Goal: Book appointment/travel/reservation

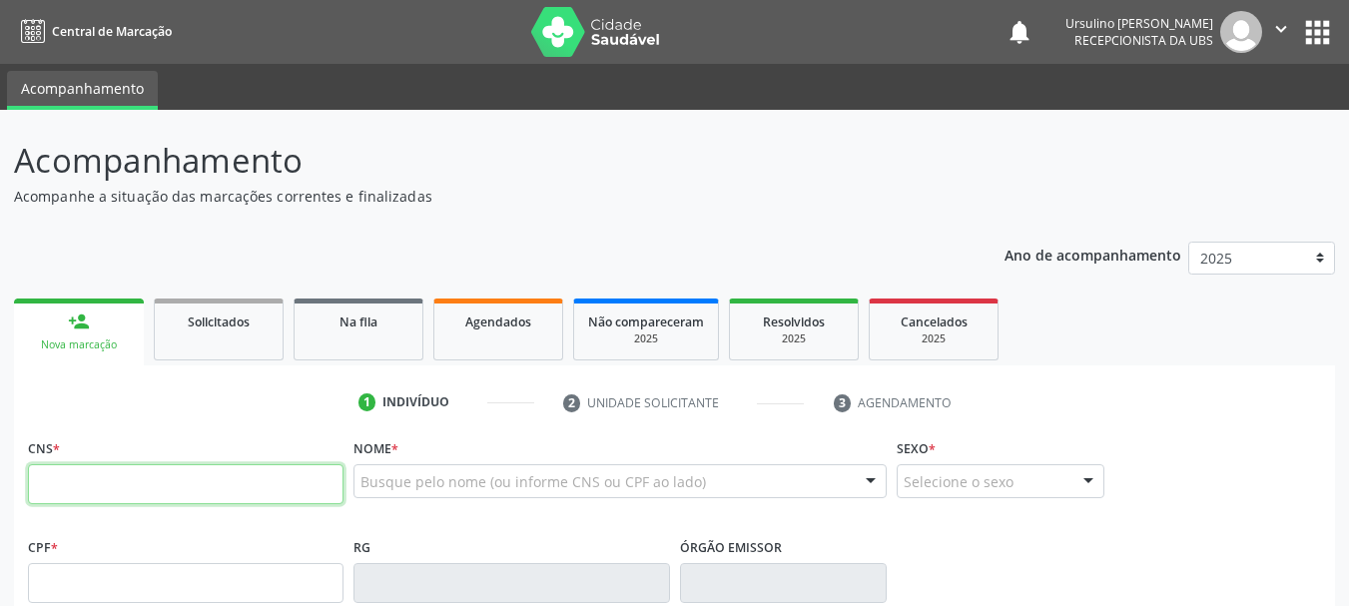
click at [233, 482] on input "text" at bounding box center [185, 484] width 315 height 40
type input "707 0018 9537 8232"
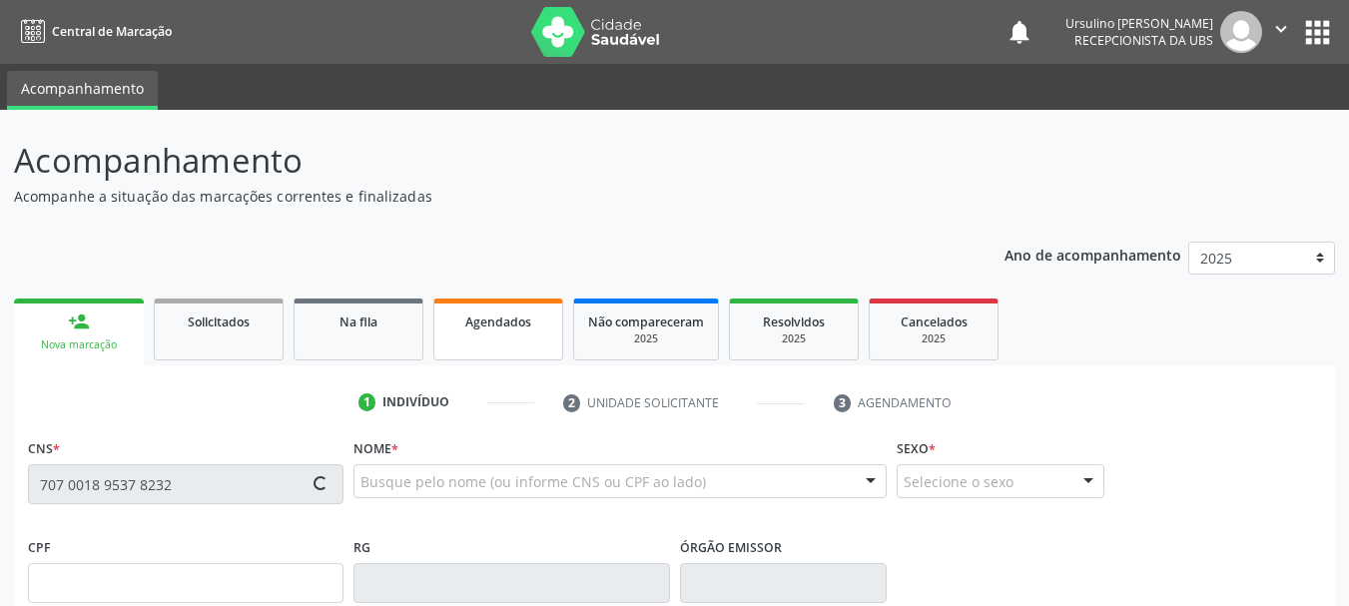
type input "120.255.864-00"
type input "21/12/2012"
type input "Simone Ferreira de Freitas"
type input "(87) 99999-9999"
type input "071.936.624-06"
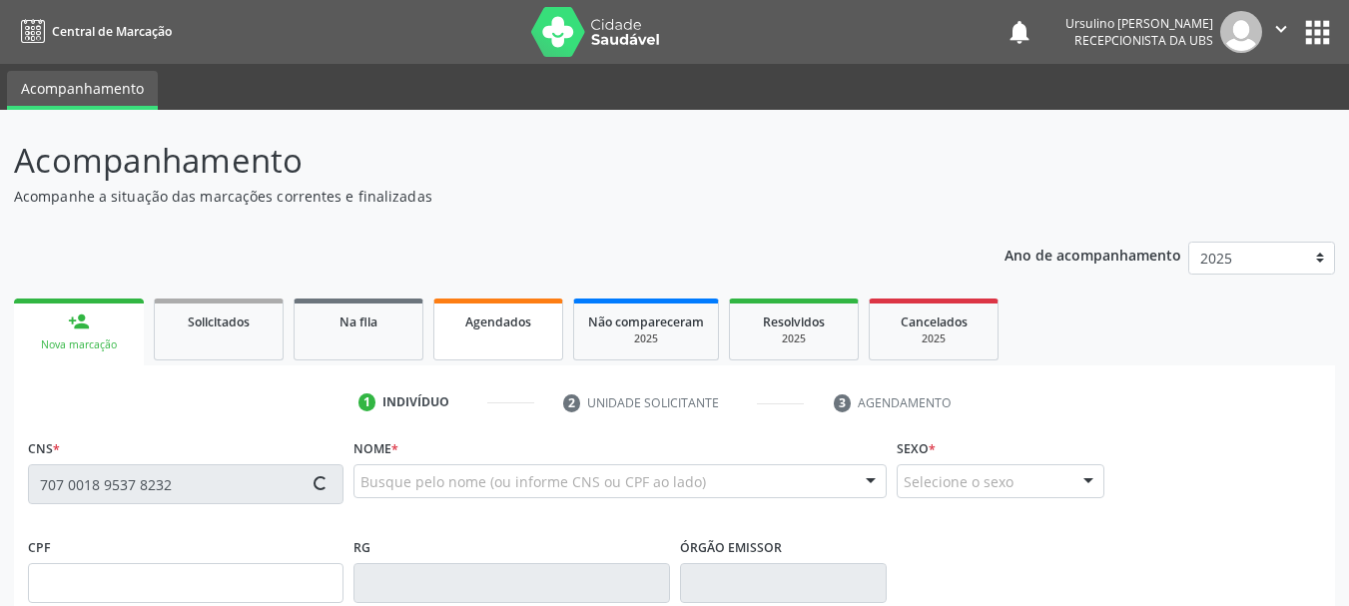
type input "S/N"
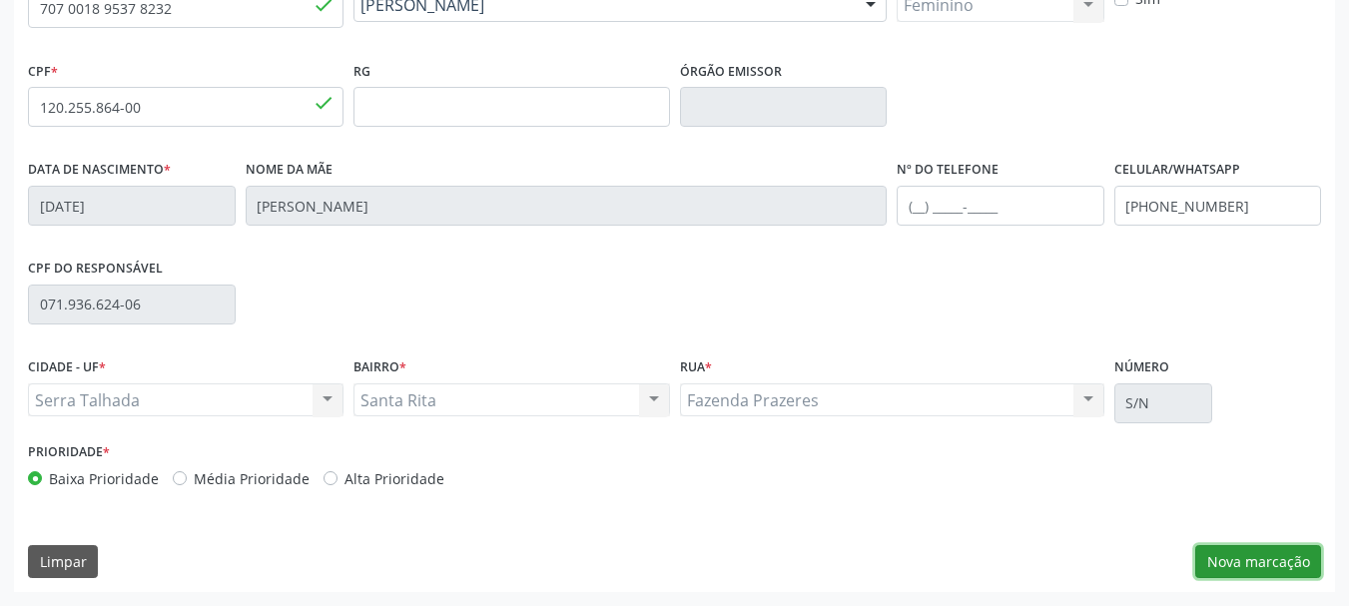
click at [1253, 556] on button "Nova marcação" at bounding box center [1258, 562] width 126 height 34
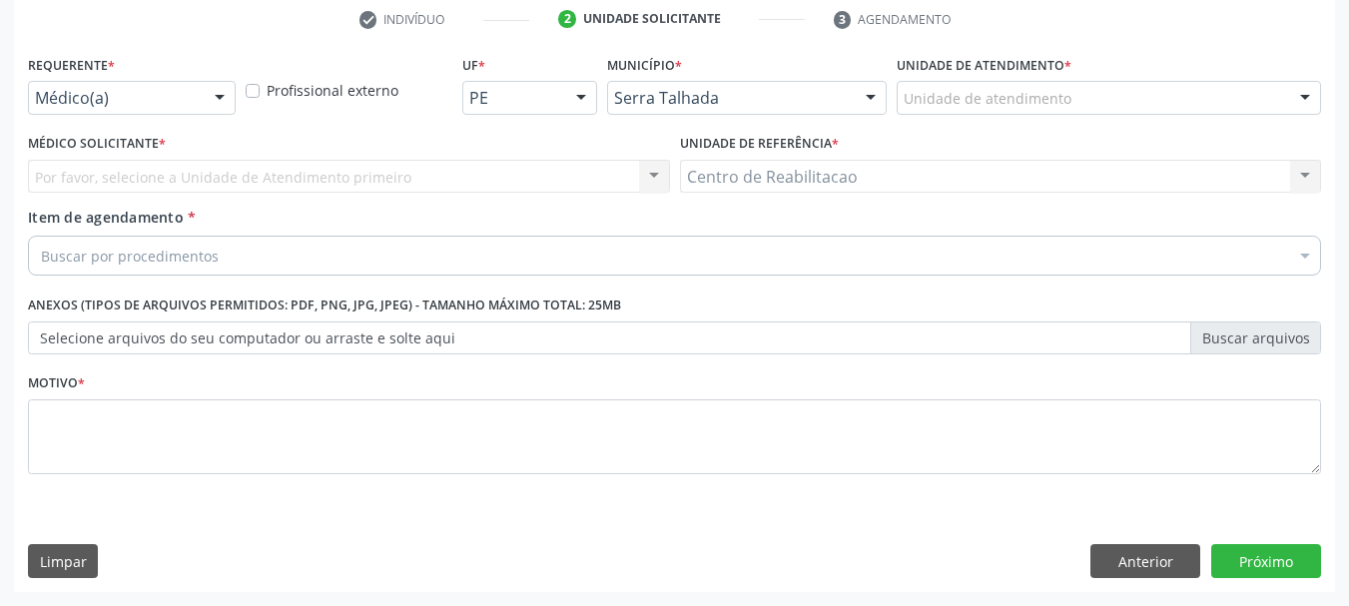
scroll to position [383, 0]
drag, startPoint x: 113, startPoint y: 112, endPoint x: 120, endPoint y: 88, distance: 25.0
click at [115, 108] on div "Médico(a)" at bounding box center [132, 98] width 208 height 34
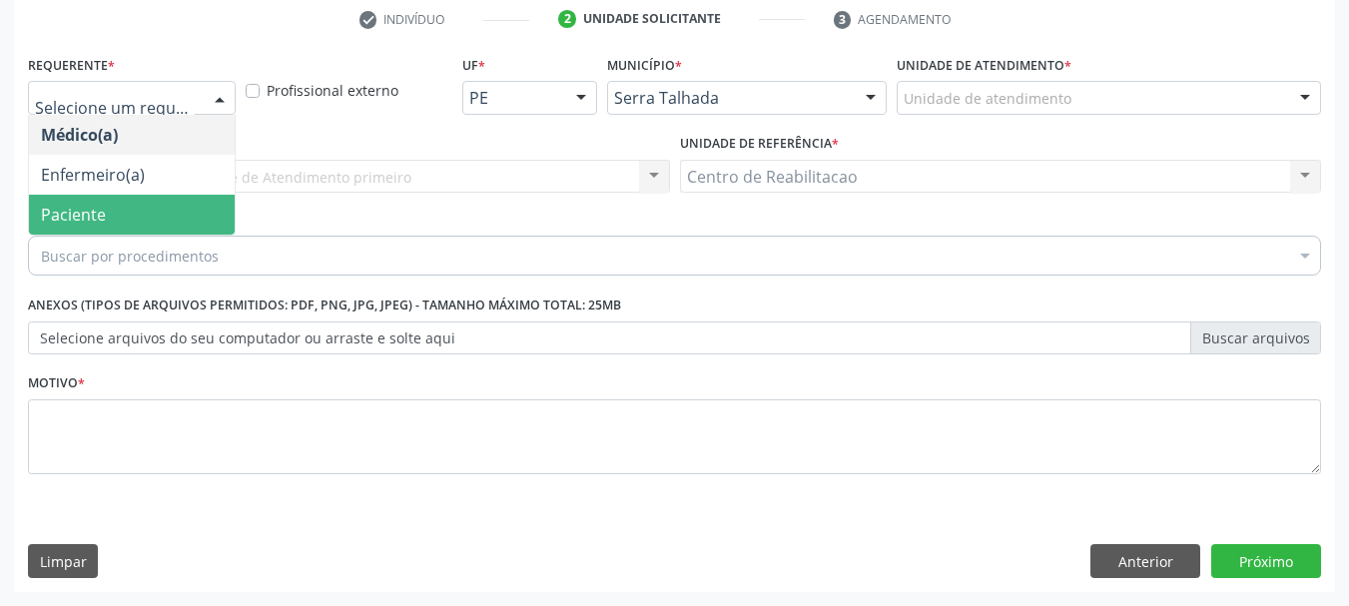
click at [93, 212] on span "Paciente" at bounding box center [73, 215] width 65 height 22
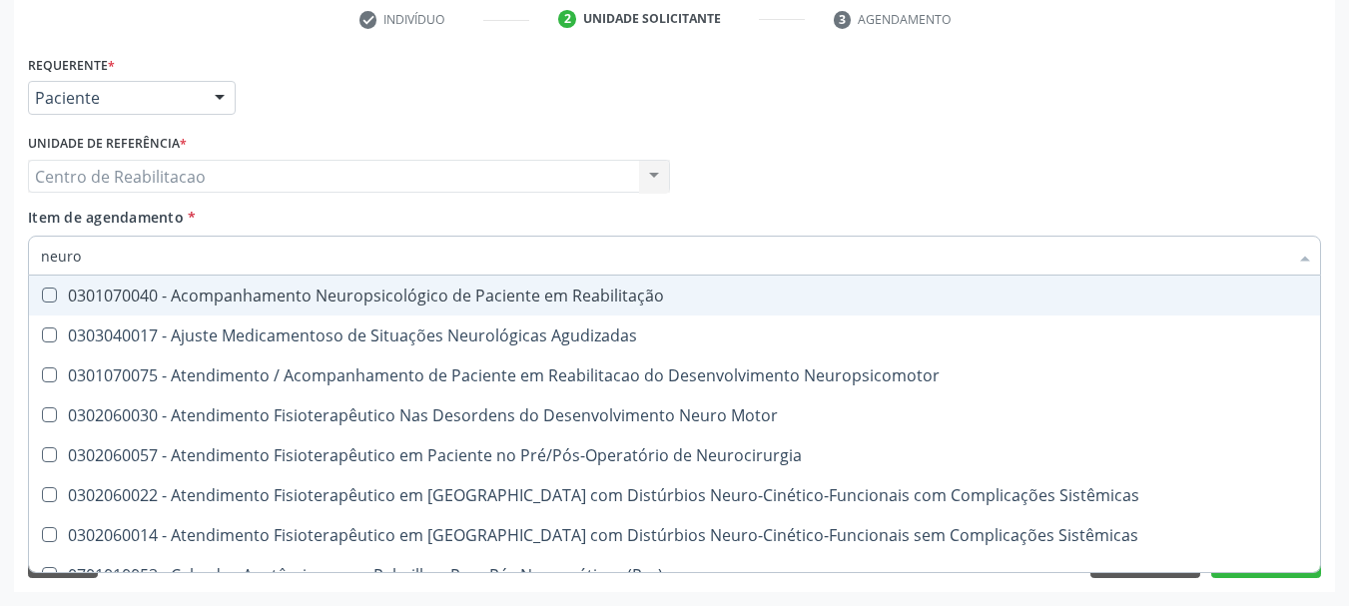
type input "neurol"
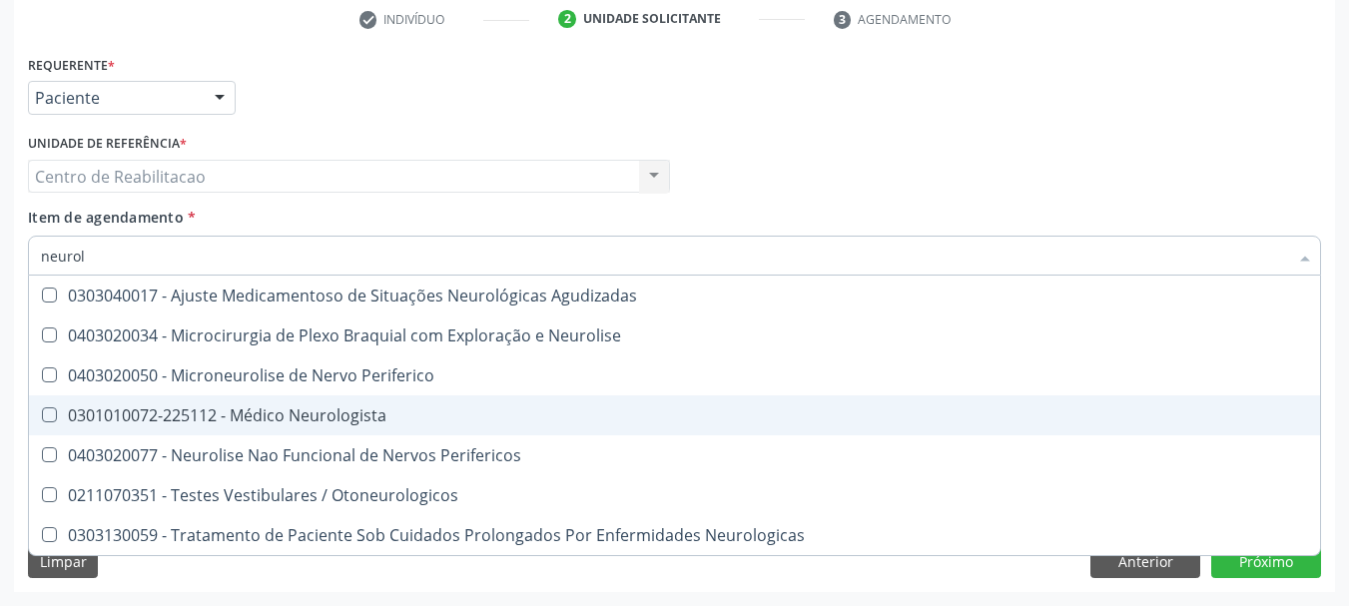
click at [319, 421] on div "0301010072-225112 - Médico Neurologista" at bounding box center [674, 415] width 1267 height 16
checkbox Neurologista "true"
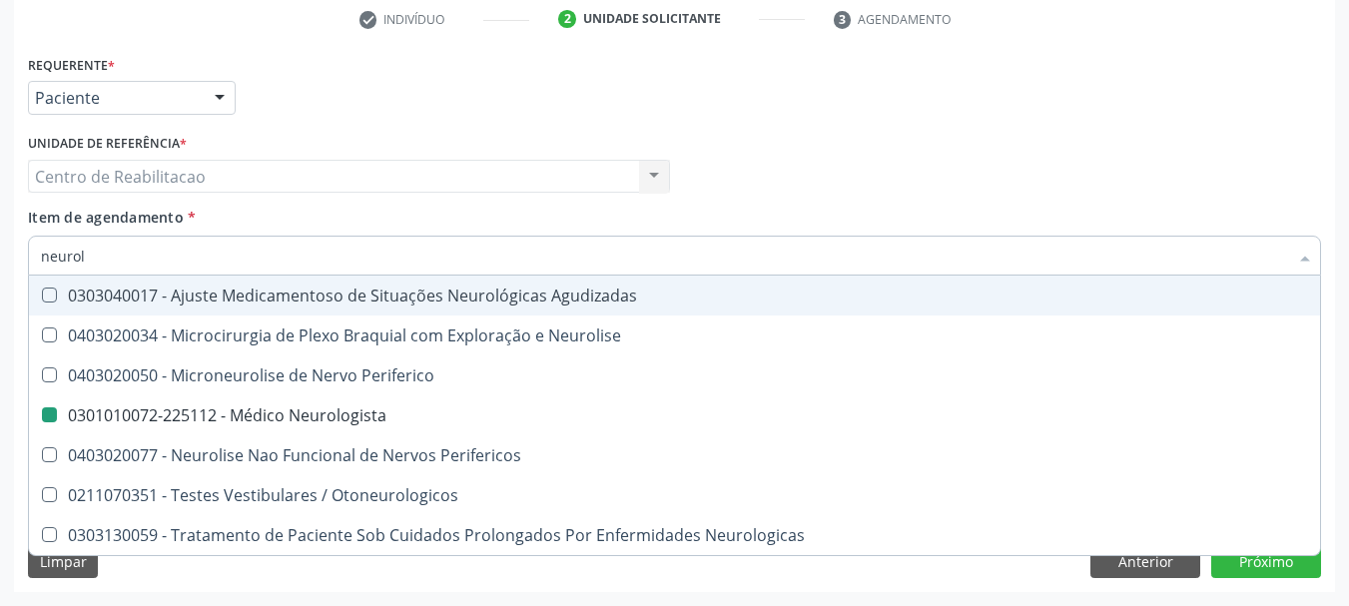
click at [402, 218] on div "Item de agendamento * neurol Desfazer seleção 0303040017 - Ajuste Medicamentoso…" at bounding box center [674, 238] width 1293 height 63
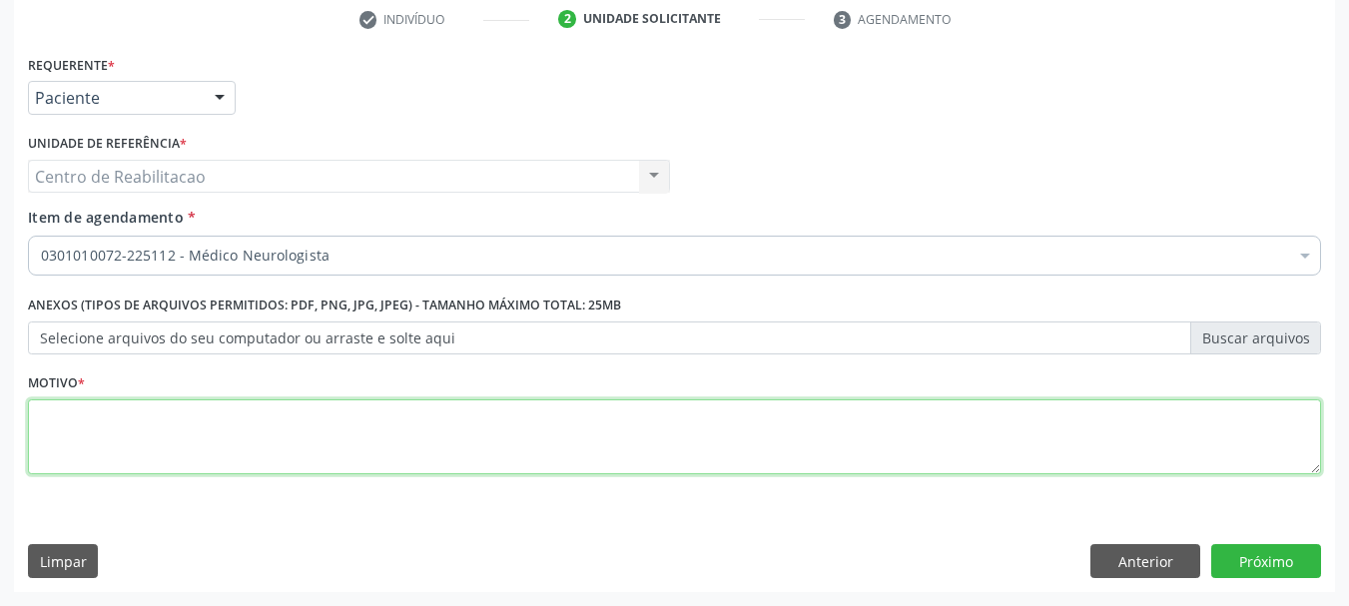
click at [274, 440] on textarea at bounding box center [674, 437] width 1293 height 76
type textarea "."
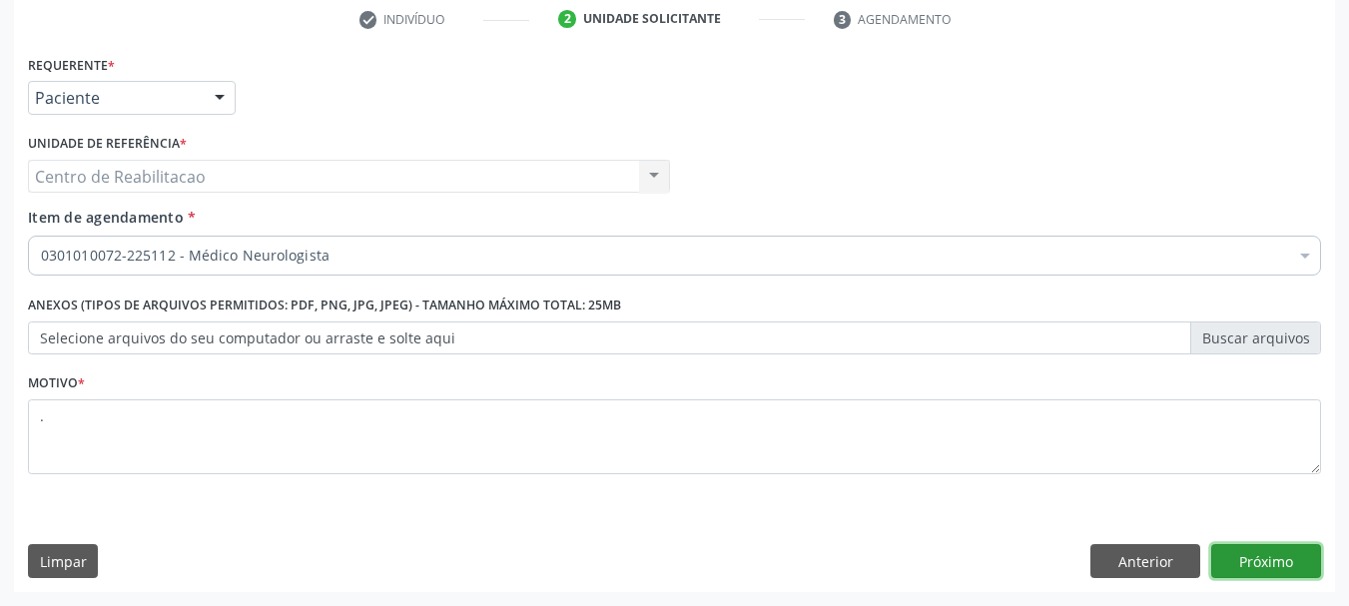
click at [1265, 565] on button "Próximo" at bounding box center [1266, 561] width 110 height 34
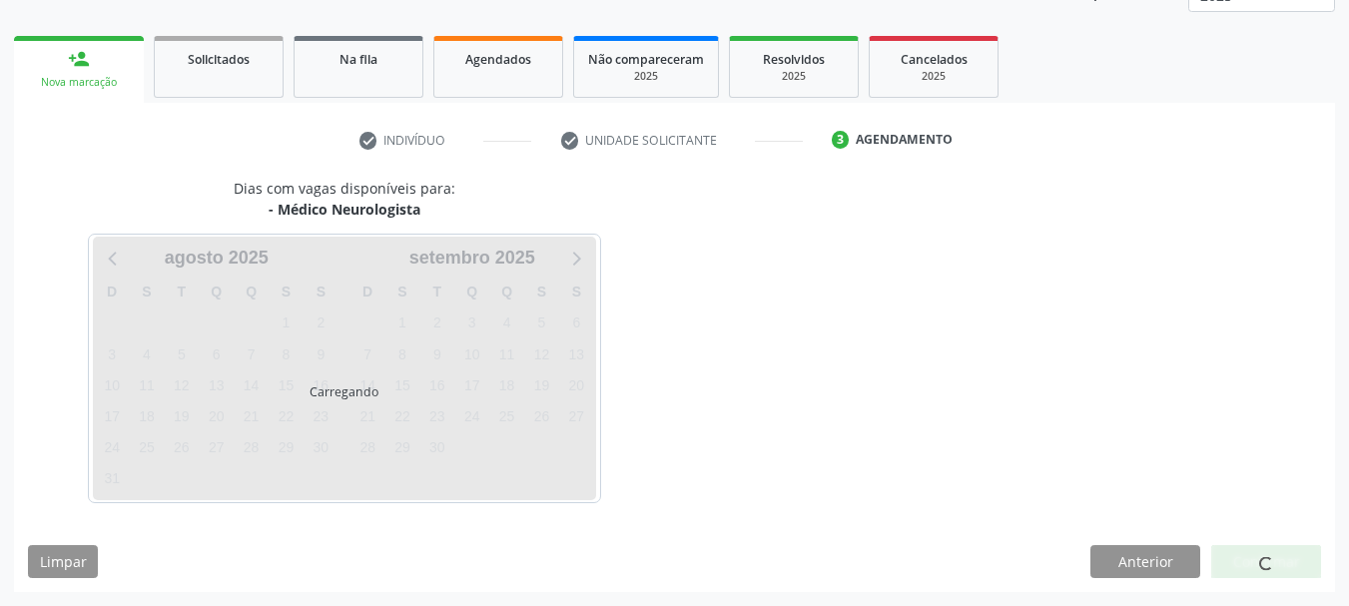
scroll to position [263, 0]
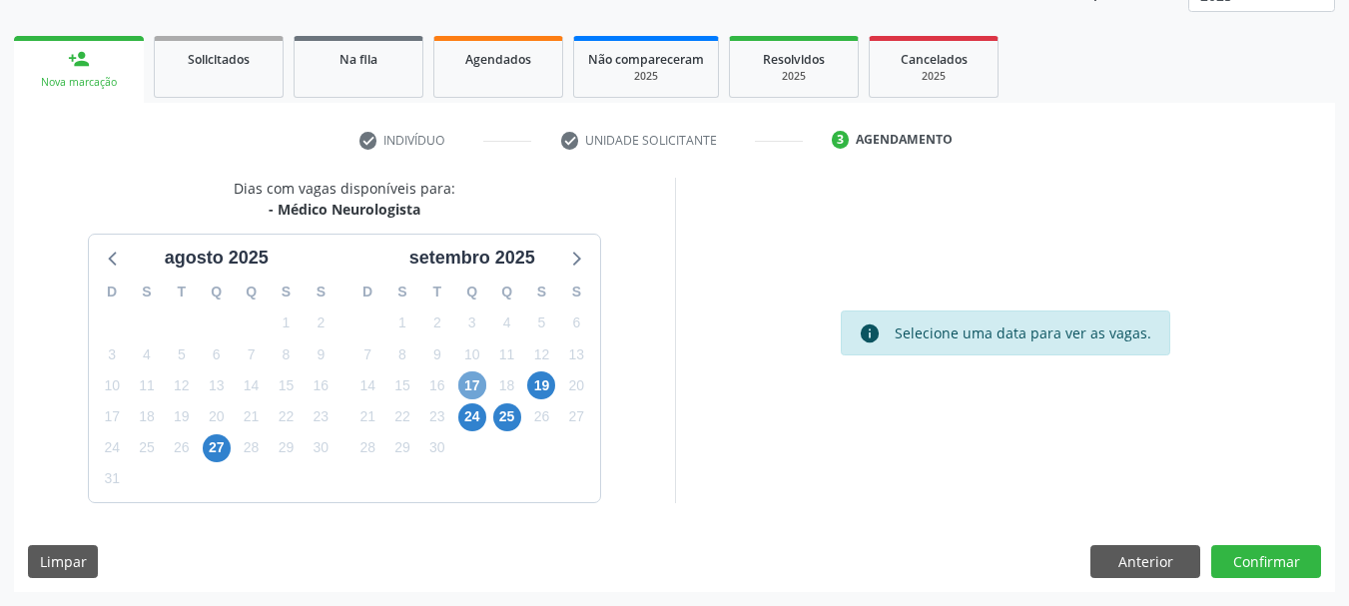
click at [482, 383] on span "17" at bounding box center [472, 385] width 28 height 28
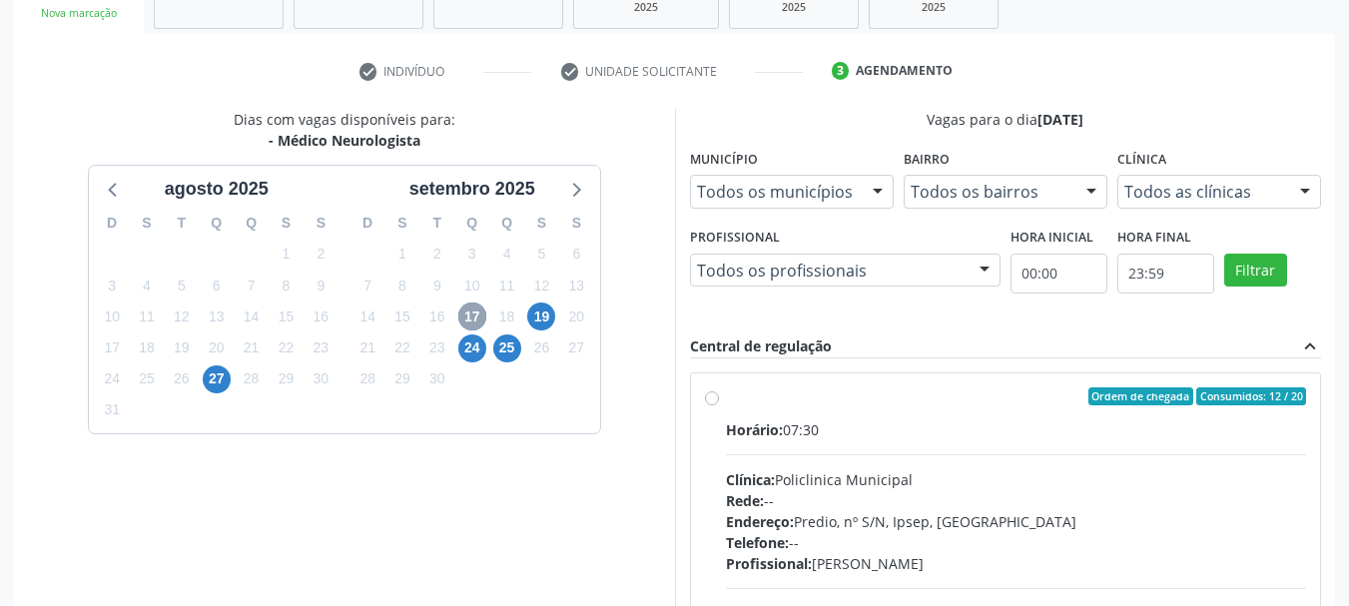
scroll to position [462, 0]
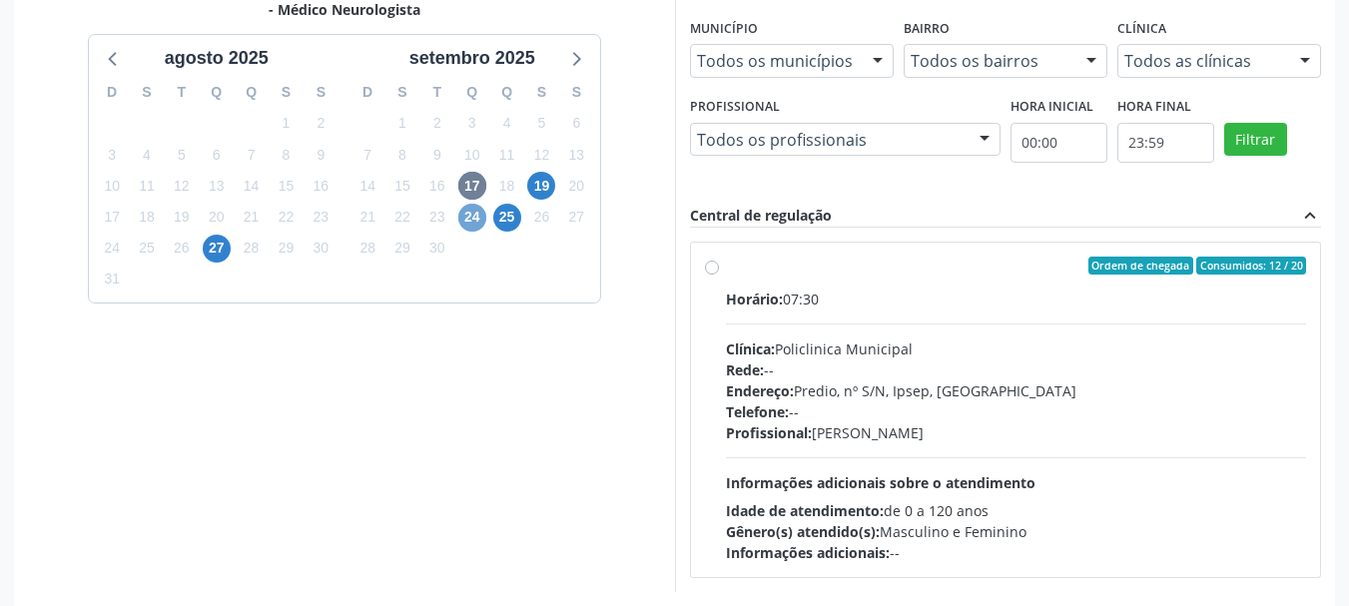
click at [474, 219] on span "24" at bounding box center [472, 218] width 28 height 28
click at [544, 185] on span "19" at bounding box center [541, 186] width 28 height 28
click at [514, 216] on span "25" at bounding box center [507, 218] width 28 height 28
click at [224, 240] on span "27" at bounding box center [217, 249] width 28 height 28
click at [516, 215] on span "25" at bounding box center [507, 218] width 28 height 28
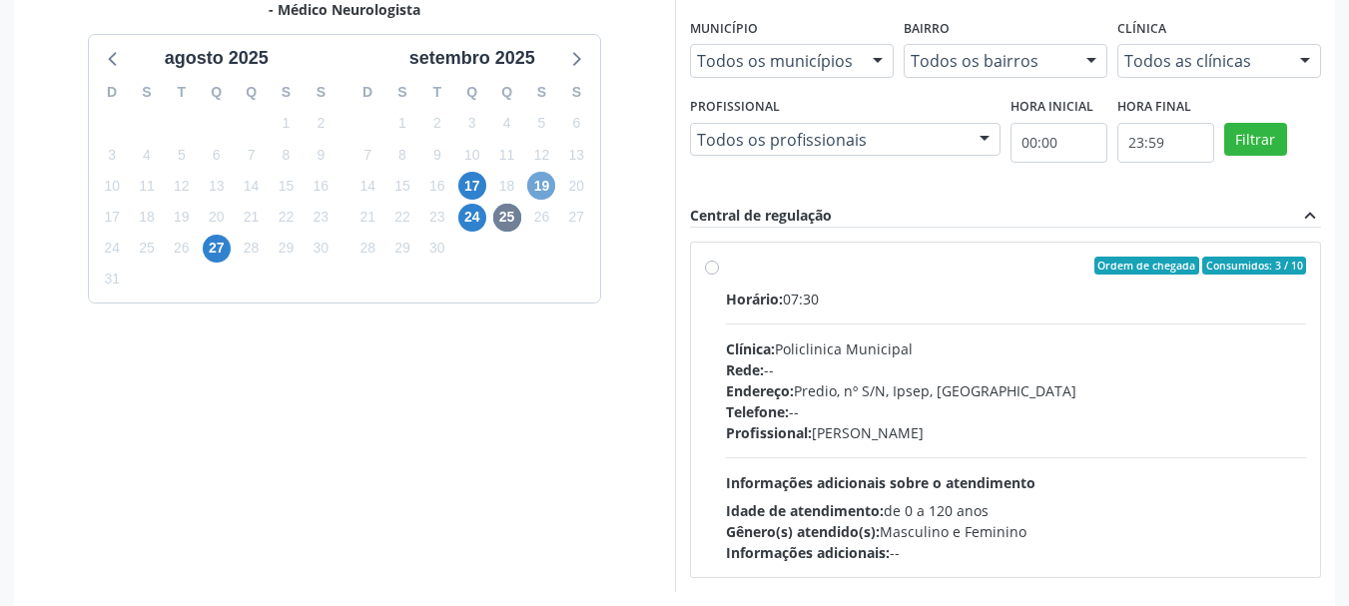
click at [543, 185] on span "19" at bounding box center [541, 186] width 28 height 28
click at [473, 184] on span "17" at bounding box center [472, 186] width 28 height 28
click at [483, 219] on span "24" at bounding box center [472, 218] width 28 height 28
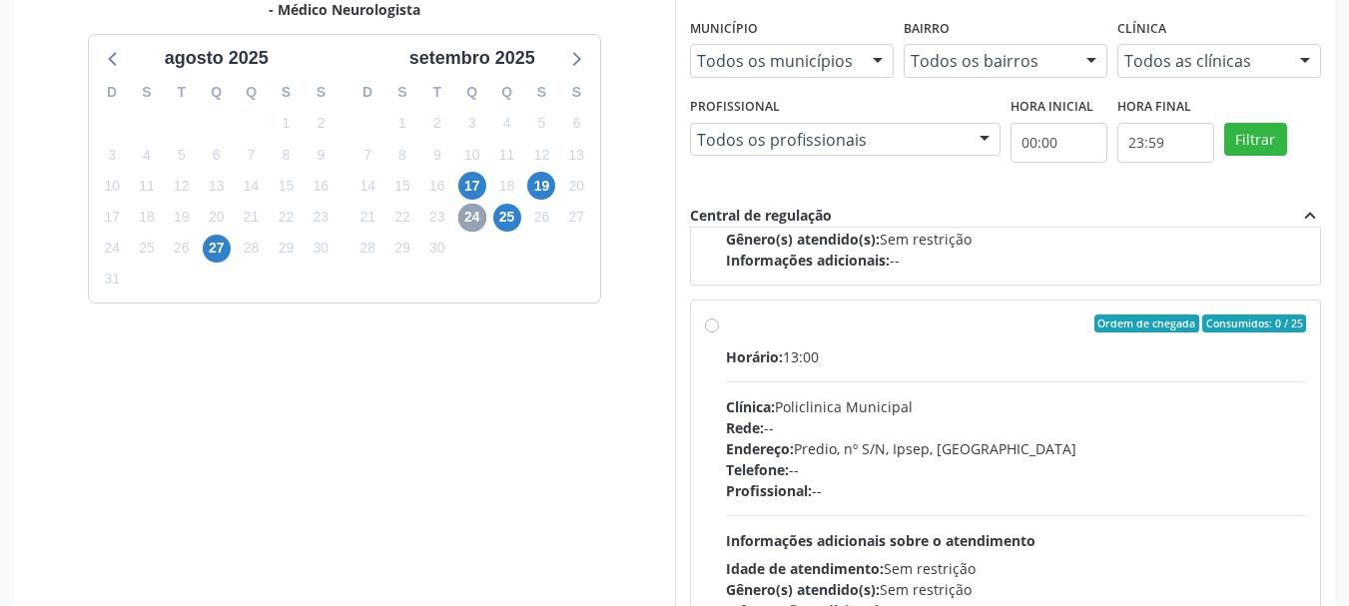
scroll to position [665, 0]
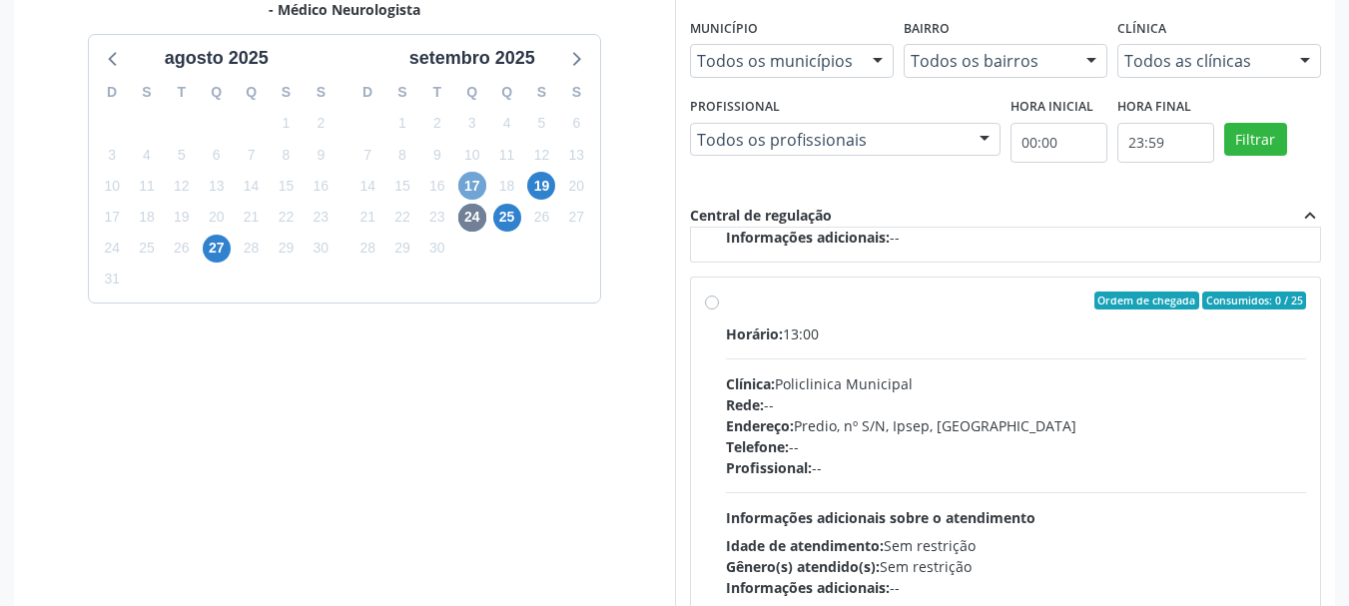
click at [462, 188] on span "17" at bounding box center [472, 186] width 28 height 28
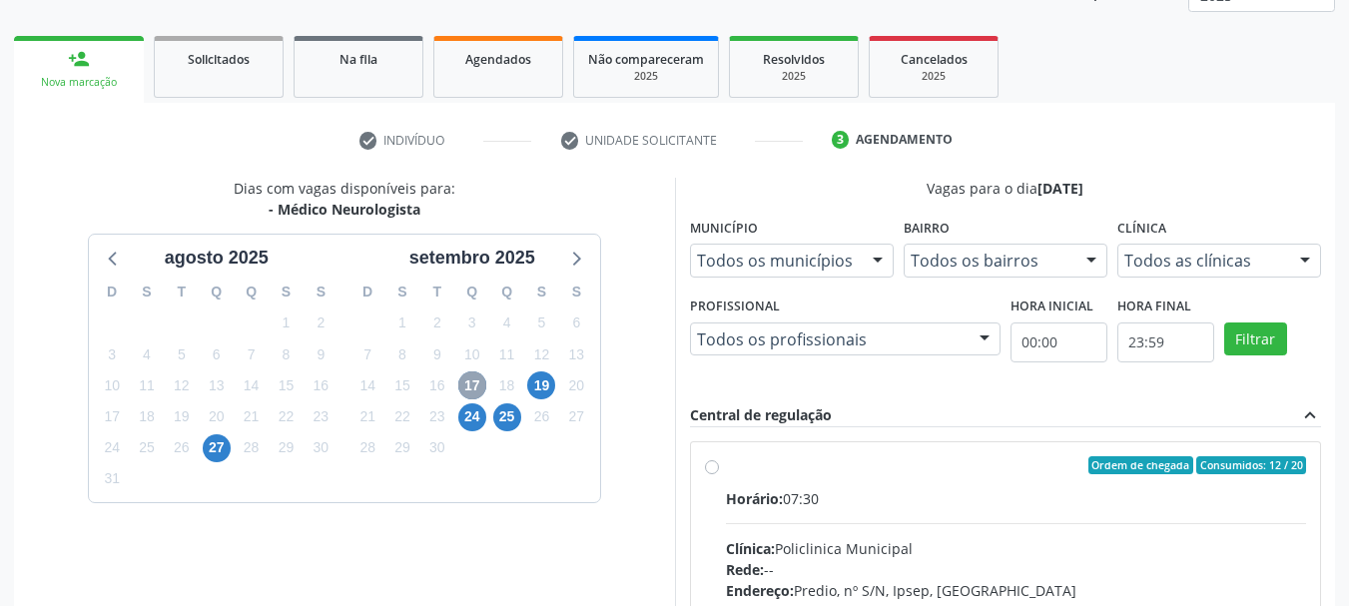
scroll to position [462, 0]
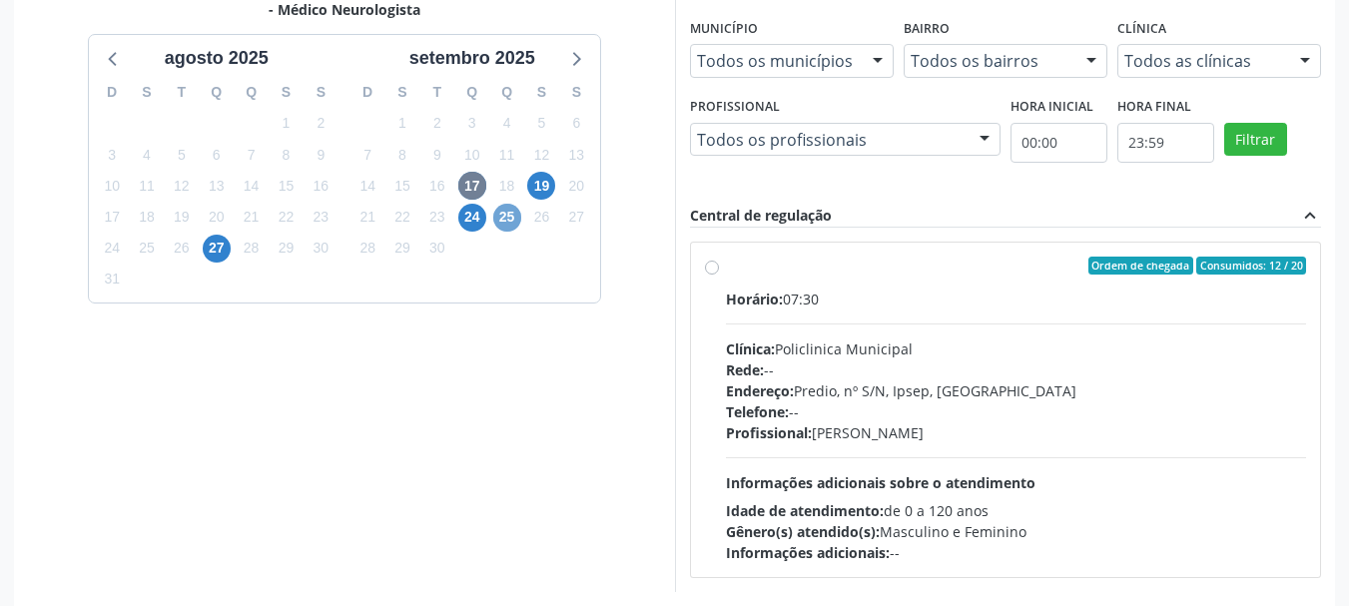
click at [503, 216] on span "25" at bounding box center [507, 218] width 28 height 28
click at [534, 185] on span "19" at bounding box center [541, 186] width 28 height 28
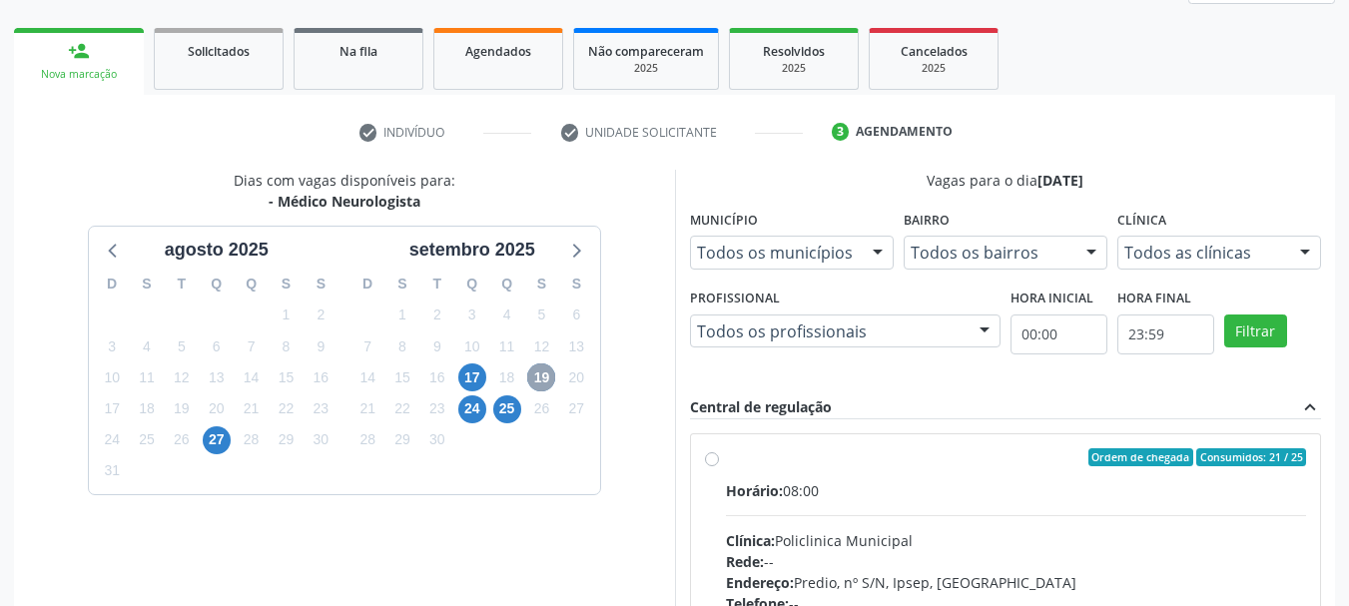
scroll to position [551, 0]
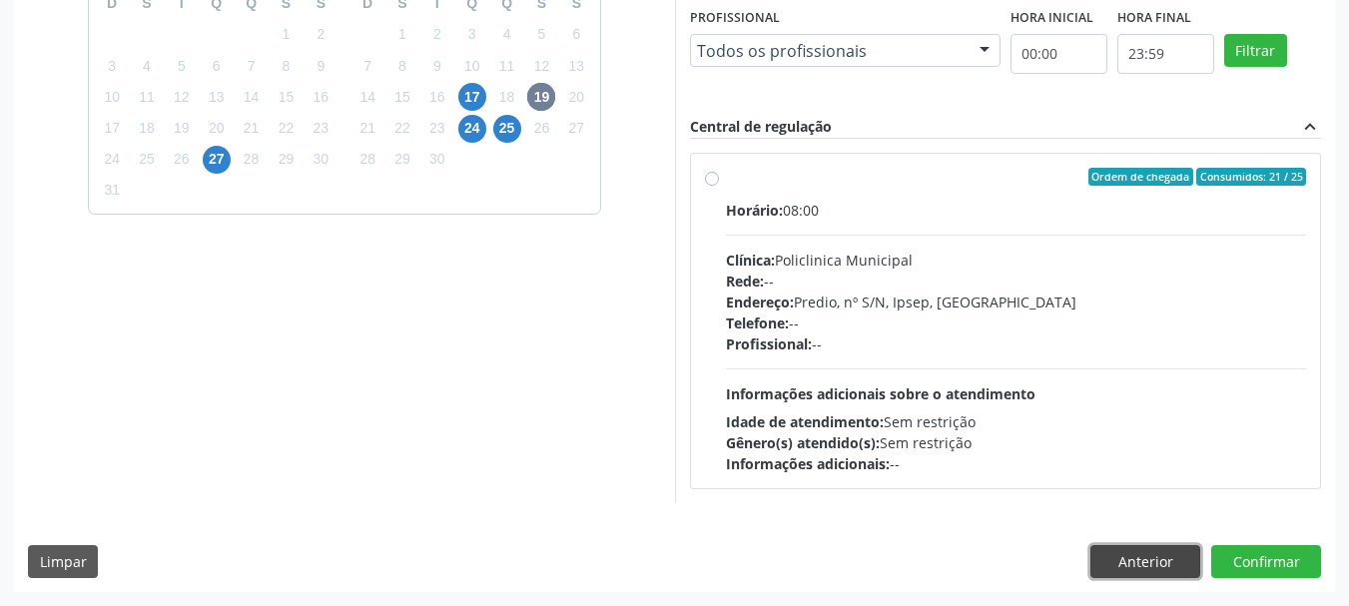
click at [1122, 564] on button "Anterior" at bounding box center [1145, 562] width 110 height 34
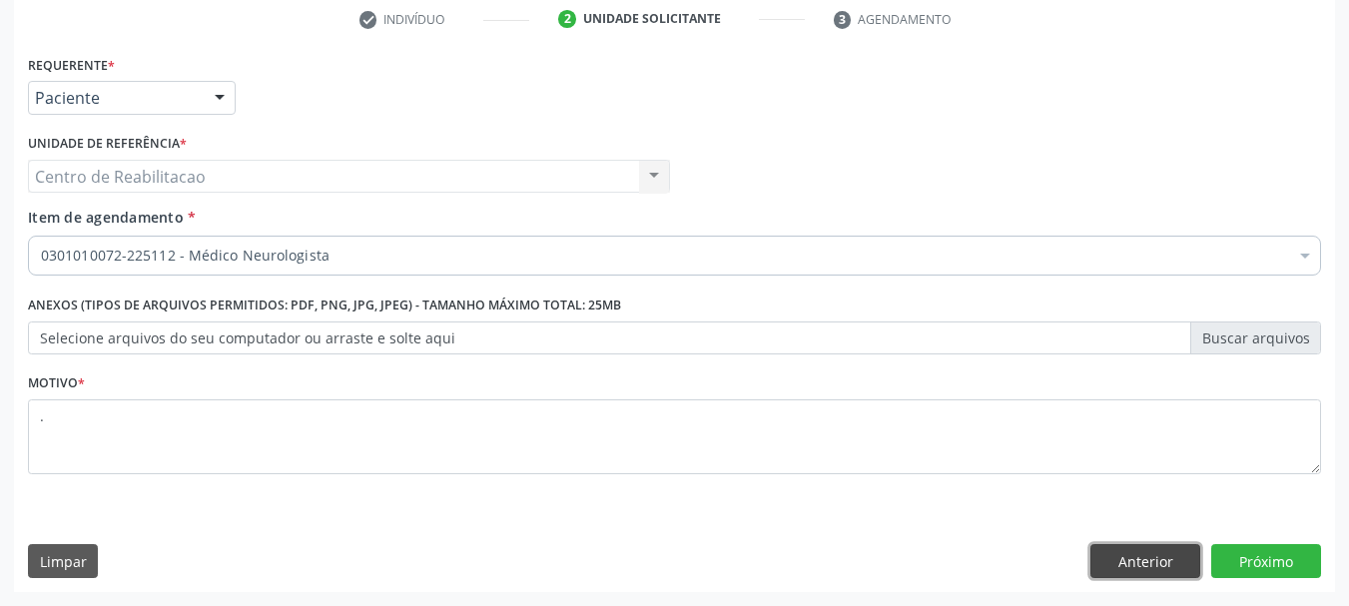
click at [1133, 559] on button "Anterior" at bounding box center [1145, 561] width 110 height 34
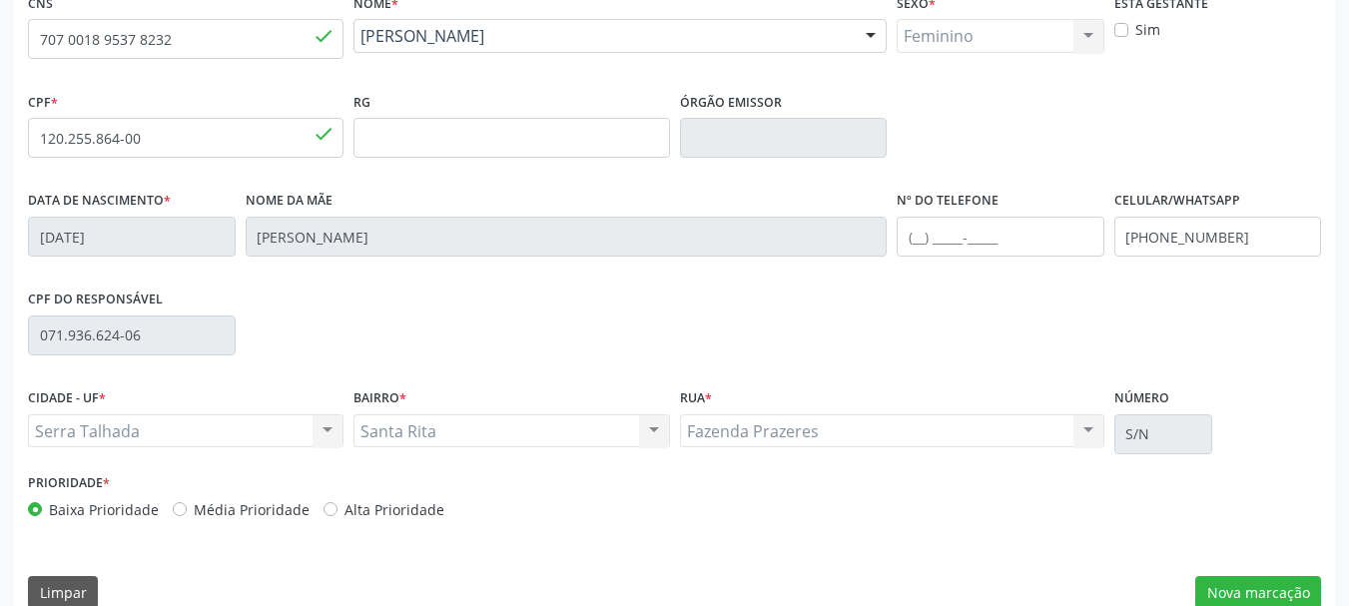
scroll to position [476, 0]
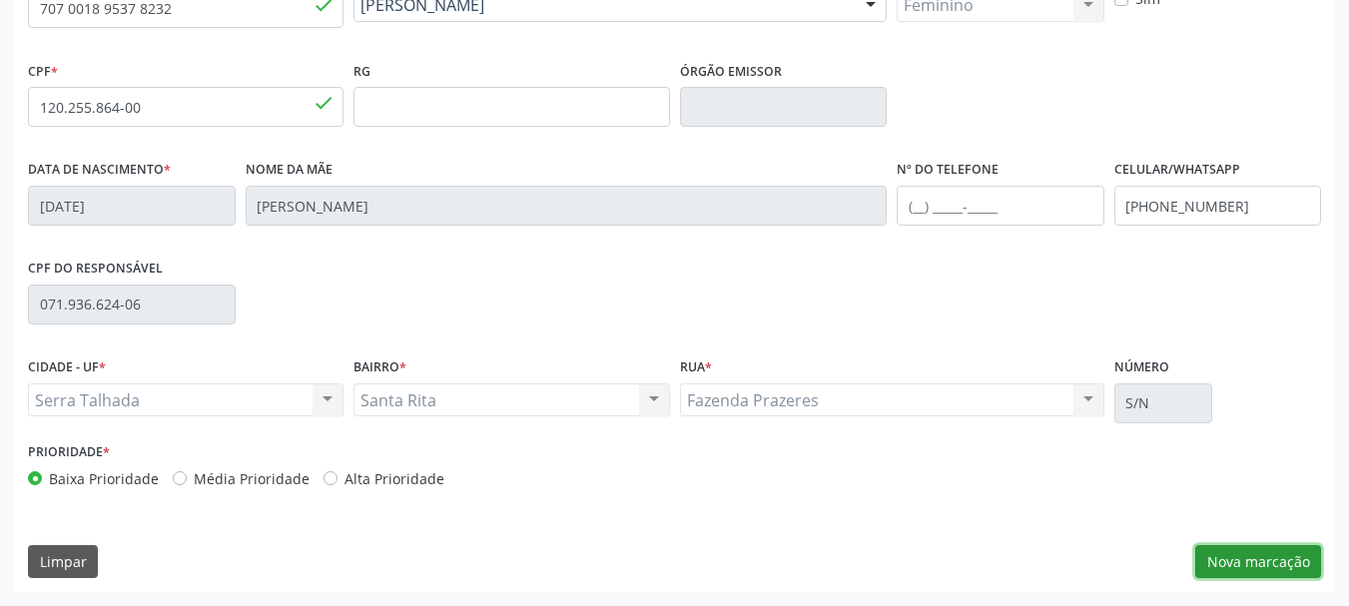
click at [1236, 561] on button "Nova marcação" at bounding box center [1258, 562] width 126 height 34
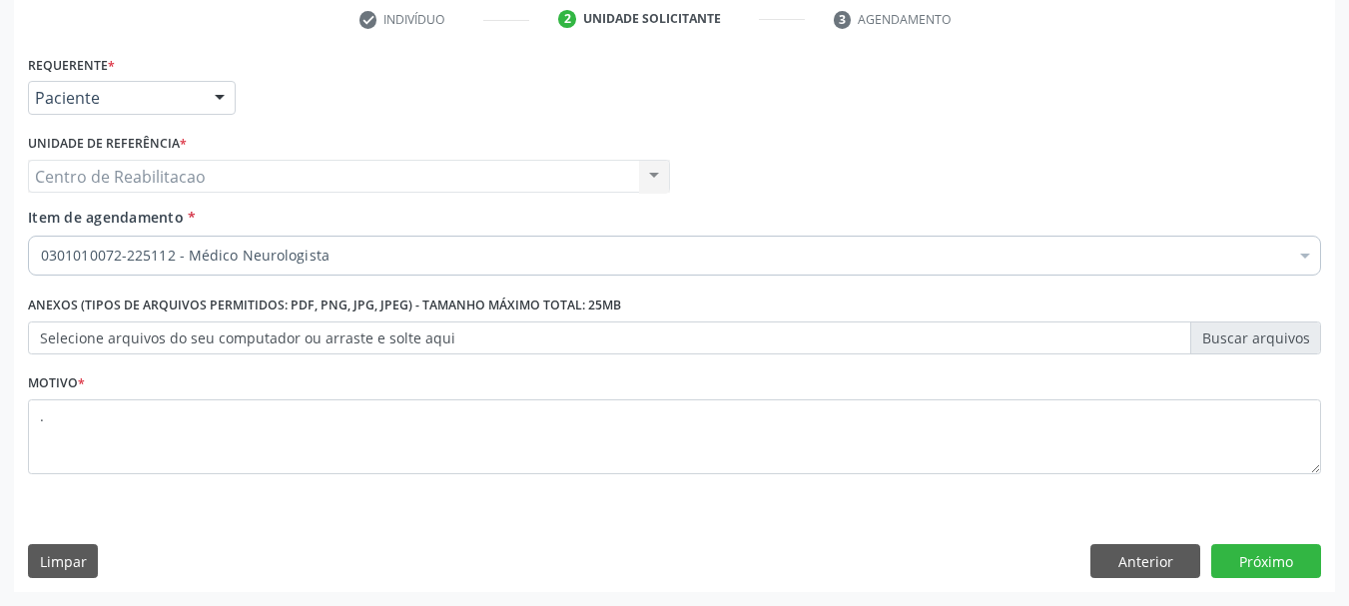
scroll to position [383, 0]
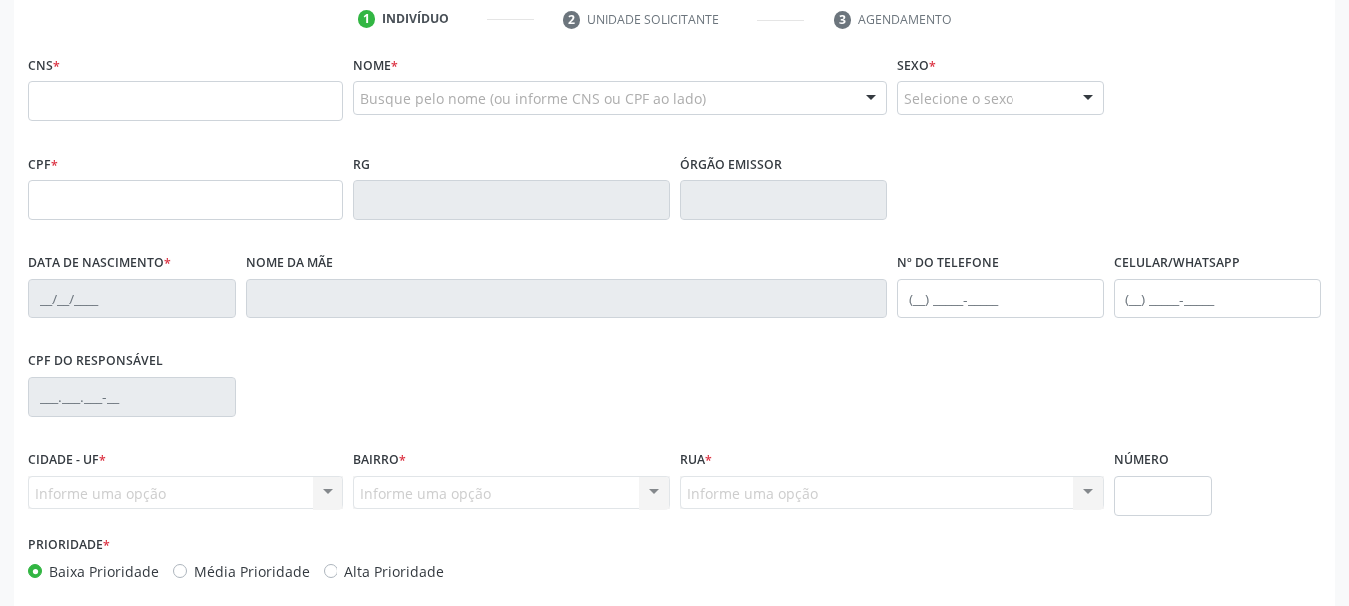
scroll to position [383, 0]
drag, startPoint x: 230, startPoint y: 98, endPoint x: 246, endPoint y: 102, distance: 16.5
click at [230, 98] on input "text" at bounding box center [185, 101] width 315 height 40
click at [246, 102] on input "702 8046 2338 1661" at bounding box center [185, 101] width 315 height 40
type input "702 8046 2338 1661"
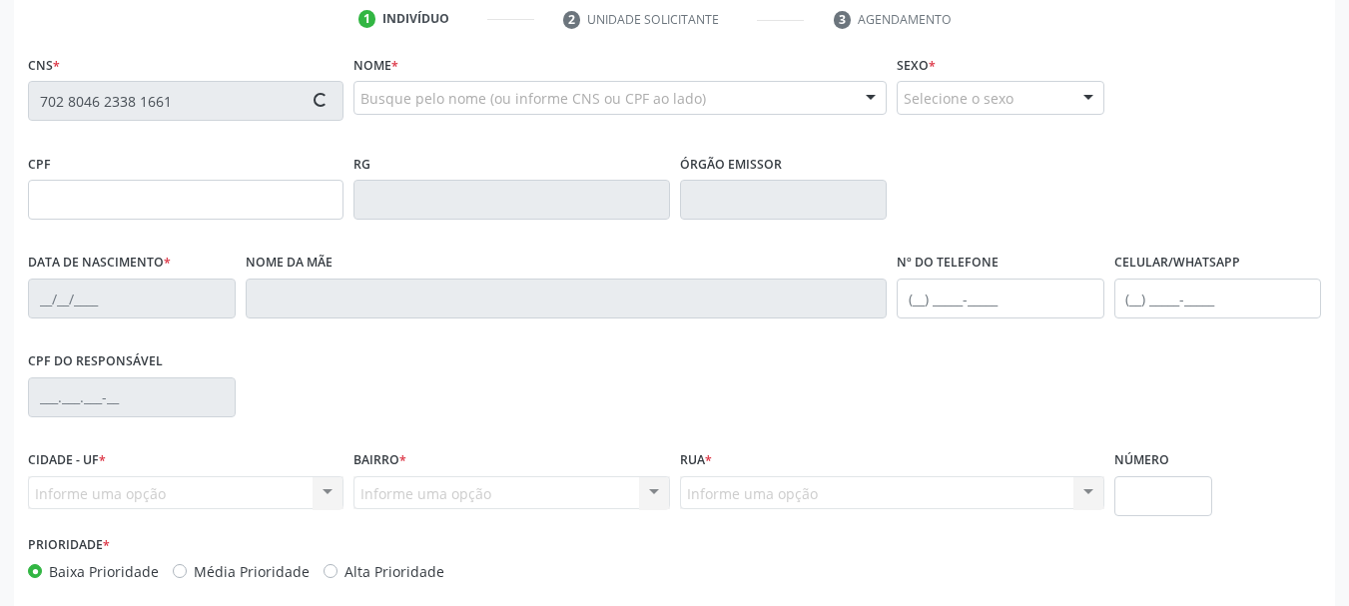
type input "489.167.144-00"
type input "11/07/1964"
type input "Iraci Adriano de Lima"
type input "(87) 91000-0000"
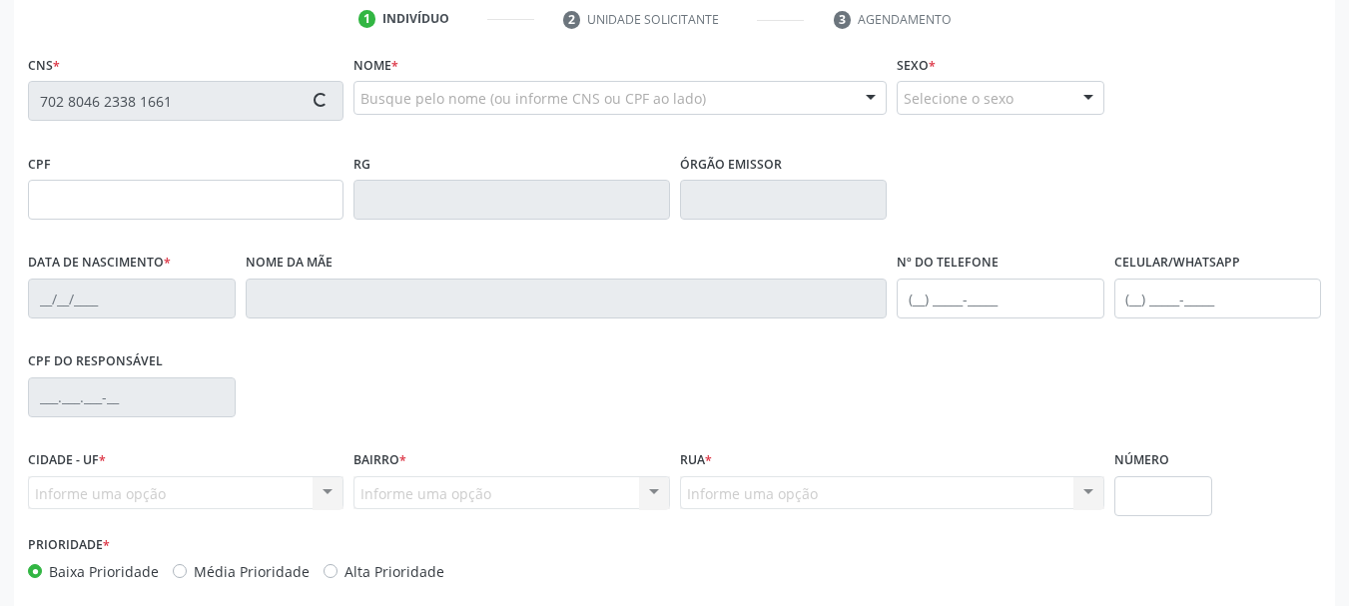
type input "122"
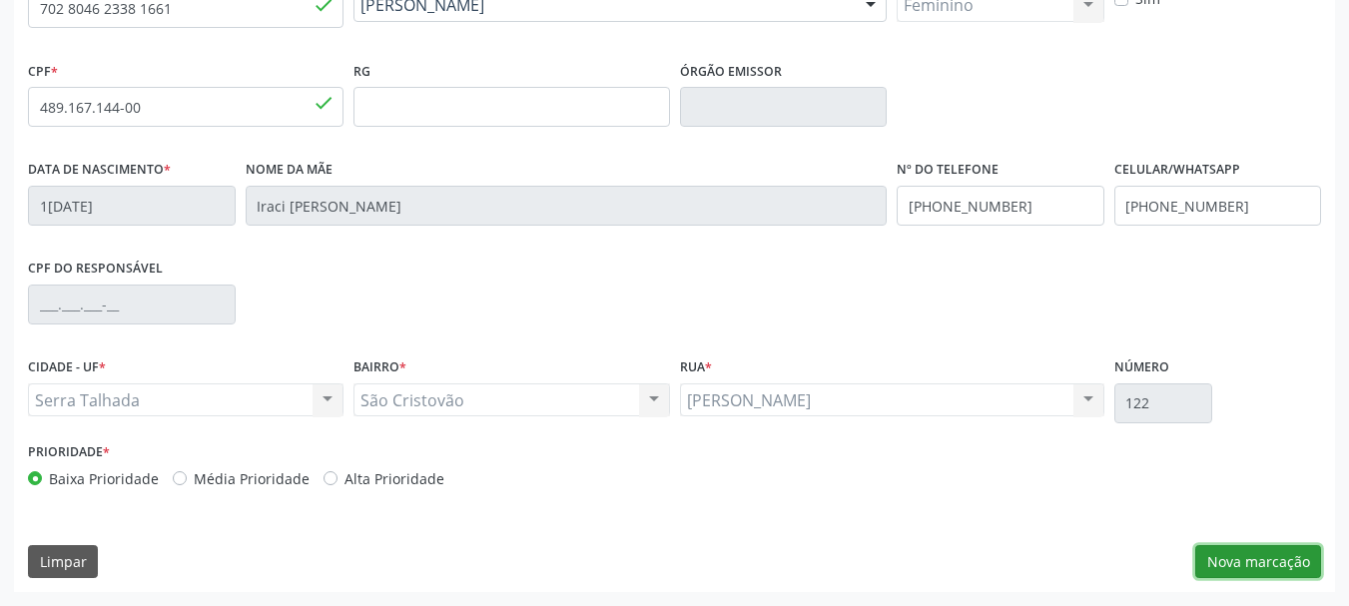
click at [1278, 566] on button "Nova marcação" at bounding box center [1258, 562] width 126 height 34
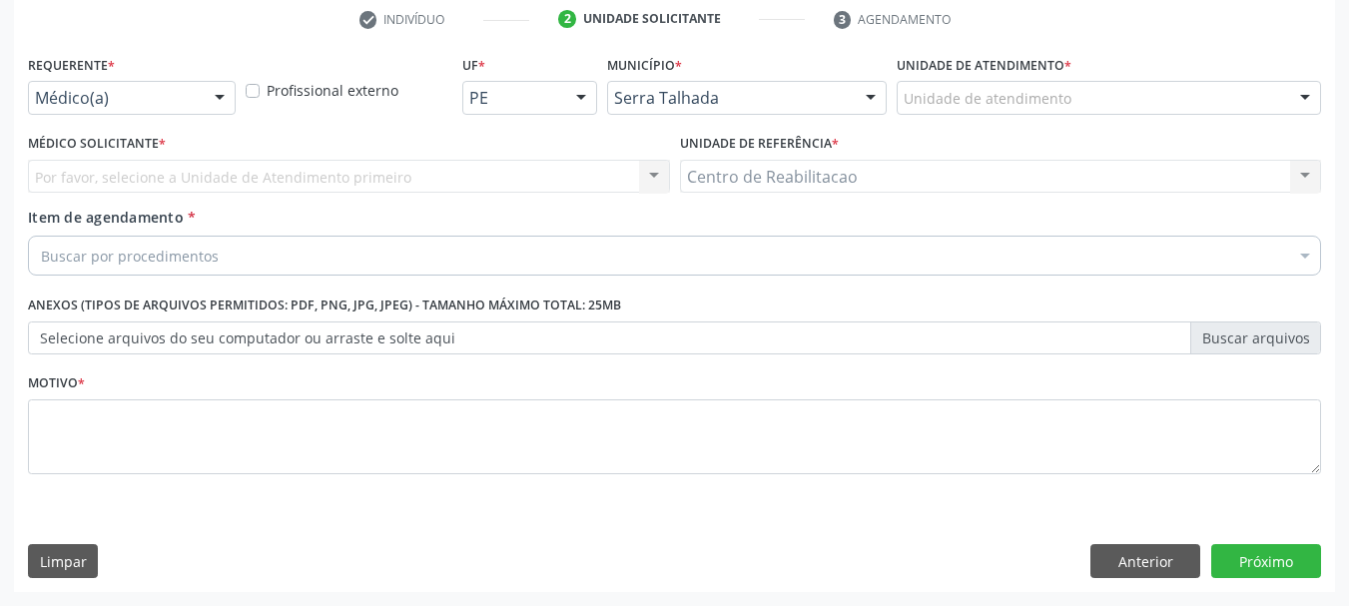
click at [160, 242] on div "Buscar por procedimentos" at bounding box center [674, 256] width 1293 height 40
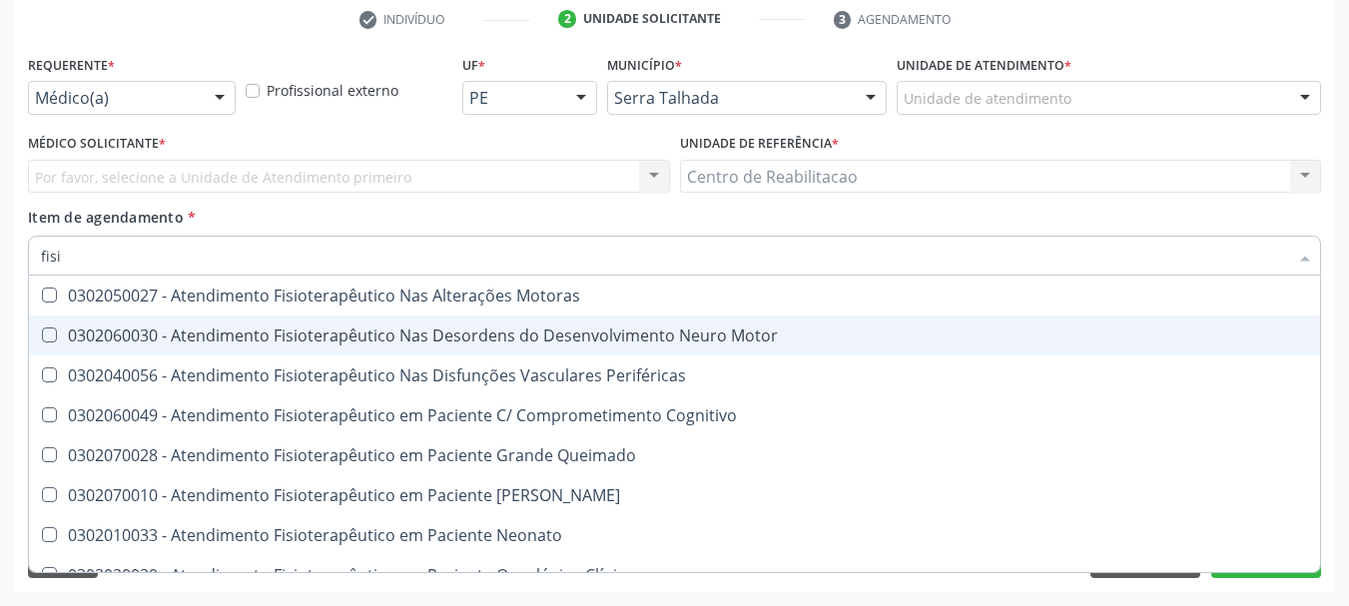
type input "fisio"
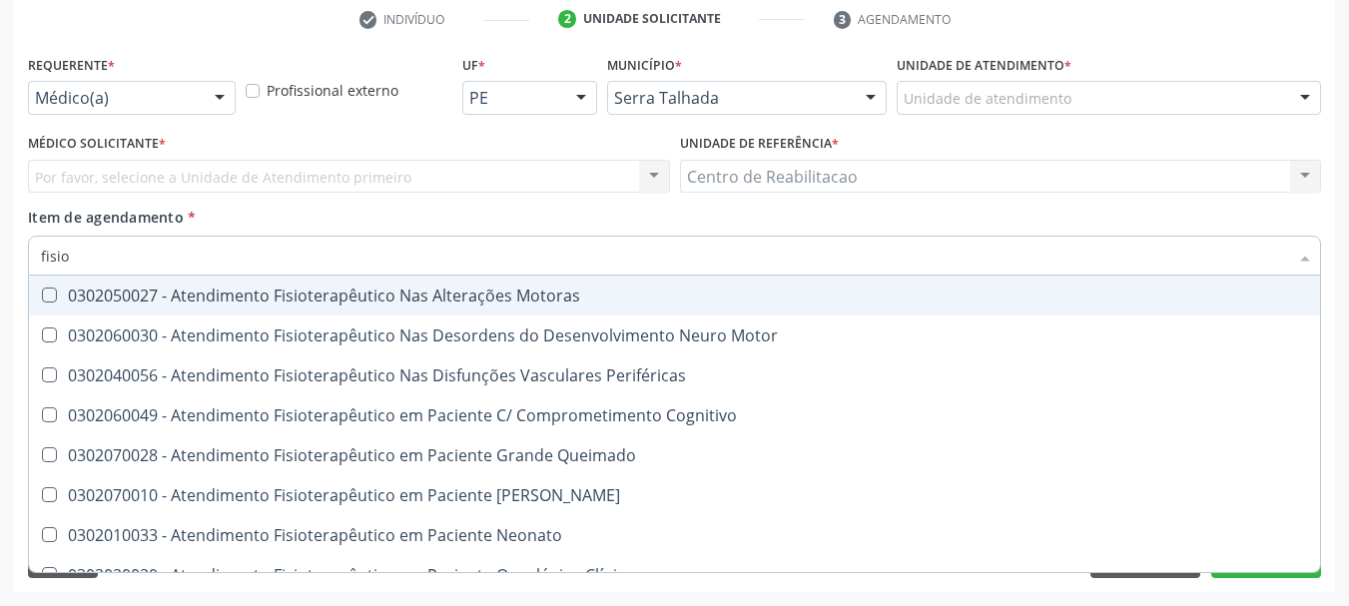
click at [307, 294] on div "0302050027 - Atendimento Fisioterapêutico Nas Alterações Motoras" at bounding box center [755, 296] width 1429 height 16
checkbox Motoras "true"
click at [875, 219] on div "Item de agendamento * fisio Desfazer seleção 0302050027 - Atendimento Fisiotera…" at bounding box center [674, 238] width 1293 height 63
checkbox Motor "true"
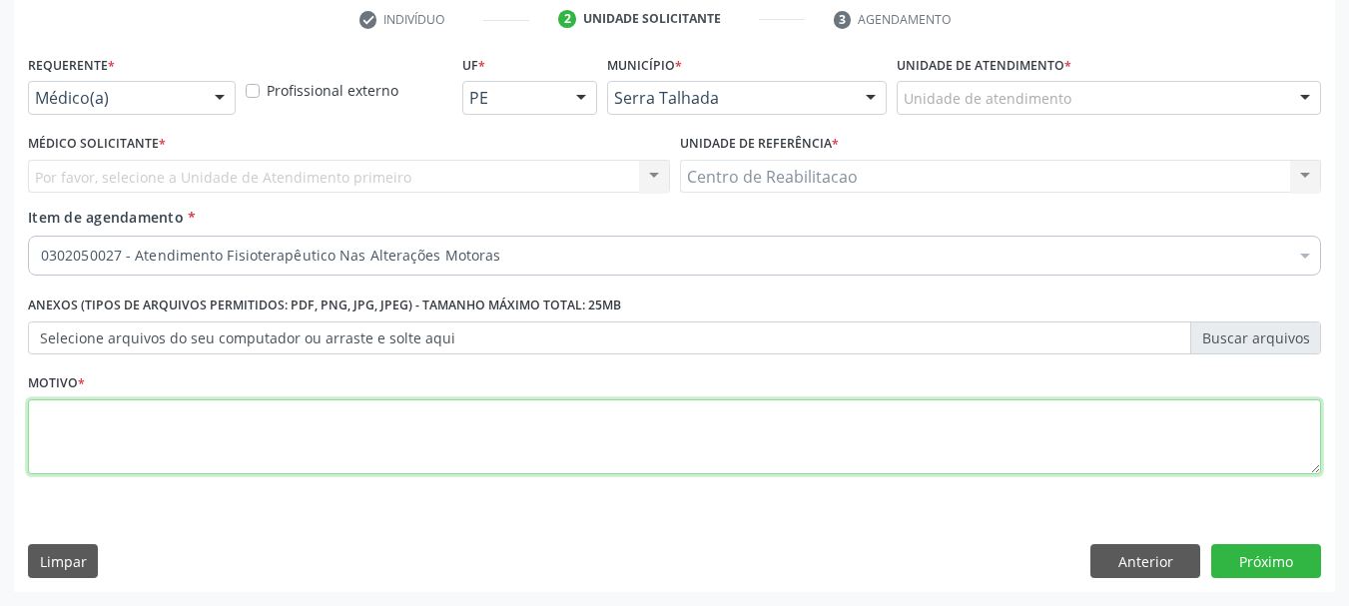
click at [748, 469] on textarea at bounding box center [674, 437] width 1293 height 76
type textarea "."
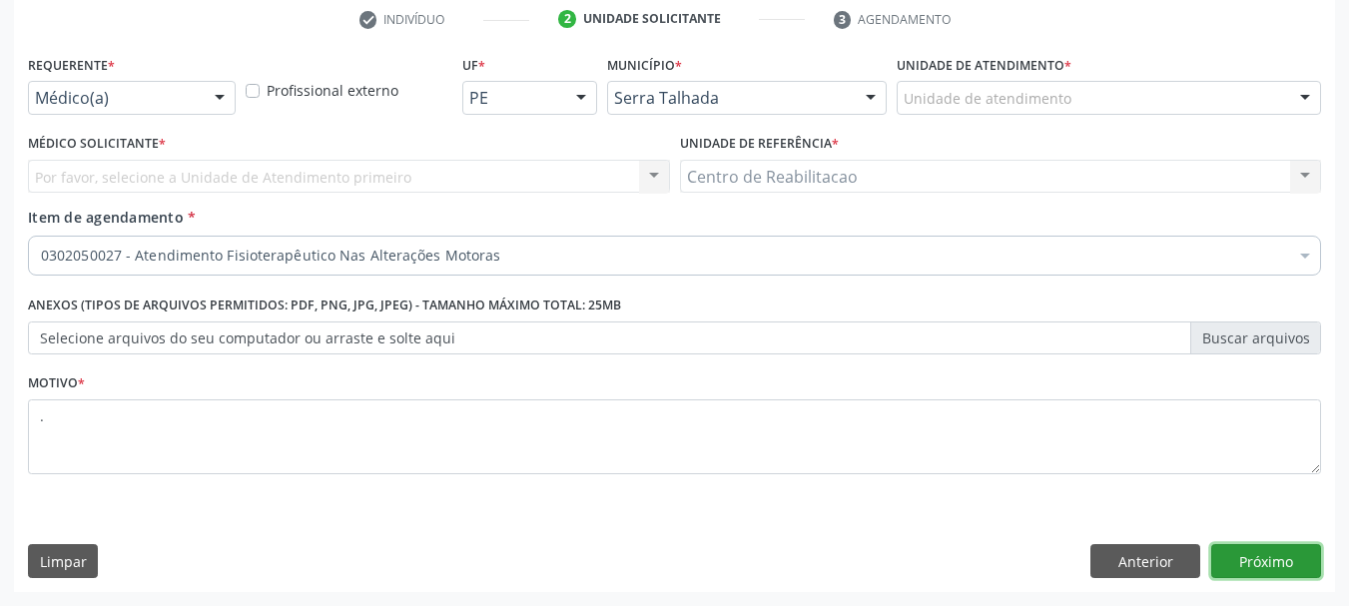
click at [1288, 578] on div "Requerente * Médico(a) Médico(a) Enfermeiro(a) Paciente Nenhum resultado encont…" at bounding box center [674, 321] width 1321 height 542
click at [1282, 564] on button "Próximo" at bounding box center [1266, 561] width 110 height 34
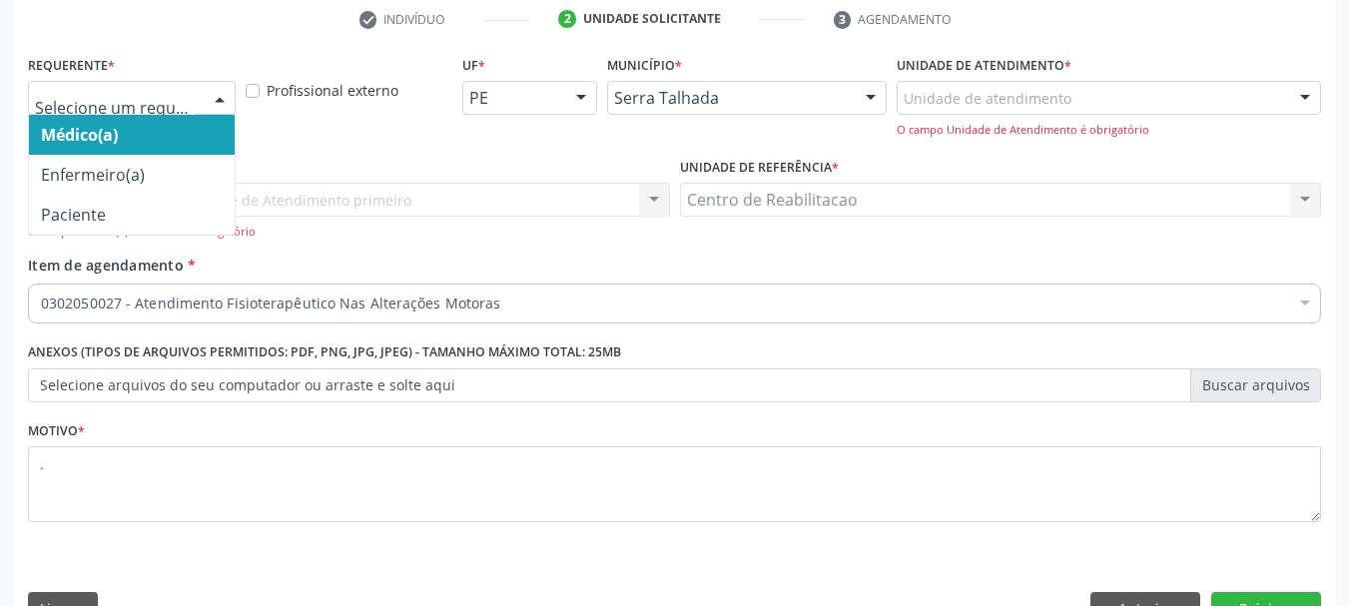
click at [63, 81] on div at bounding box center [132, 98] width 208 height 34
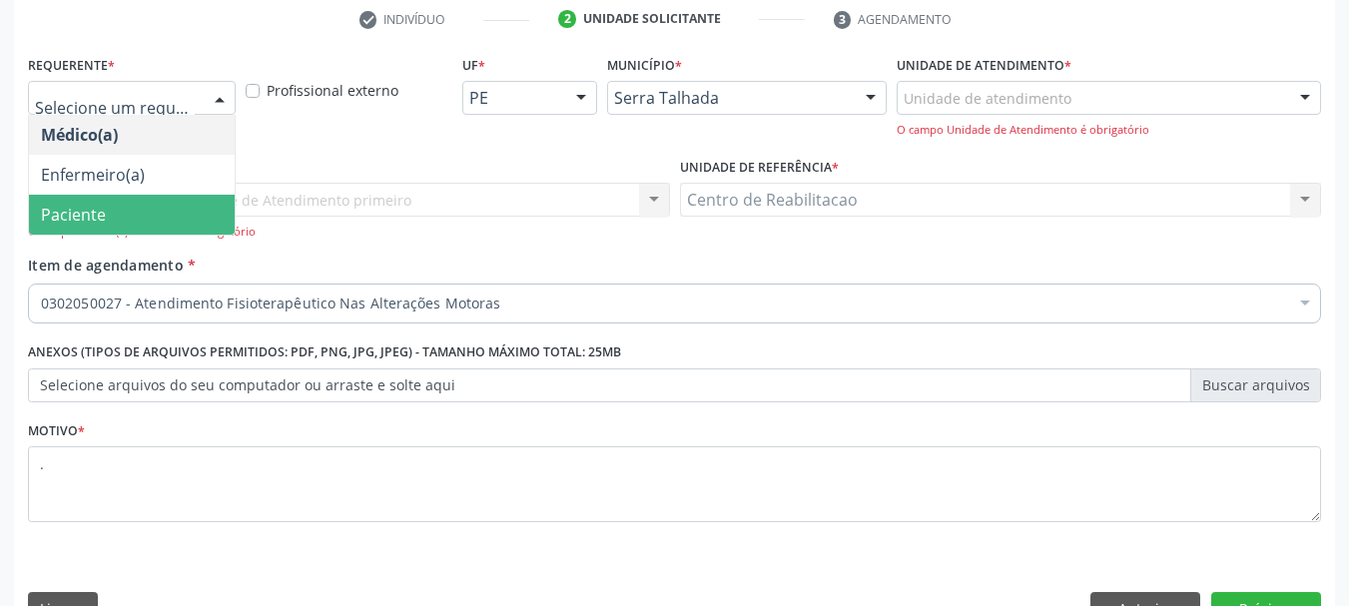
click at [99, 211] on span "Paciente" at bounding box center [73, 215] width 65 height 22
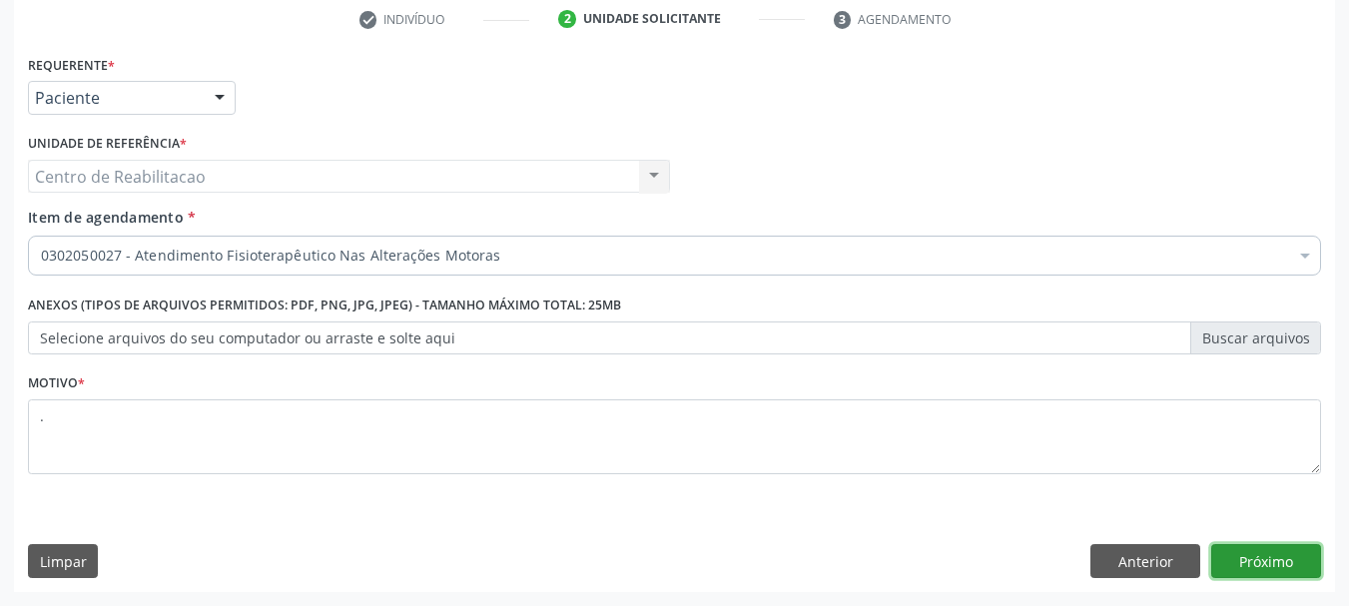
click at [1263, 548] on button "Próximo" at bounding box center [1266, 561] width 110 height 34
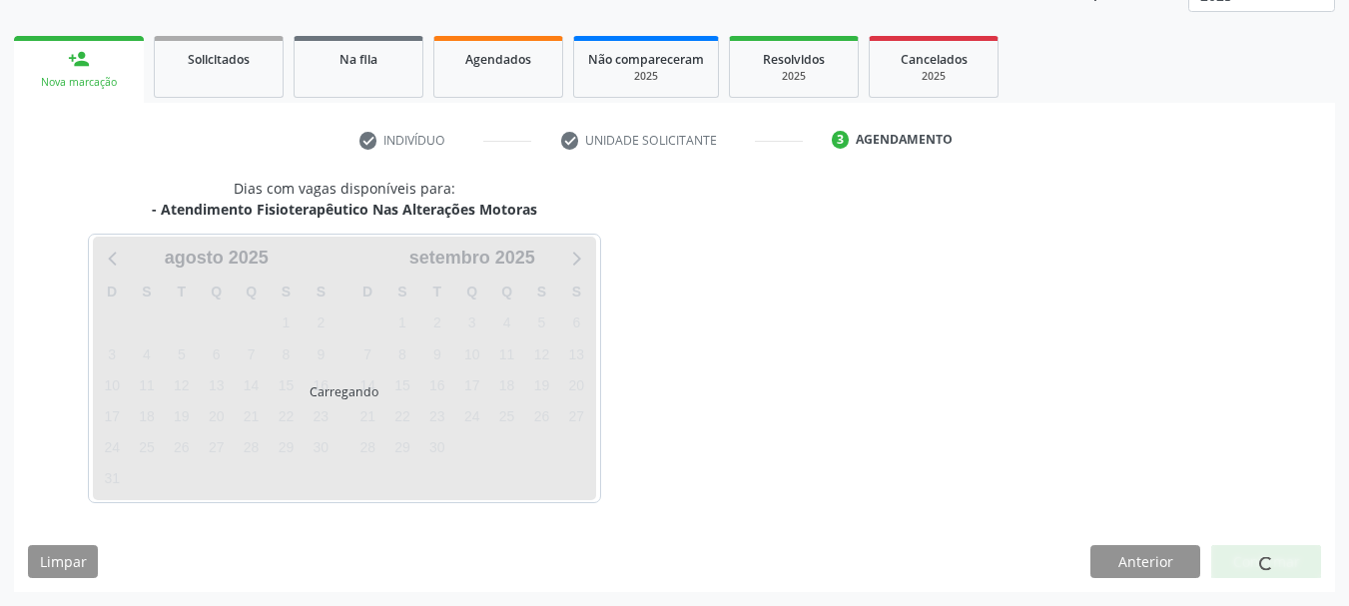
scroll to position [263, 0]
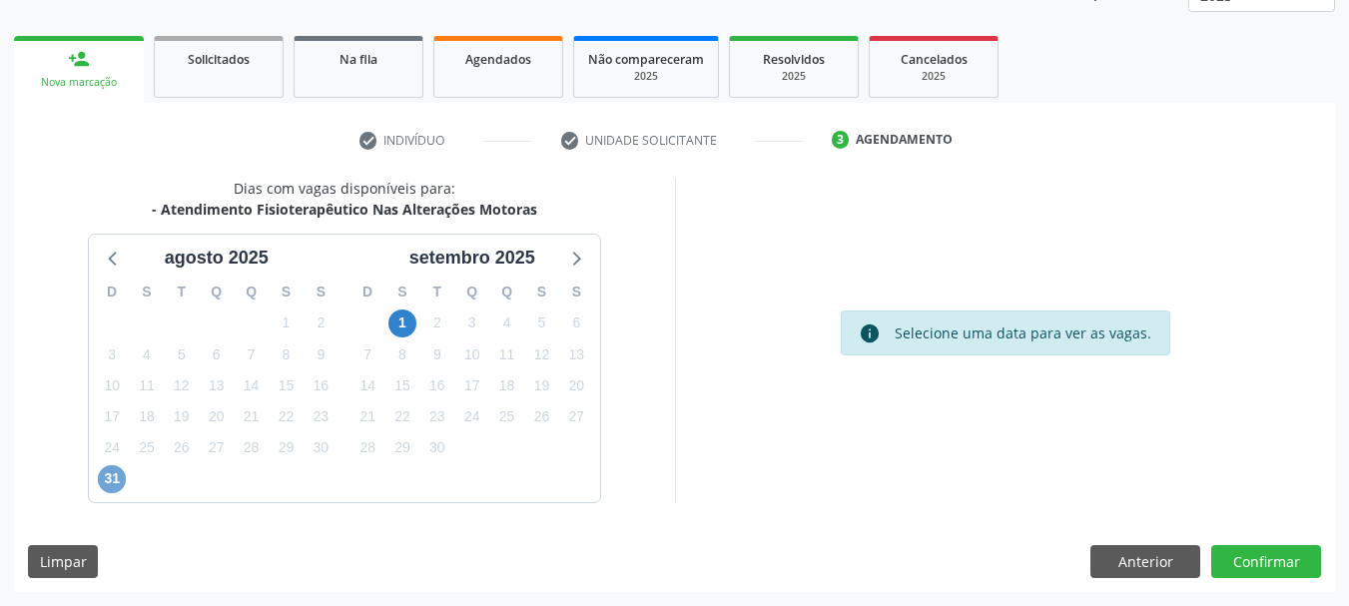
click at [114, 479] on span "31" at bounding box center [112, 479] width 28 height 28
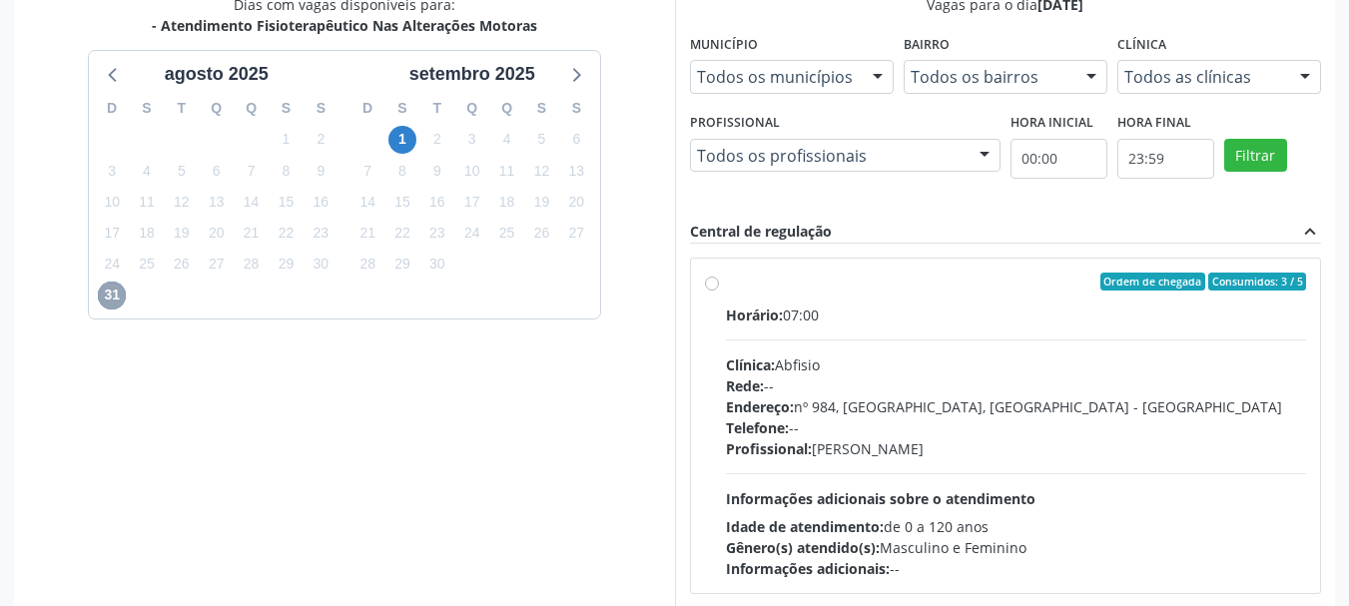
scroll to position [462, 0]
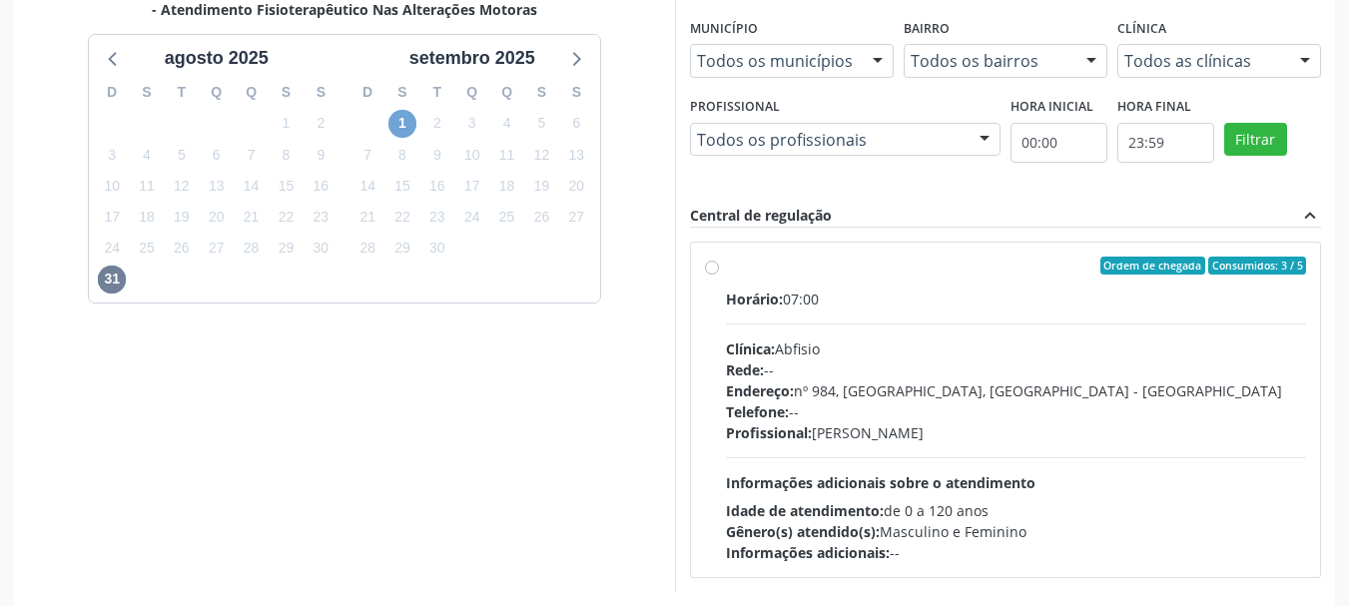
click at [405, 121] on span "1" at bounding box center [402, 124] width 28 height 28
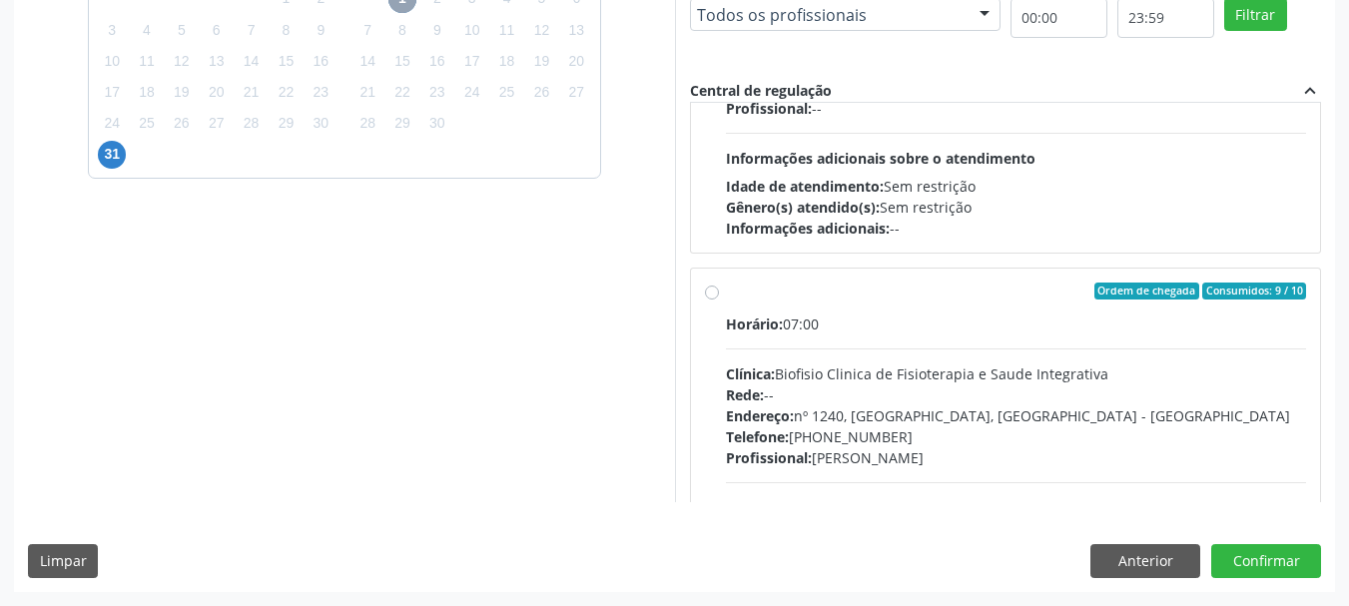
scroll to position [300, 0]
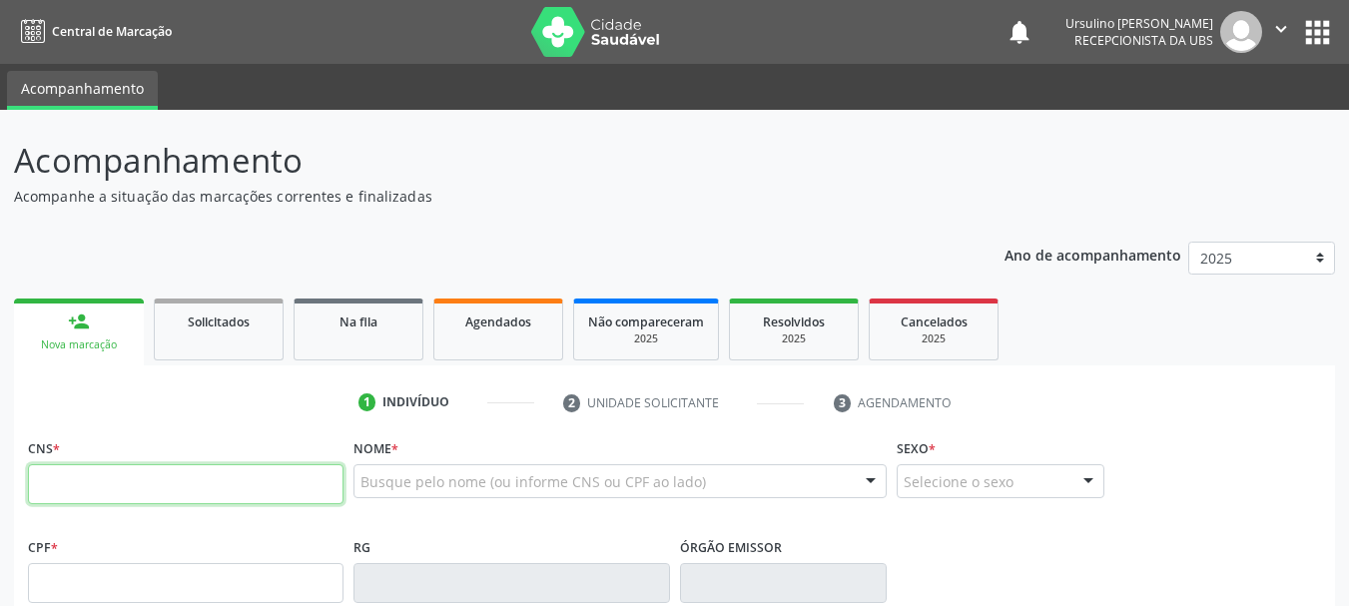
click at [102, 483] on input "text" at bounding box center [185, 484] width 315 height 40
paste input "708 1015 6888 3535"
type input "708 1015 6888 3535"
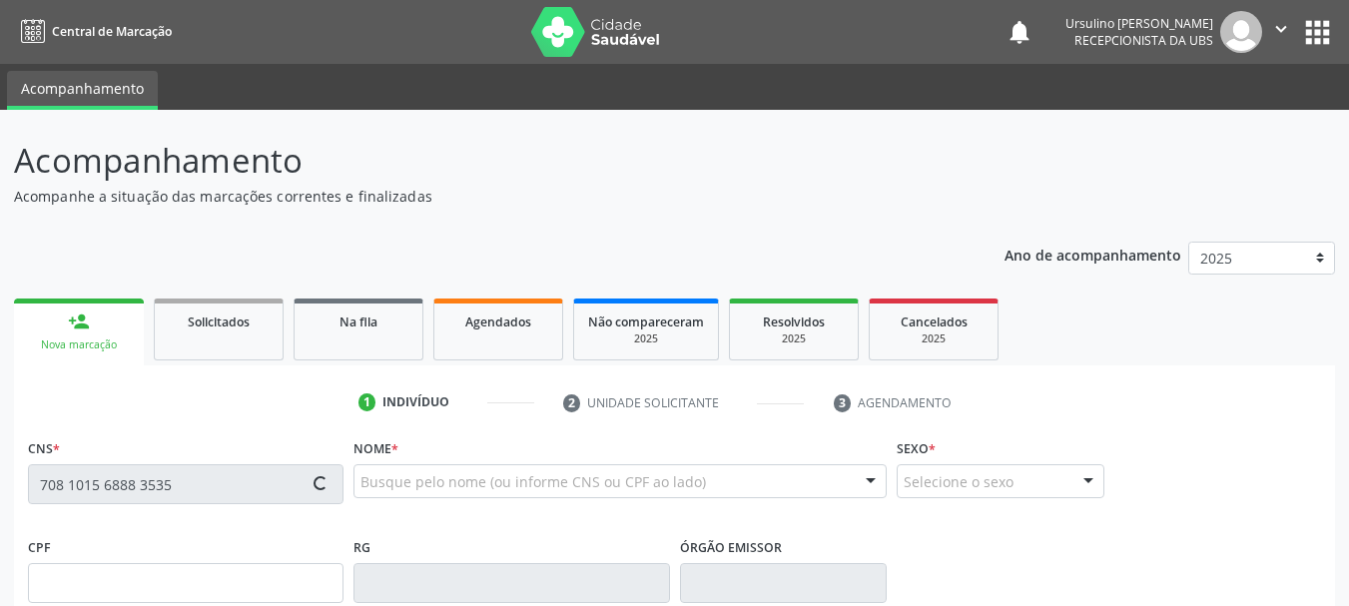
type input "[DATE]"
type input "S/N"
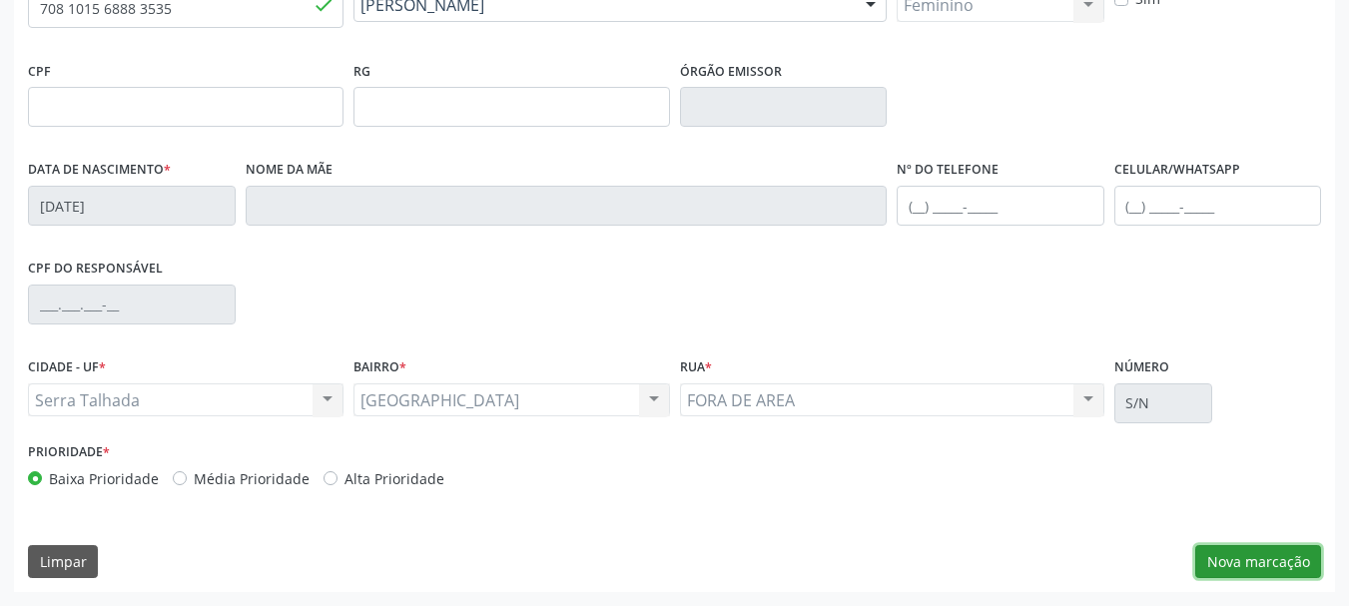
drag, startPoint x: 1262, startPoint y: 564, endPoint x: 1256, endPoint y: 545, distance: 19.9
click at [1262, 564] on button "Nova marcação" at bounding box center [1258, 562] width 126 height 34
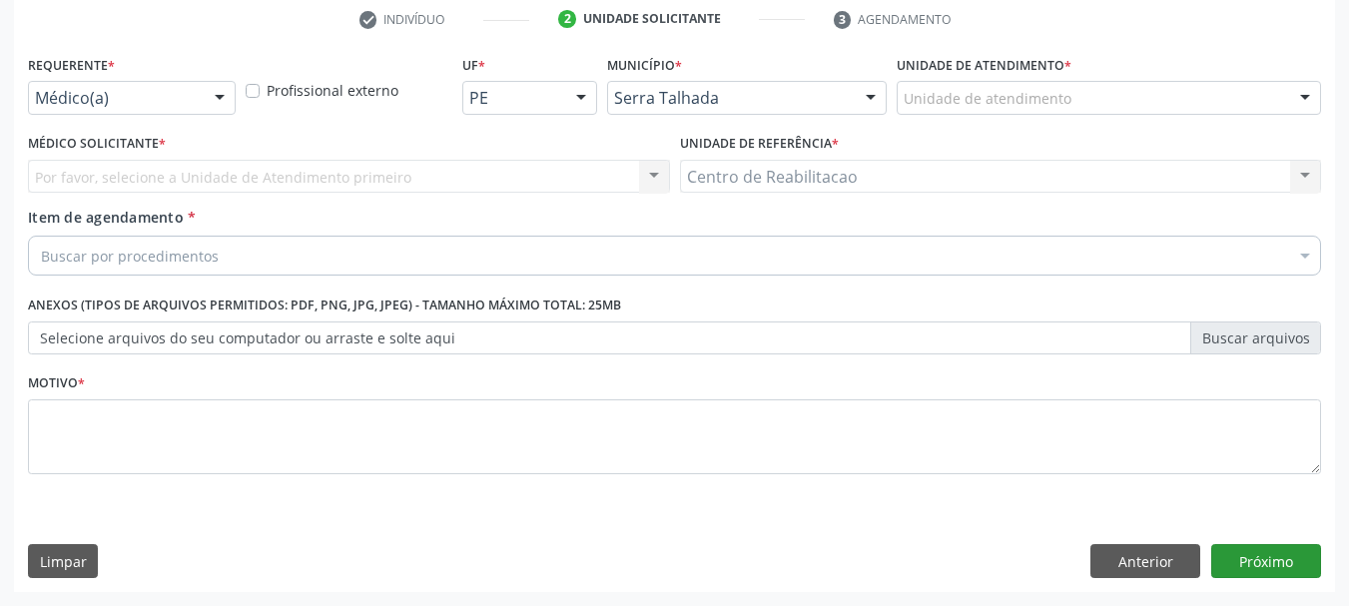
scroll to position [383, 0]
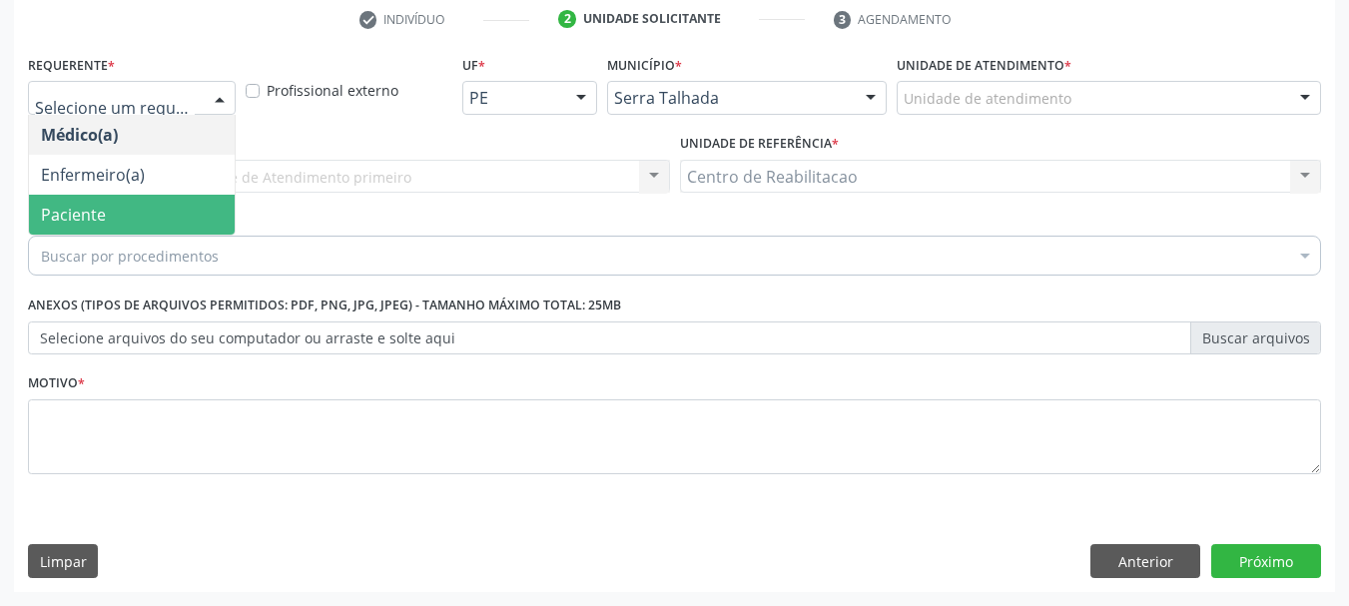
click at [114, 202] on span "Paciente" at bounding box center [132, 215] width 206 height 40
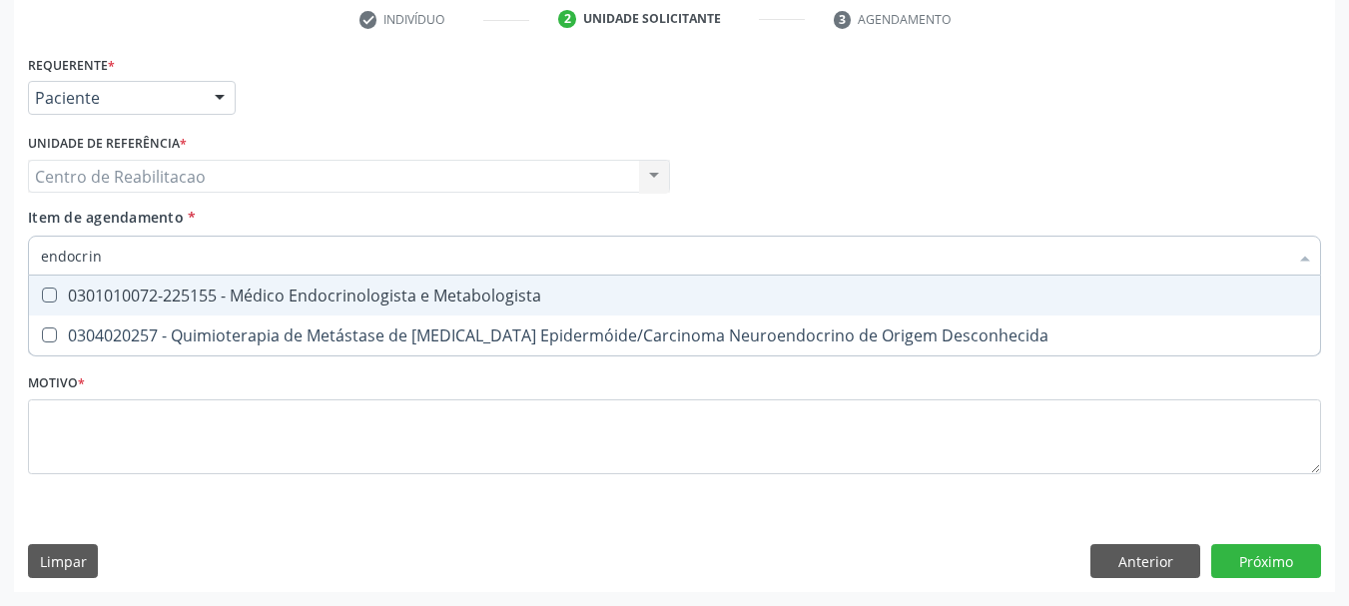
type input "endocrino"
click at [253, 297] on div "0301010072-225155 - Médico Endocrinologista e Metabologista" at bounding box center [674, 296] width 1267 height 16
checkbox Metabologista "true"
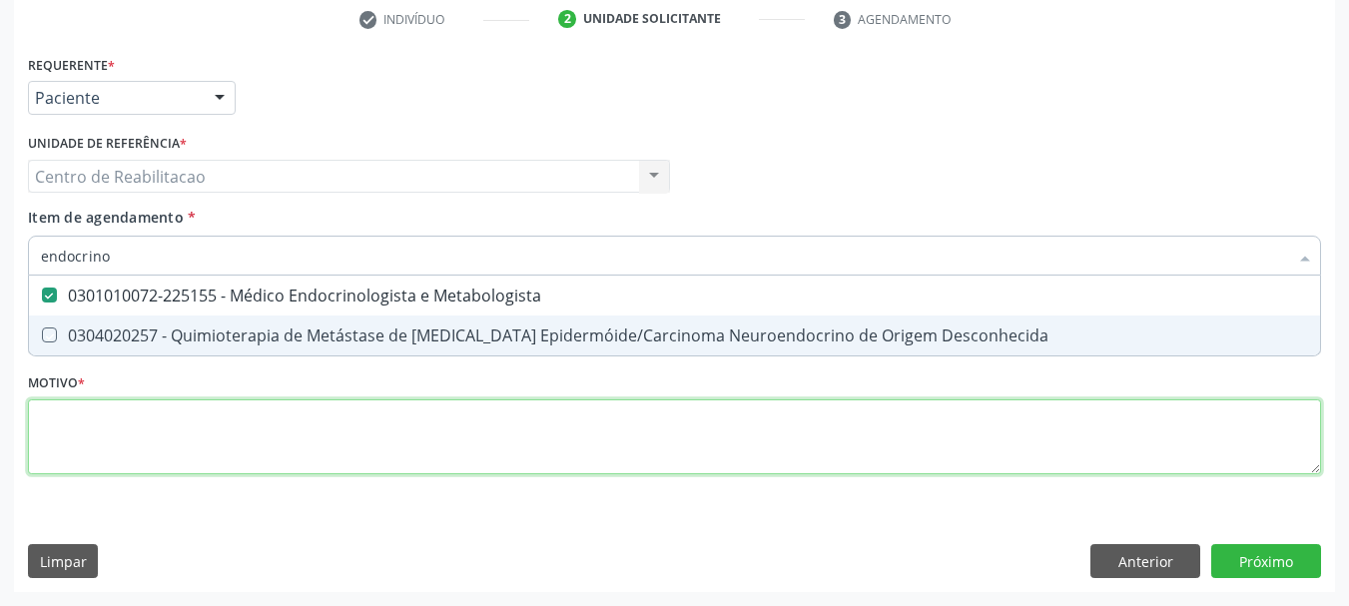
click at [398, 449] on div "Requerente * Paciente Médico(a) Enfermeiro(a) Paciente Nenhum resultado encontr…" at bounding box center [674, 276] width 1293 height 452
type textarea "."
checkbox Desconhecida "true"
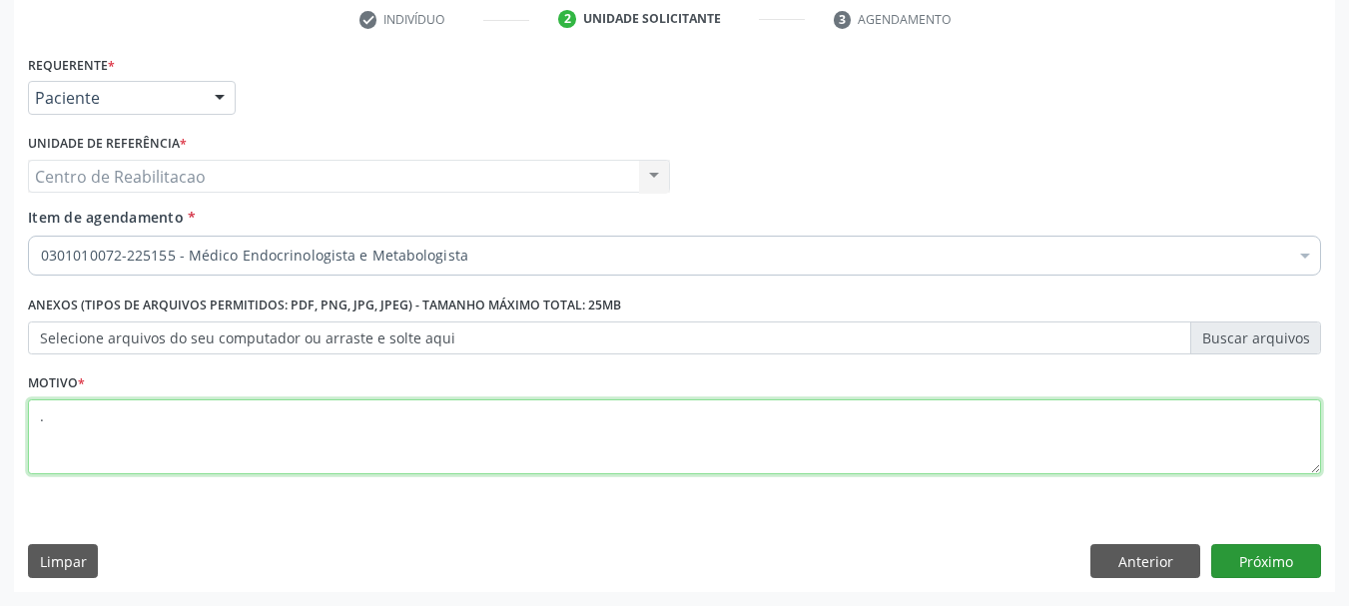
type textarea "."
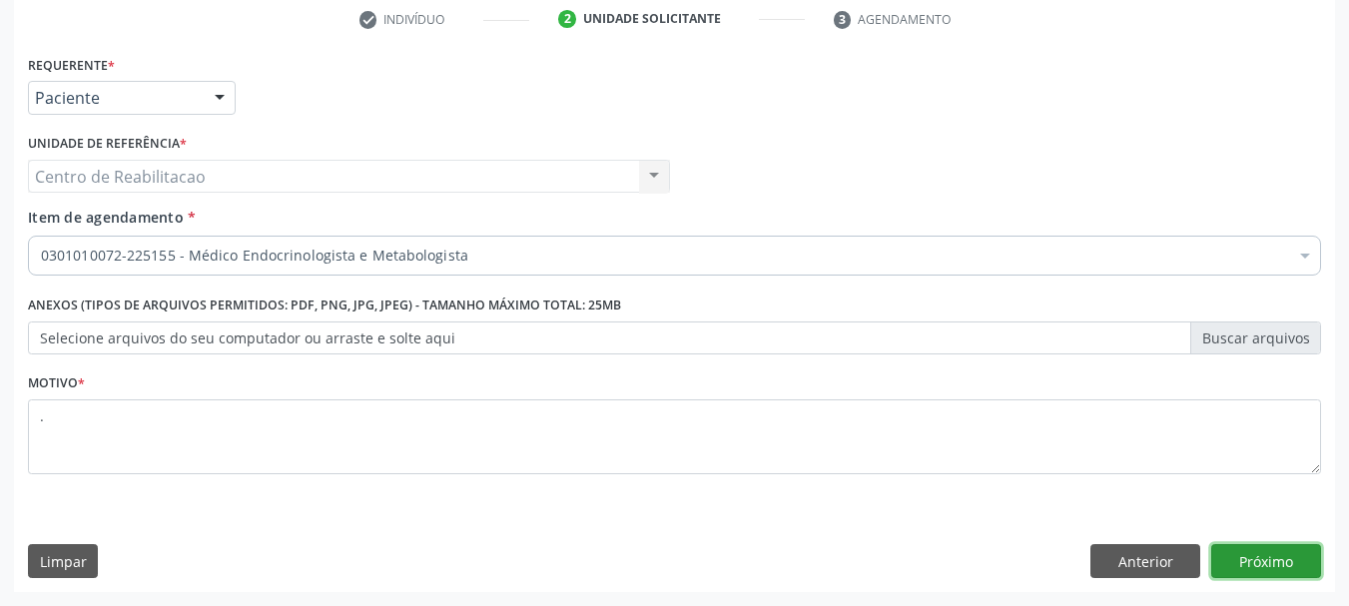
click at [1249, 558] on button "Próximo" at bounding box center [1266, 561] width 110 height 34
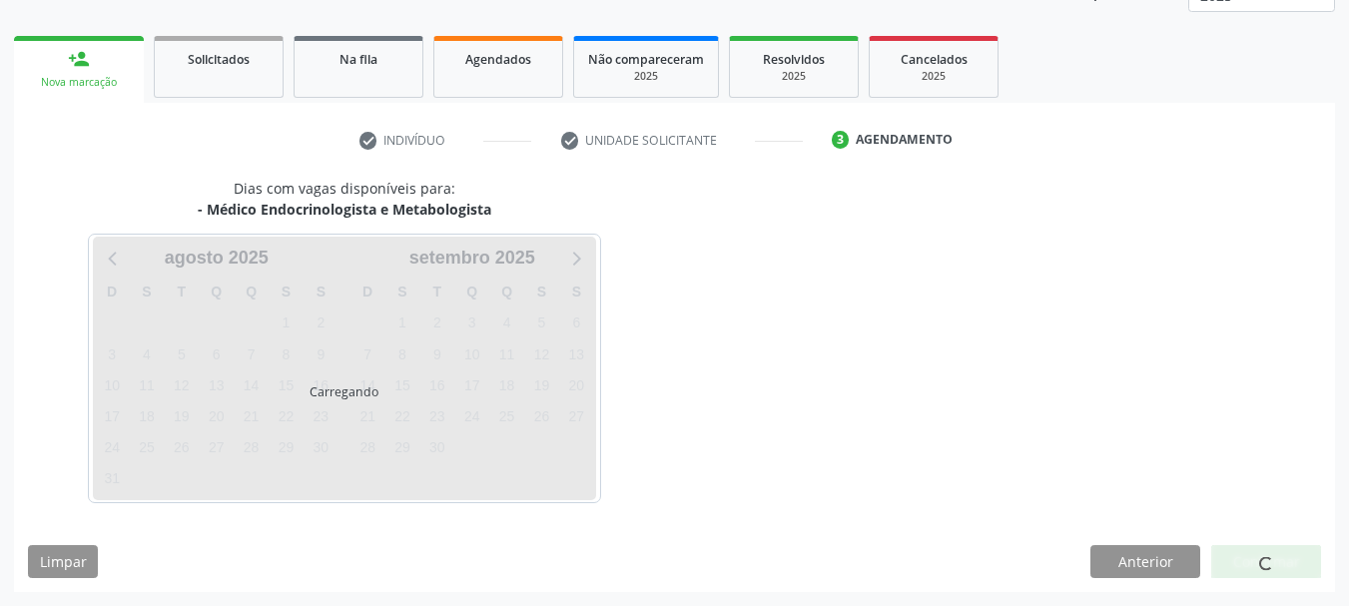
scroll to position [263, 0]
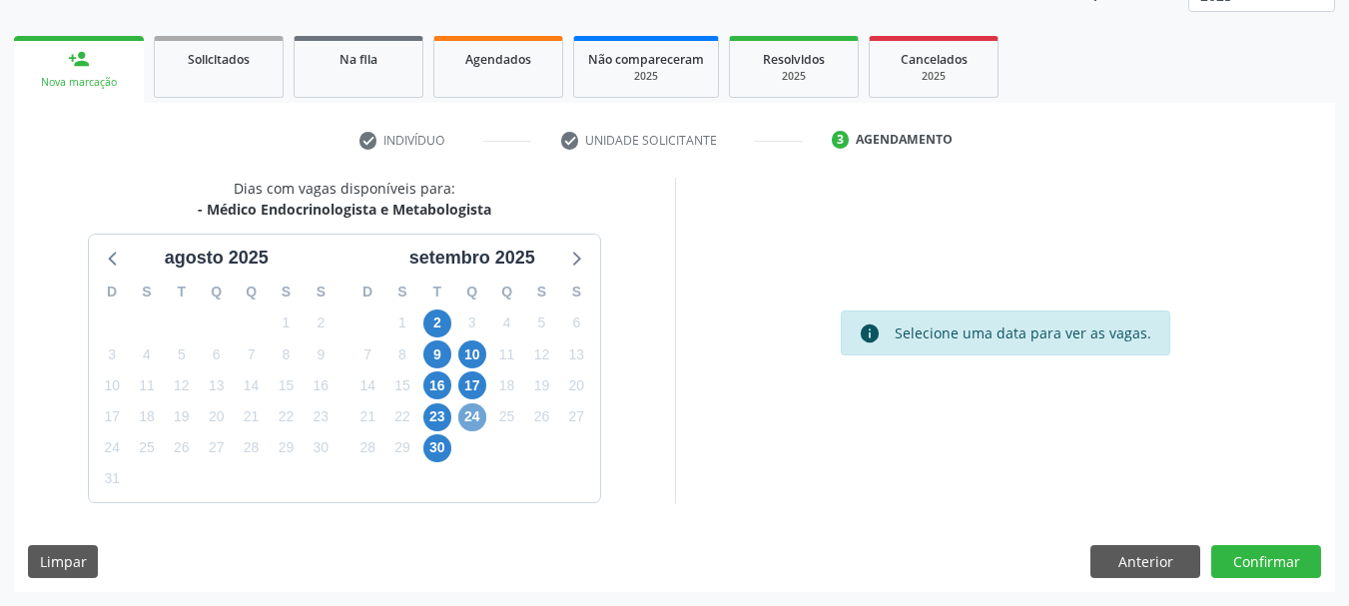
click at [472, 412] on span "24" at bounding box center [472, 417] width 28 height 28
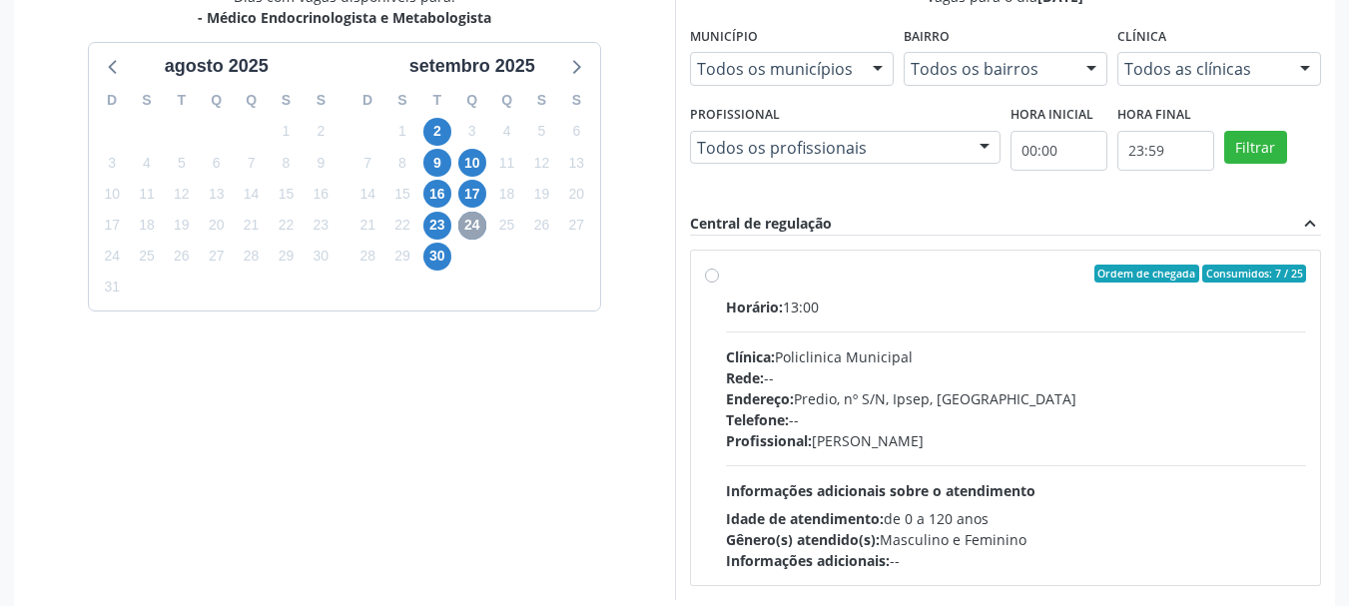
scroll to position [462, 0]
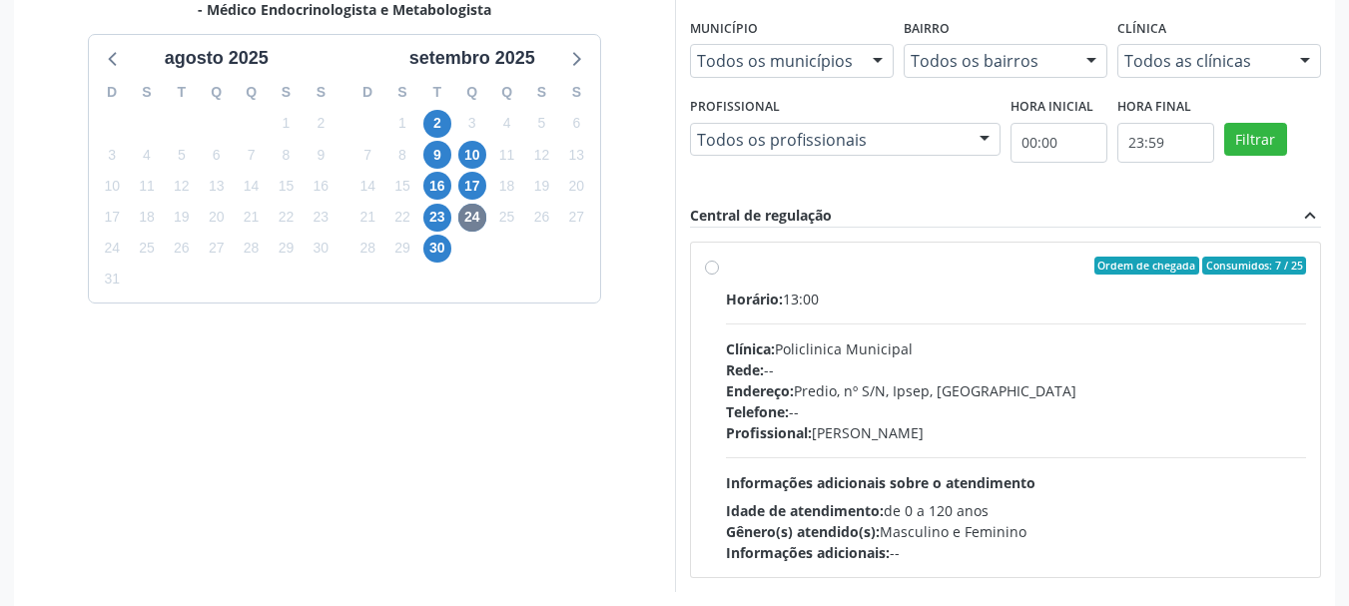
drag, startPoint x: 836, startPoint y: 276, endPoint x: 894, endPoint y: 190, distance: 103.6
click at [836, 276] on label "Ordem de chegada Consumidos: 7 / 25 Horário: 13:00 Clínica: Policlinica Municip…" at bounding box center [1016, 410] width 581 height 307
click at [719, 275] on input "Ordem de chegada Consumidos: 7 / 25 Horário: 13:00 Clínica: Policlinica Municip…" at bounding box center [712, 266] width 14 height 18
radio input "true"
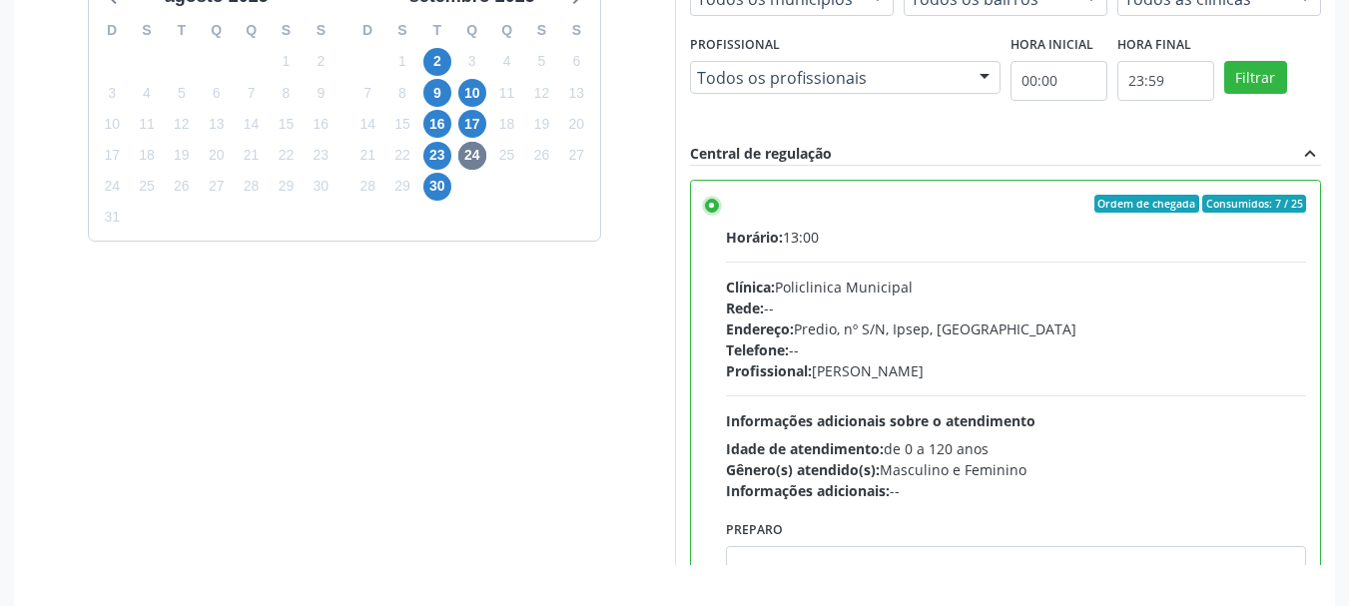
scroll to position [587, 0]
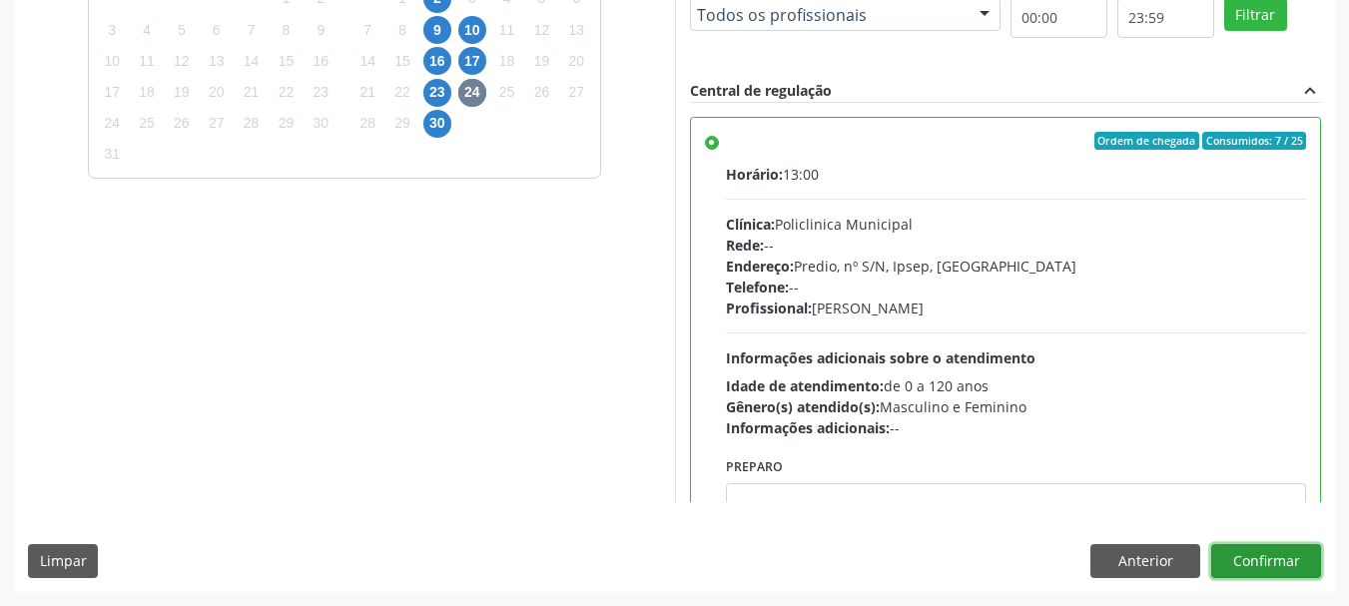
click at [1280, 543] on div "Dias com vagas disponíveis para: - Médico Endocrinologista e Metabologista [DAT…" at bounding box center [674, 222] width 1321 height 738
click at [1278, 545] on button "Confirmar" at bounding box center [1266, 561] width 110 height 34
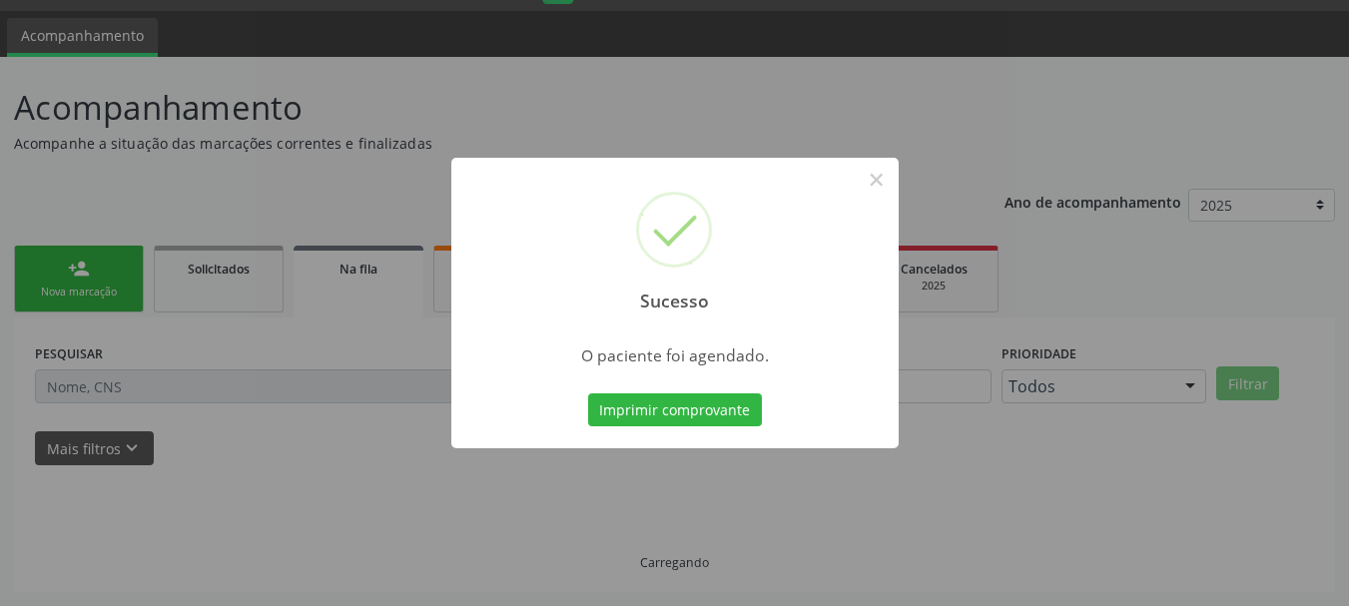
scroll to position [53, 0]
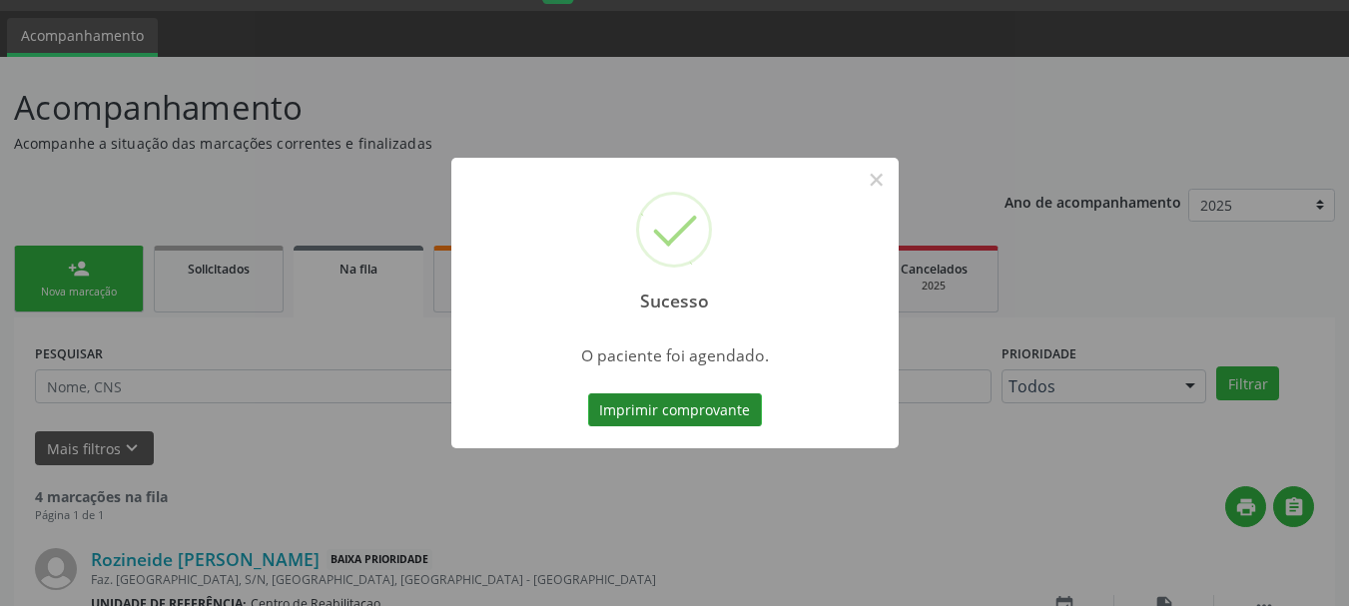
click at [719, 402] on button "Imprimir comprovante" at bounding box center [675, 410] width 174 height 34
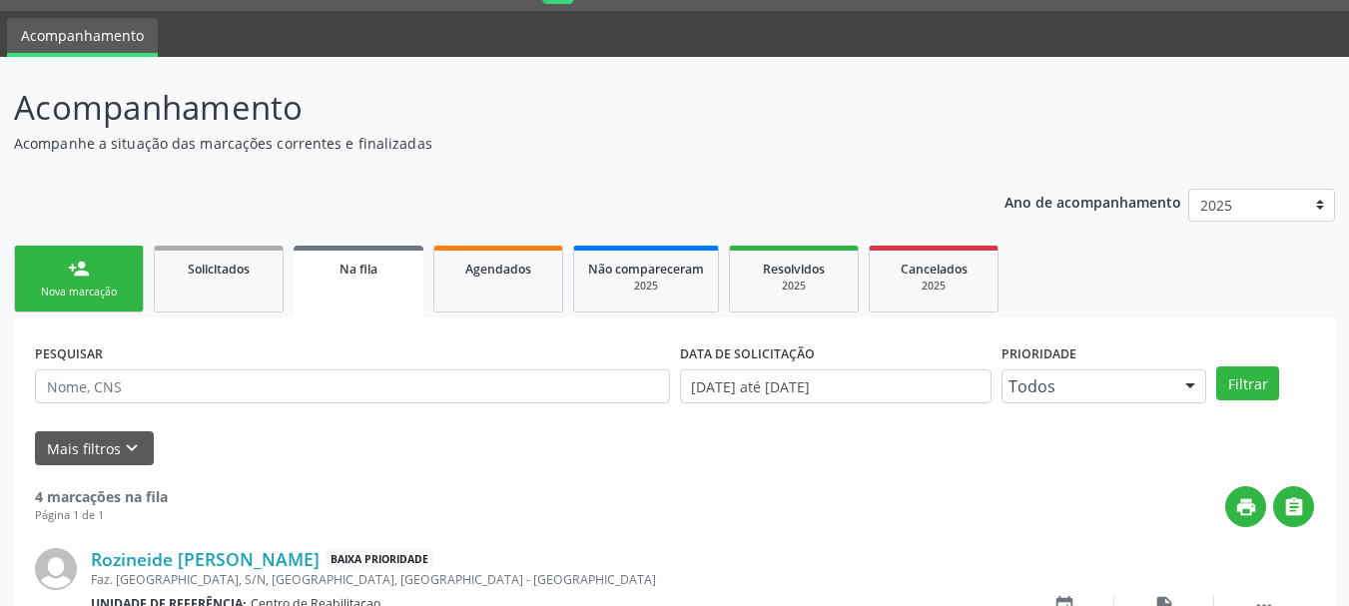
click at [102, 274] on link "person_add Nova marcação" at bounding box center [79, 279] width 130 height 67
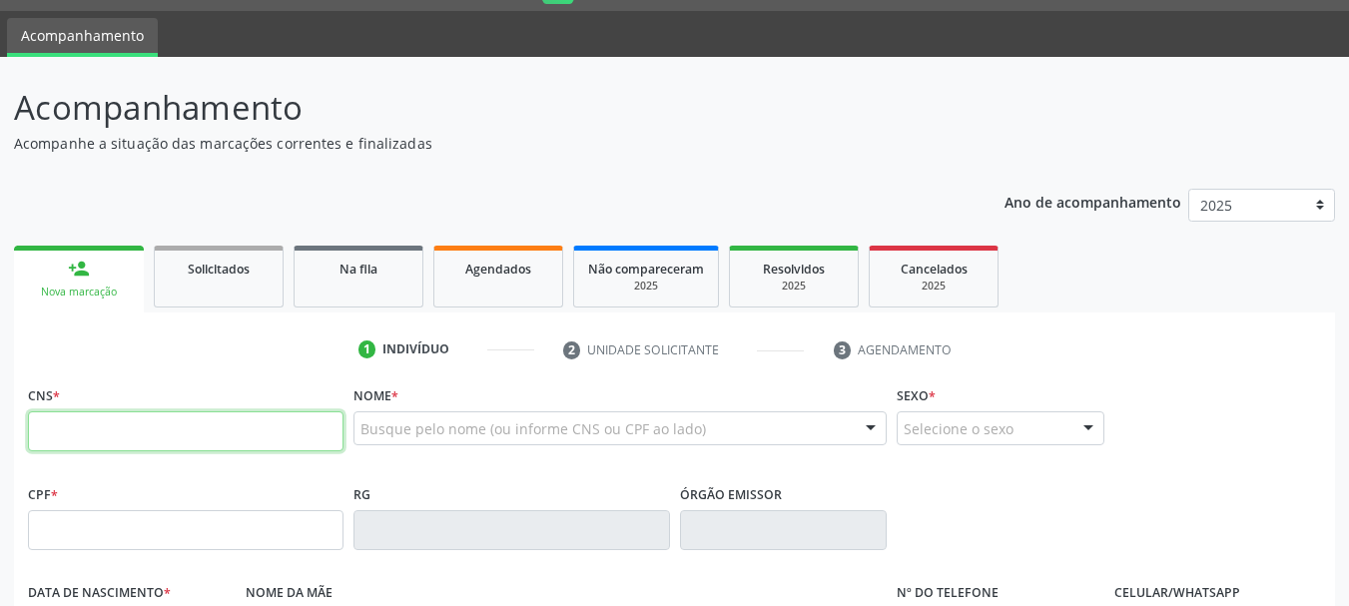
click at [124, 442] on input "text" at bounding box center [185, 431] width 315 height 40
type input "702 0013 2985 2983"
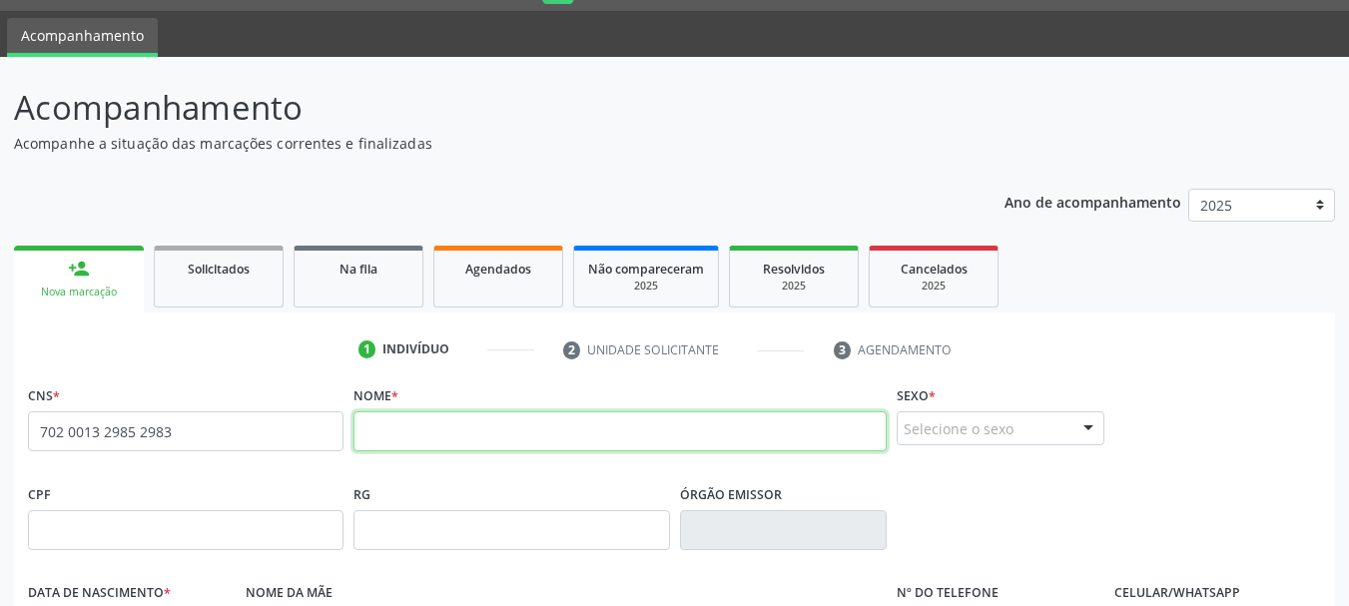
click at [419, 411] on input "text" at bounding box center [619, 431] width 533 height 40
type input "[PERSON_NAME]"
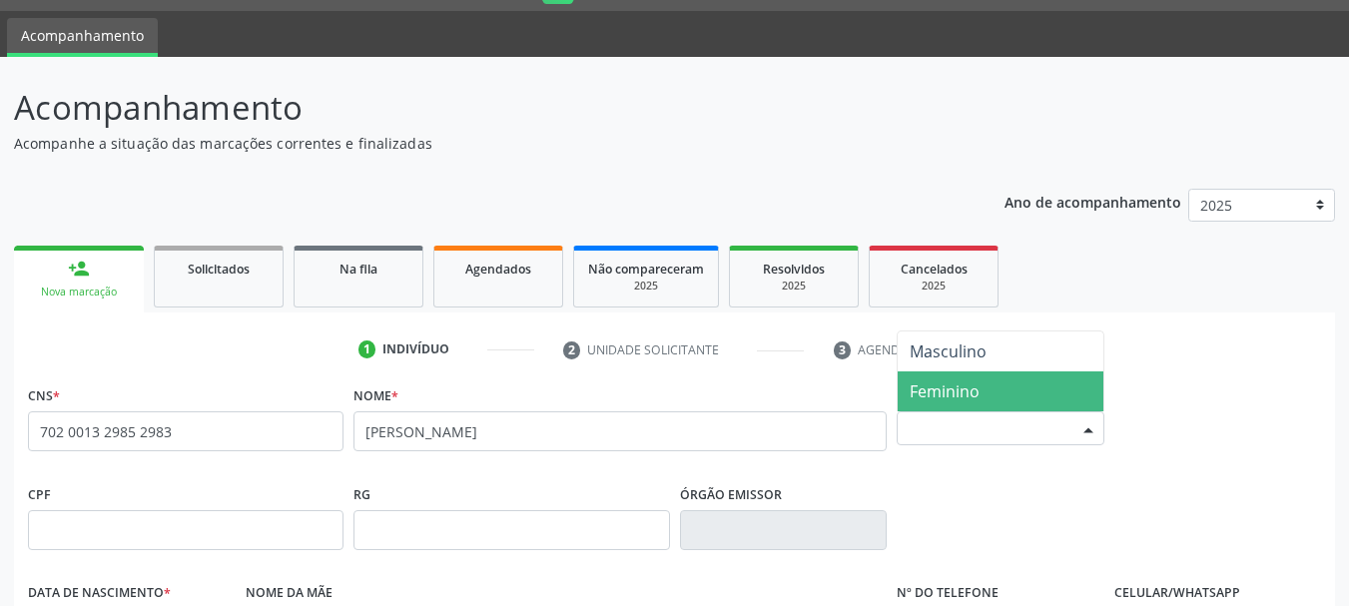
click at [980, 383] on span "Feminino" at bounding box center [1001, 391] width 206 height 40
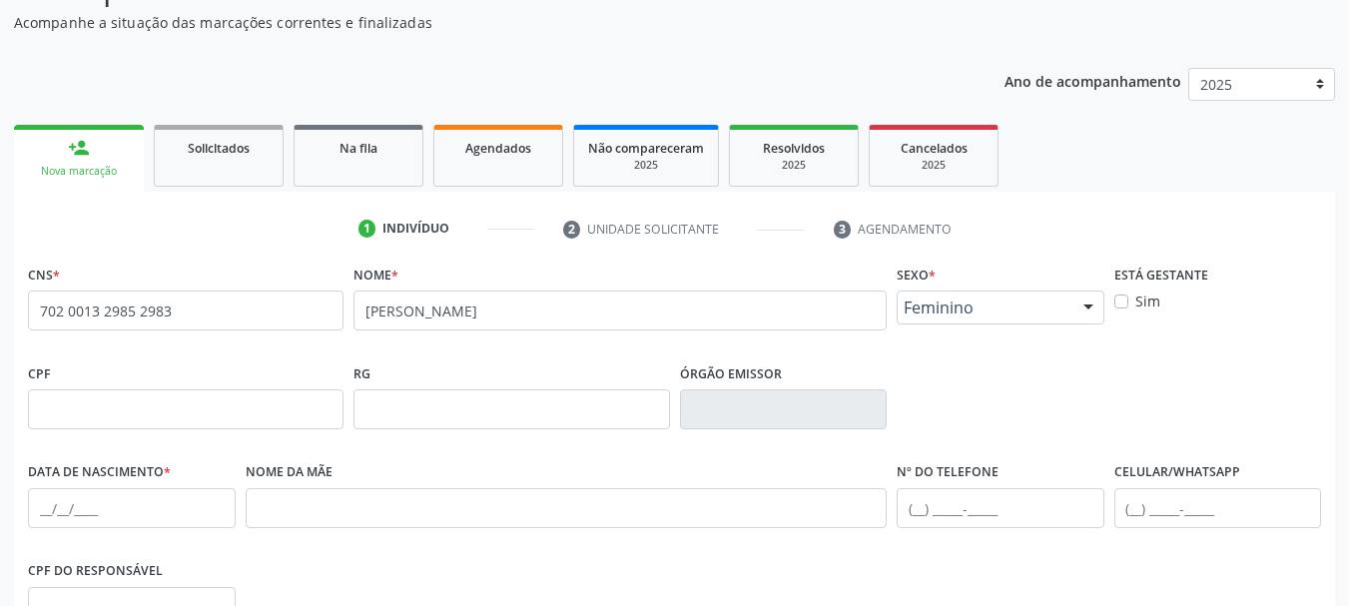
scroll to position [352, 0]
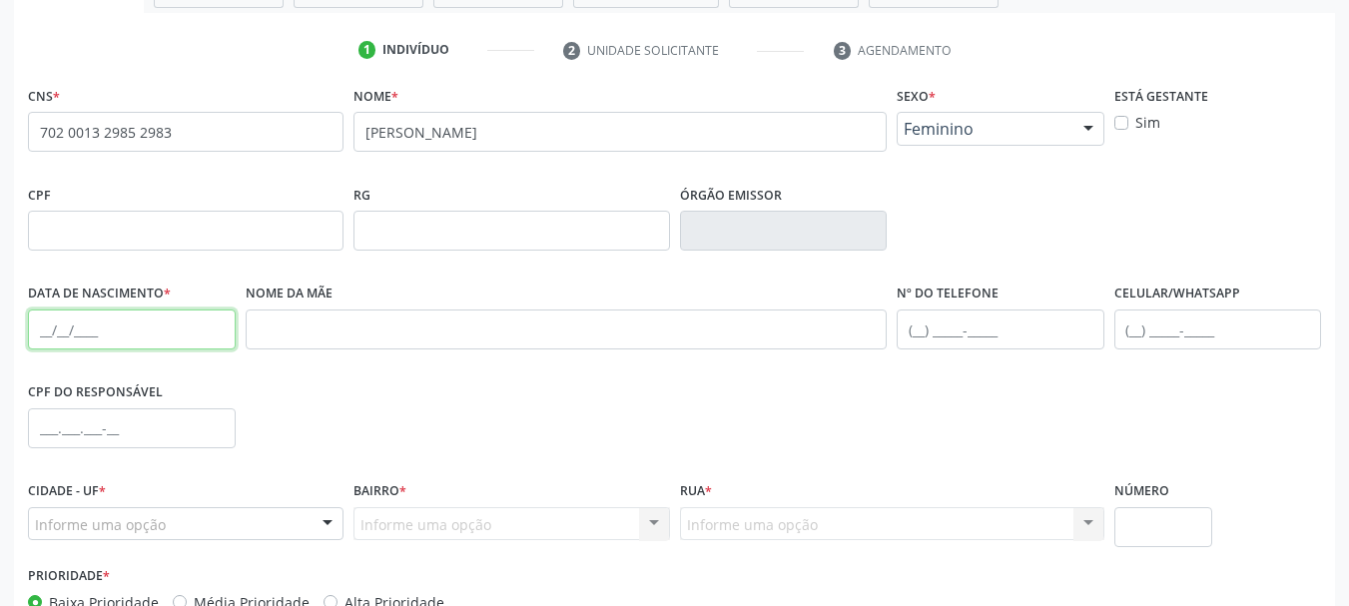
click at [81, 328] on input "text" at bounding box center [132, 330] width 208 height 40
type input "[DATE]"
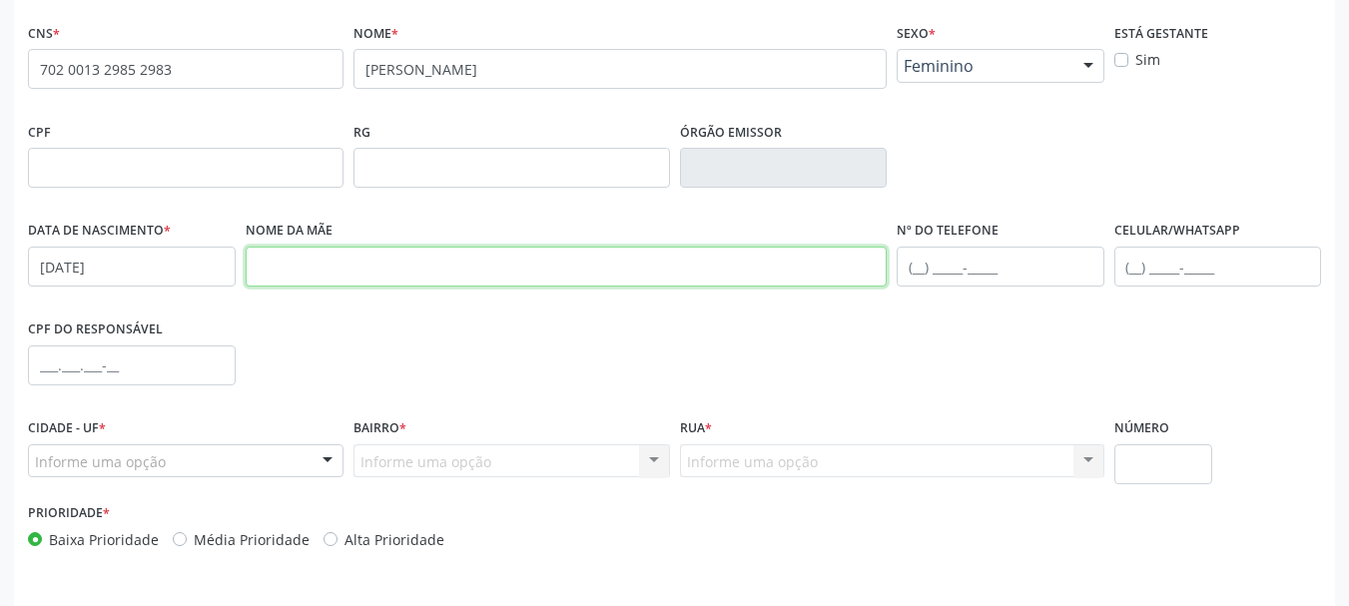
scroll to position [476, 0]
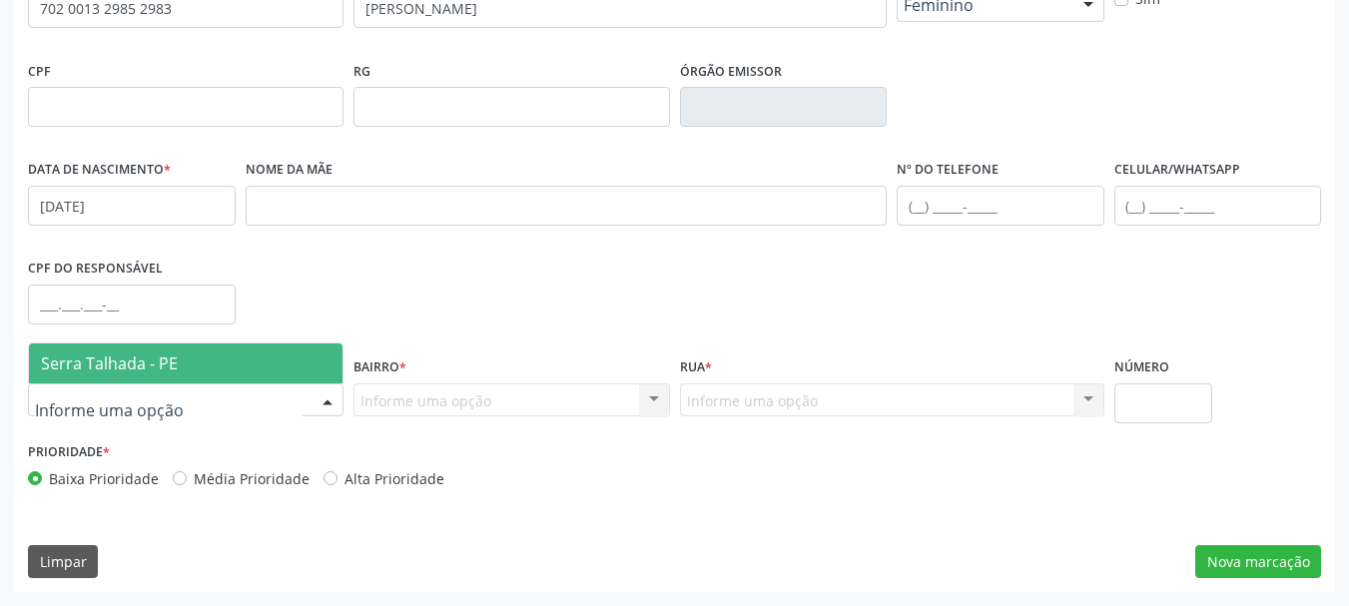
click at [170, 357] on span "Serra Talhada - PE" at bounding box center [109, 363] width 137 height 22
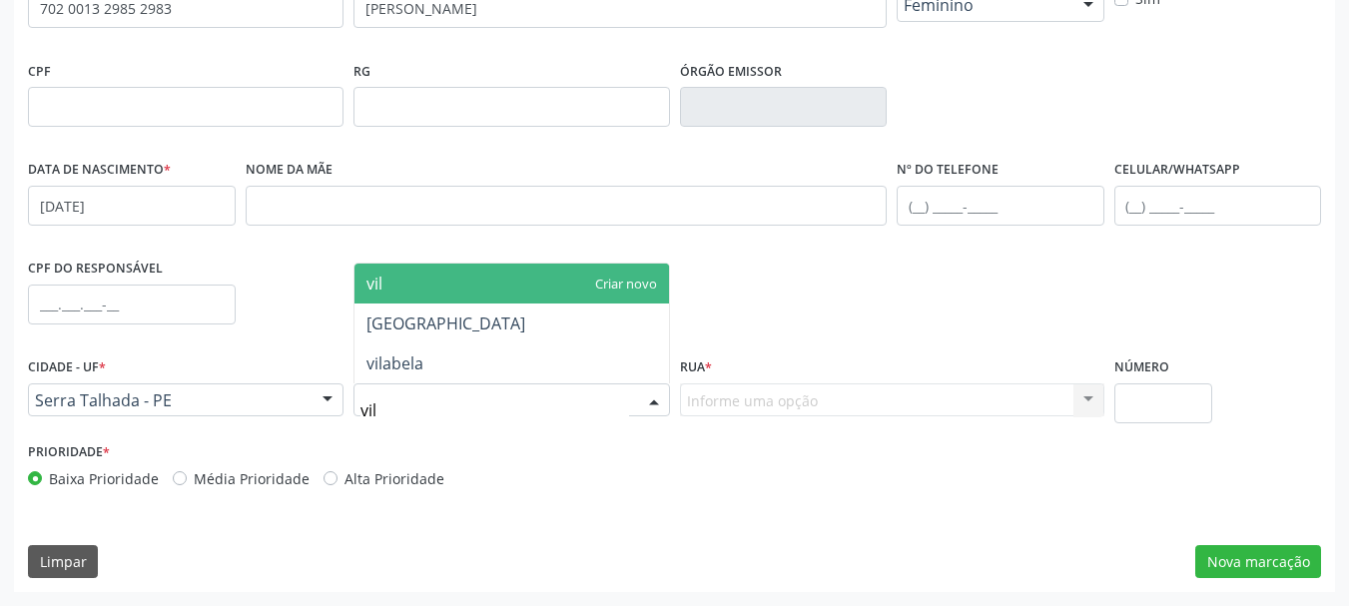
type input "vila"
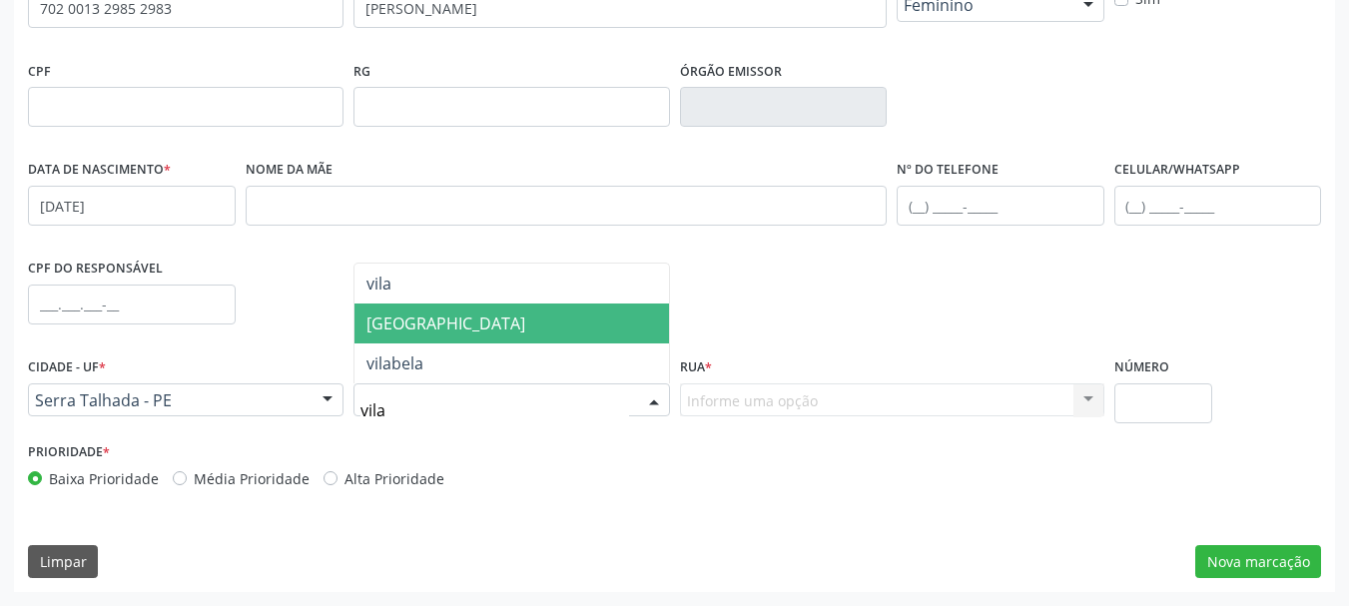
click at [459, 324] on span "[GEOGRAPHIC_DATA]" at bounding box center [511, 324] width 314 height 40
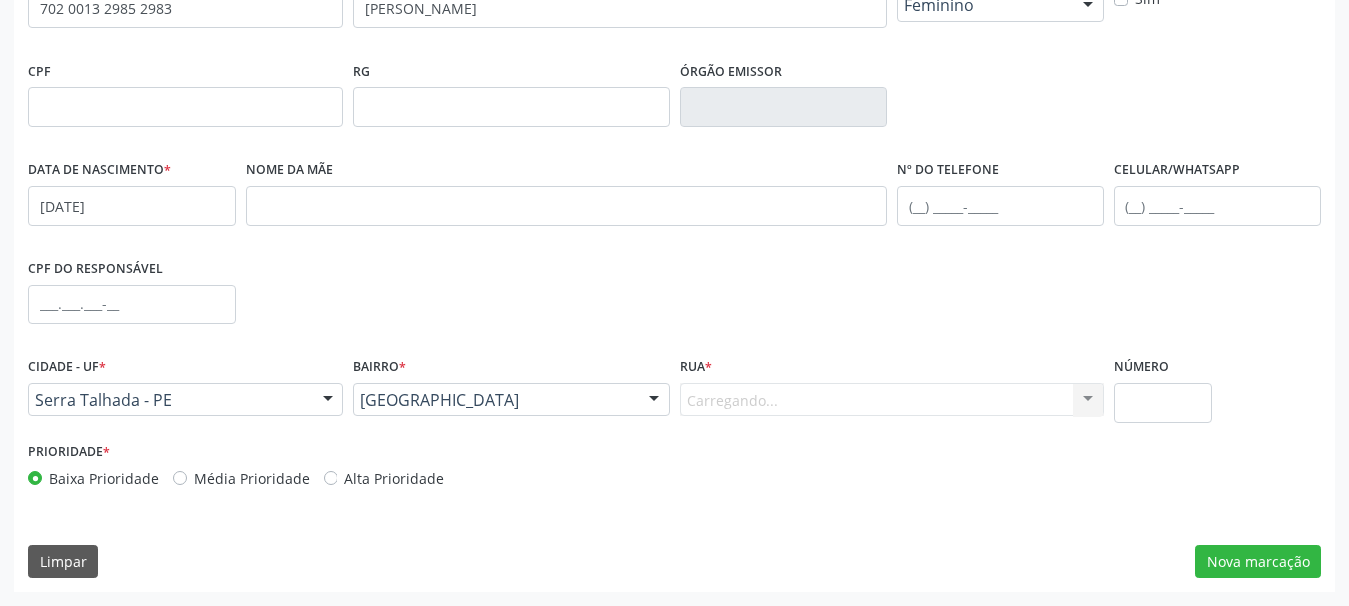
click at [769, 390] on div "Carregando... Nenhum resultado encontrado para: " " Nenhuma opção encontrada. D…" at bounding box center [892, 400] width 424 height 34
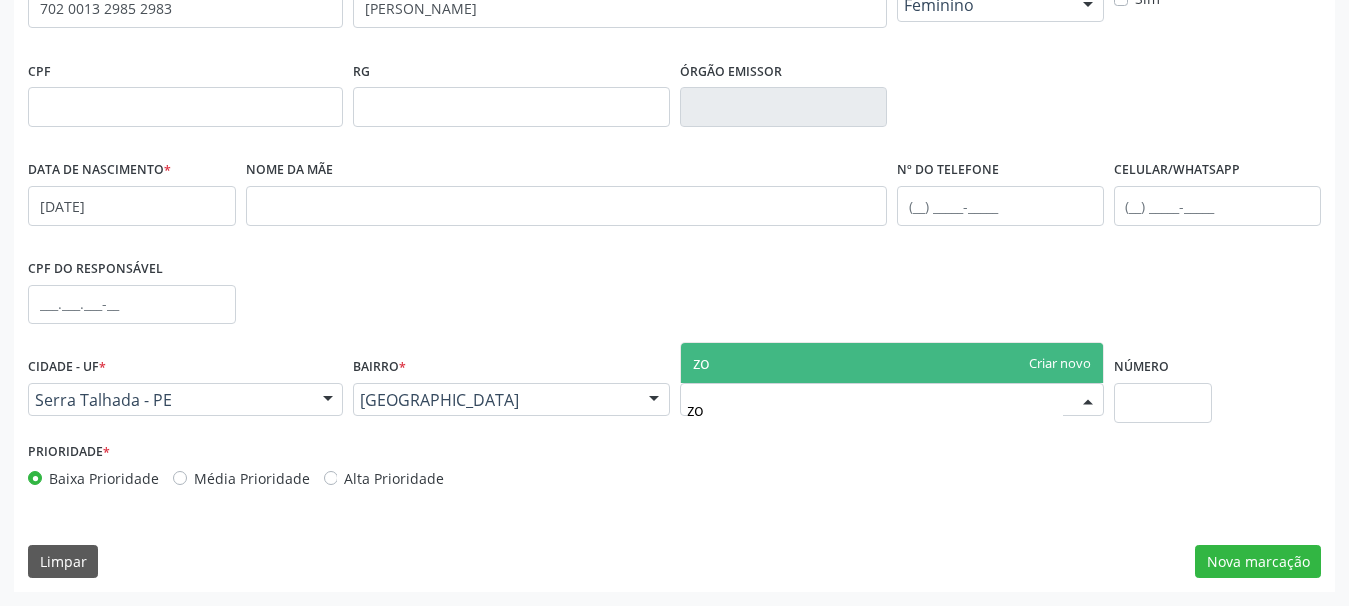
type input "z"
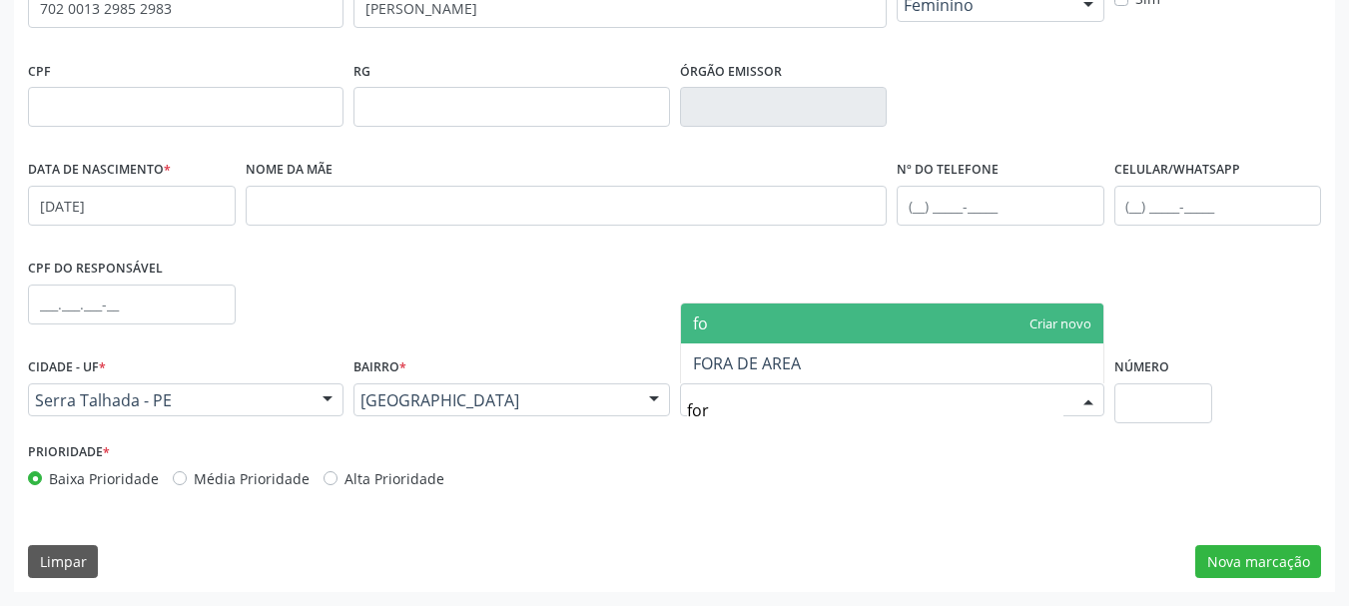
type input "fora"
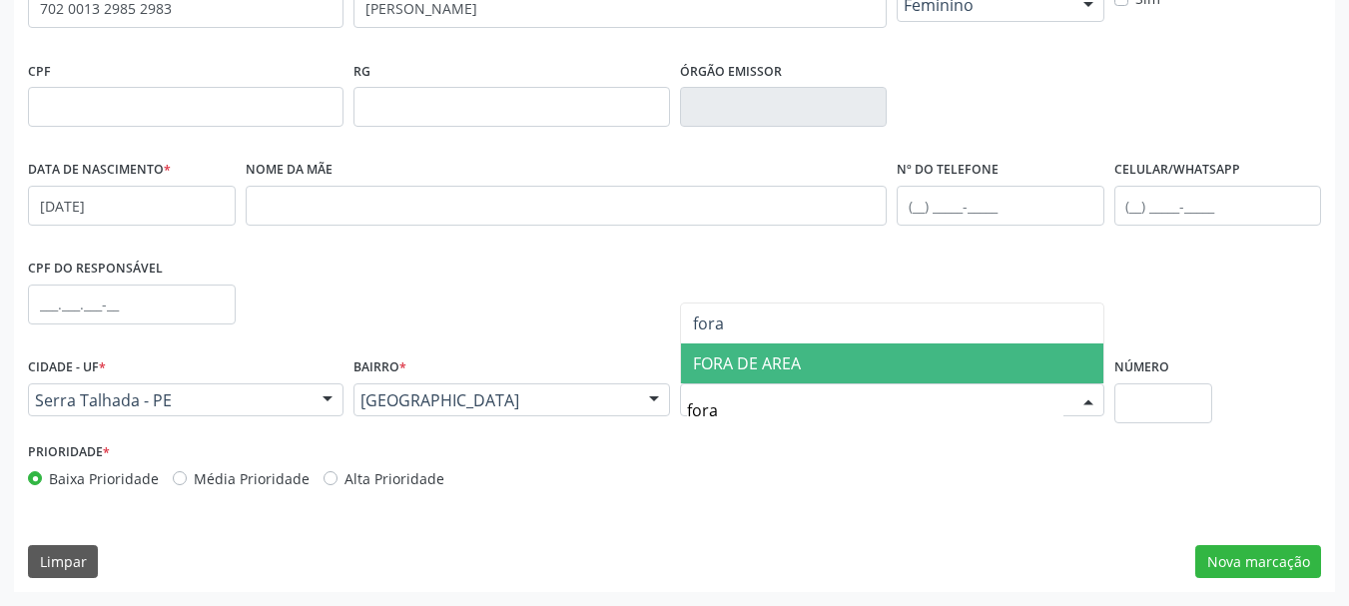
click at [796, 360] on span "FORA DE AREA" at bounding box center [747, 363] width 108 height 22
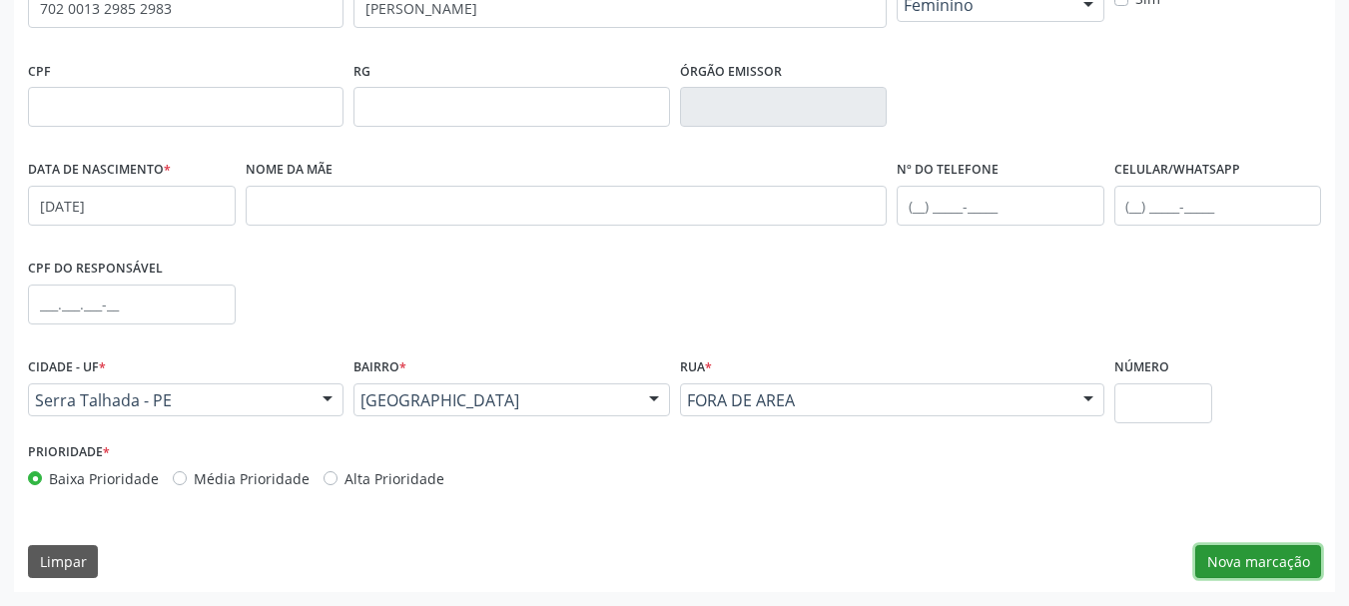
click at [1260, 562] on button "Nova marcação" at bounding box center [1258, 562] width 126 height 34
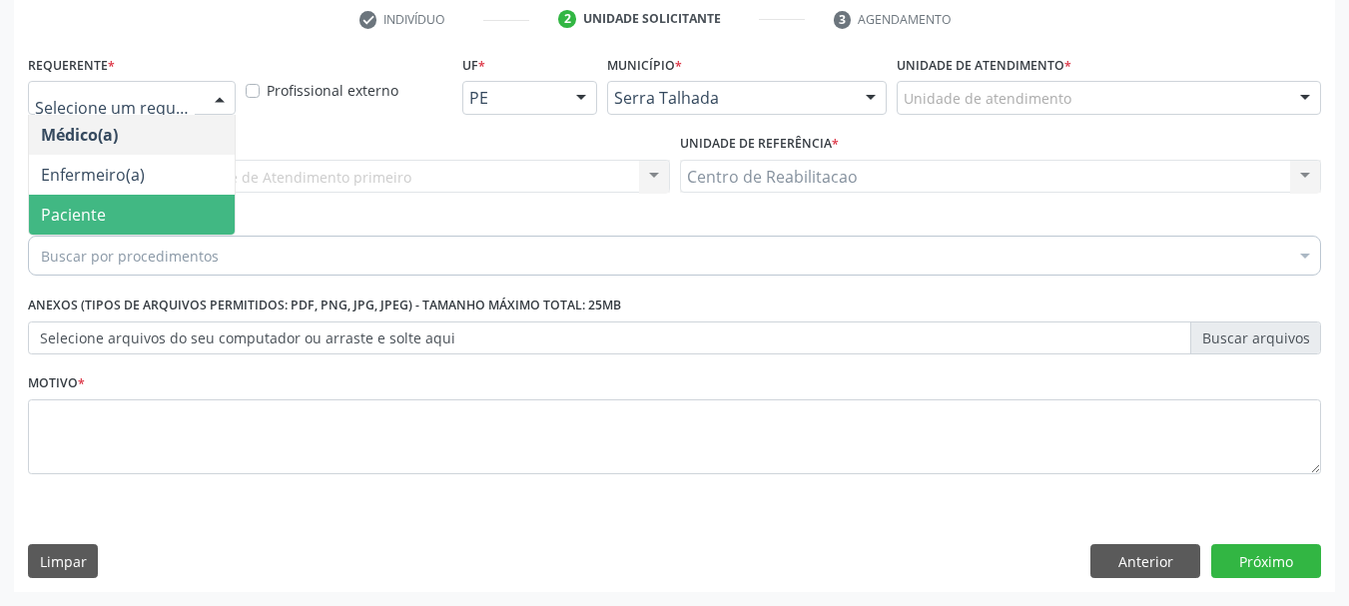
click at [105, 217] on span "Paciente" at bounding box center [132, 215] width 206 height 40
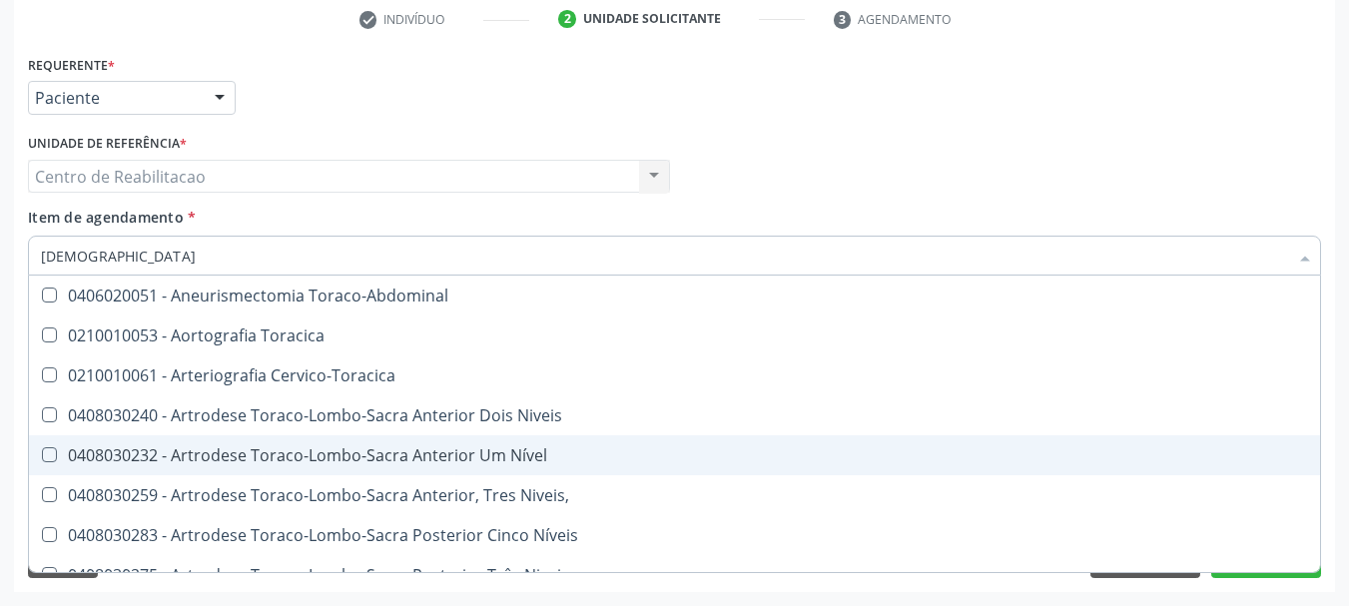
type input "torax"
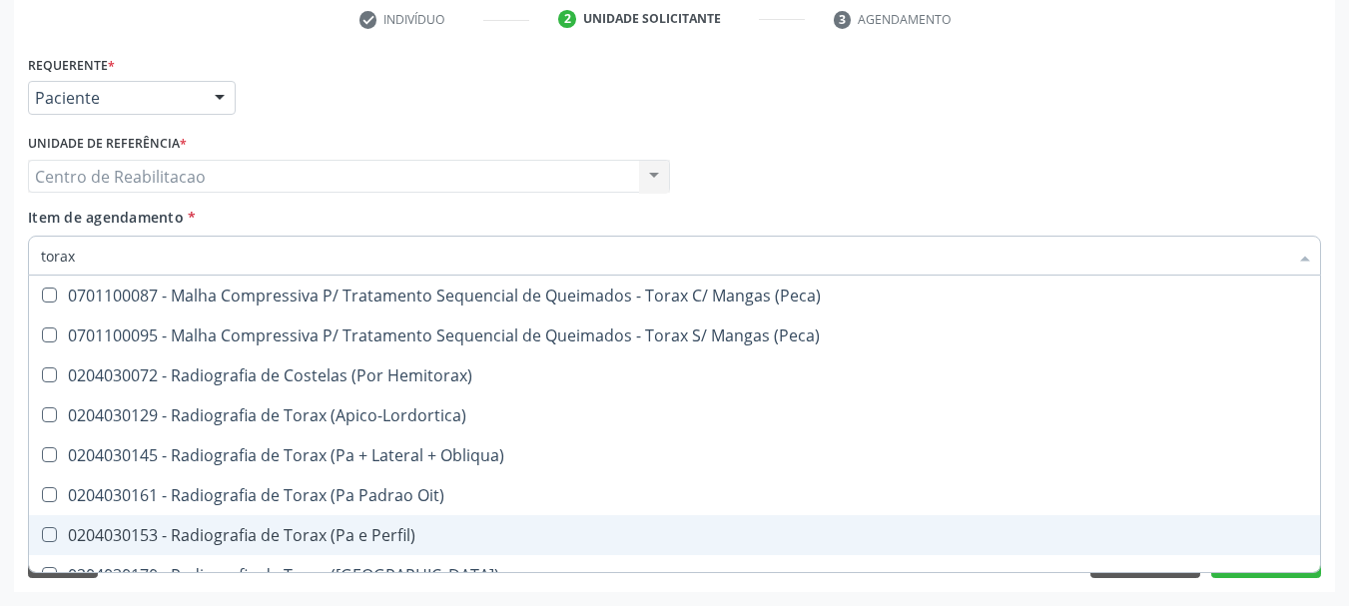
click at [409, 530] on div "0204030153 - Radiografia de Torax (Pa e Perfil)" at bounding box center [674, 535] width 1267 height 16
checkbox Perfil\) "true"
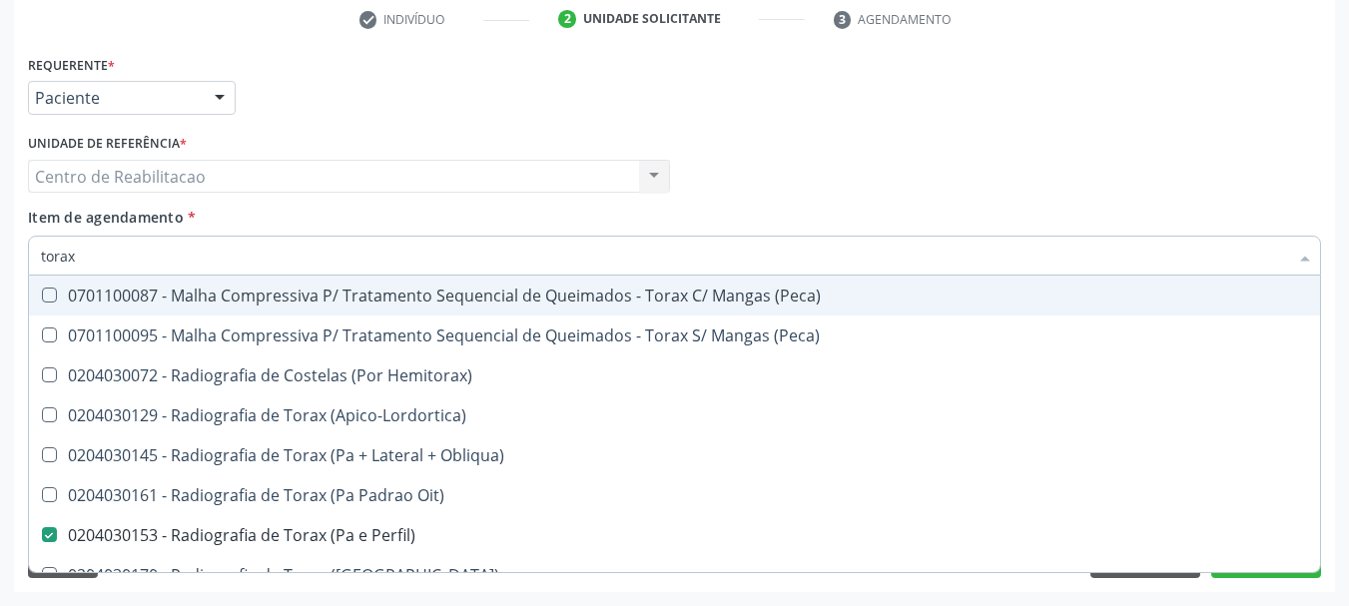
click at [428, 222] on div "Item de agendamento * torax Desfazer seleção 0701100087 - Malha Compressiva P/ …" at bounding box center [674, 238] width 1293 height 63
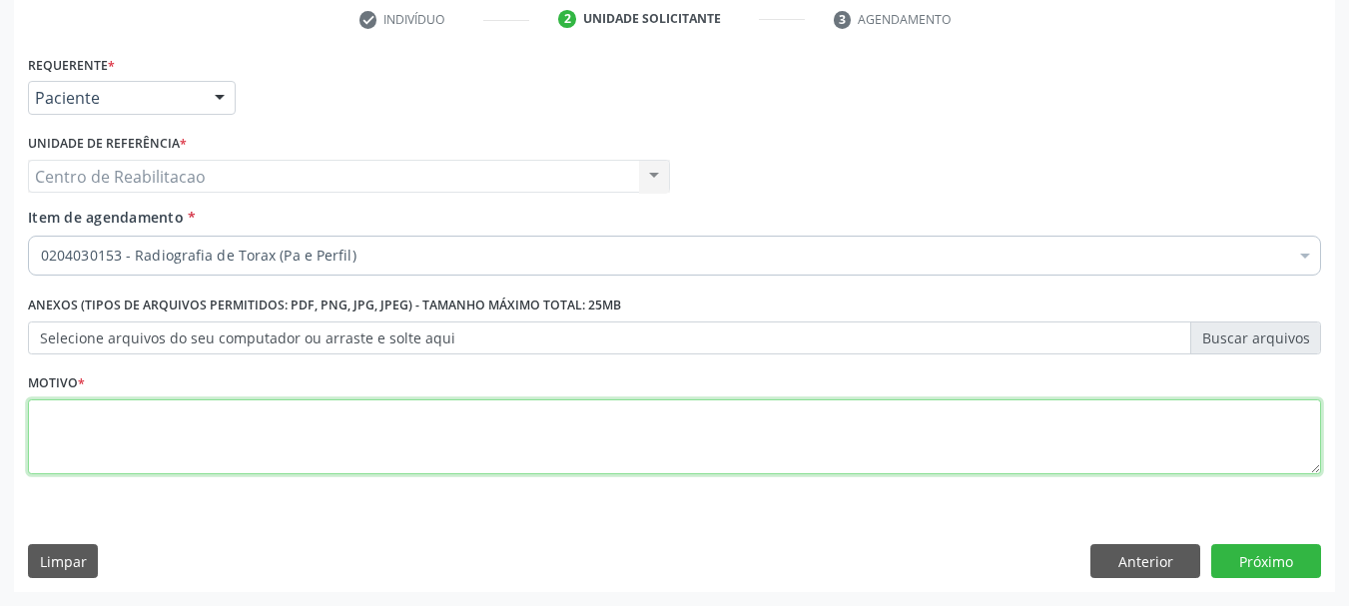
click at [385, 414] on textarea at bounding box center [674, 437] width 1293 height 76
type textarea "."
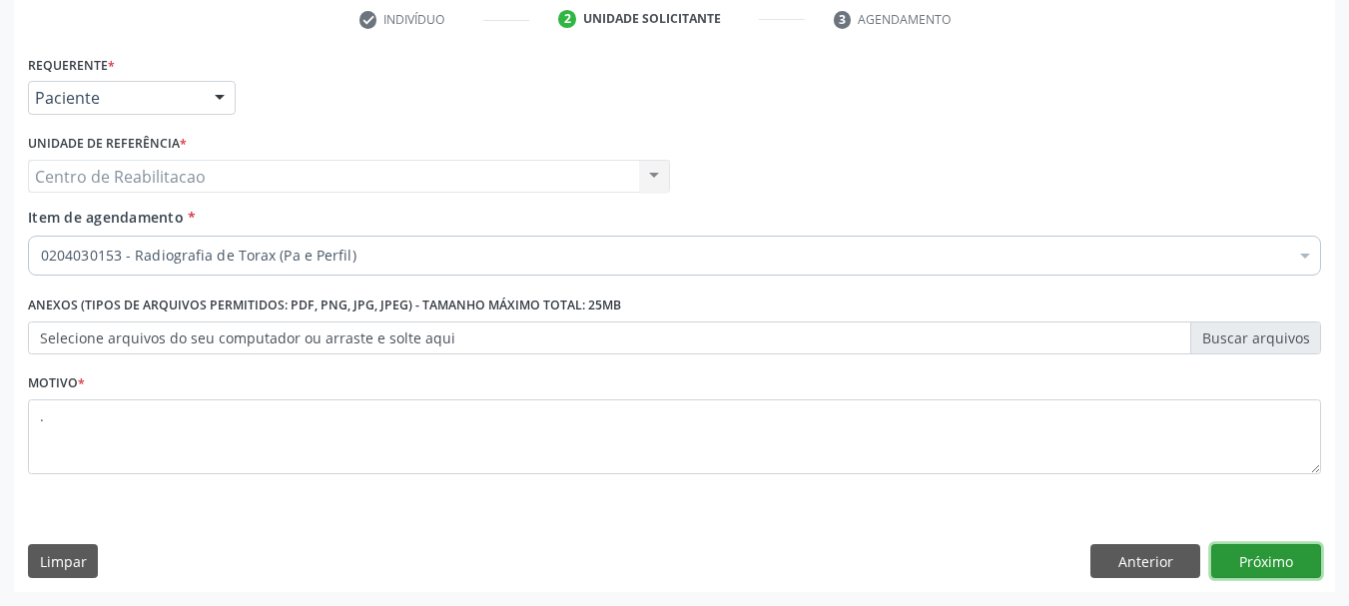
click at [1249, 561] on button "Próximo" at bounding box center [1266, 561] width 110 height 34
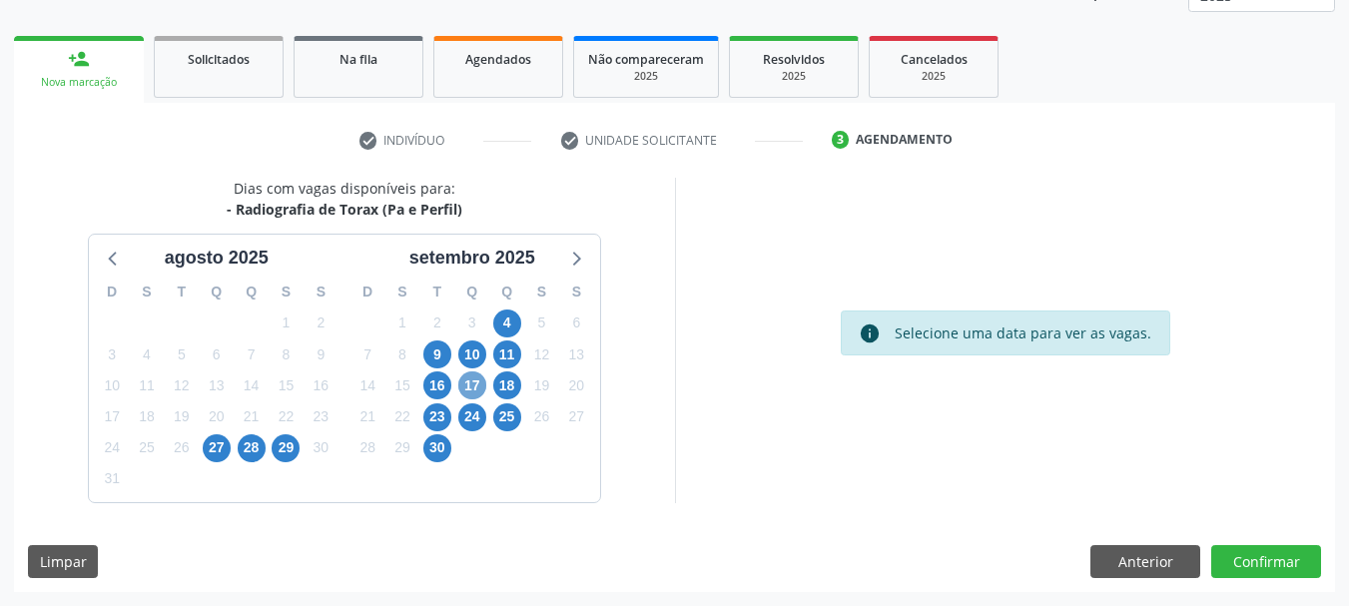
click at [475, 384] on span "17" at bounding box center [472, 385] width 28 height 28
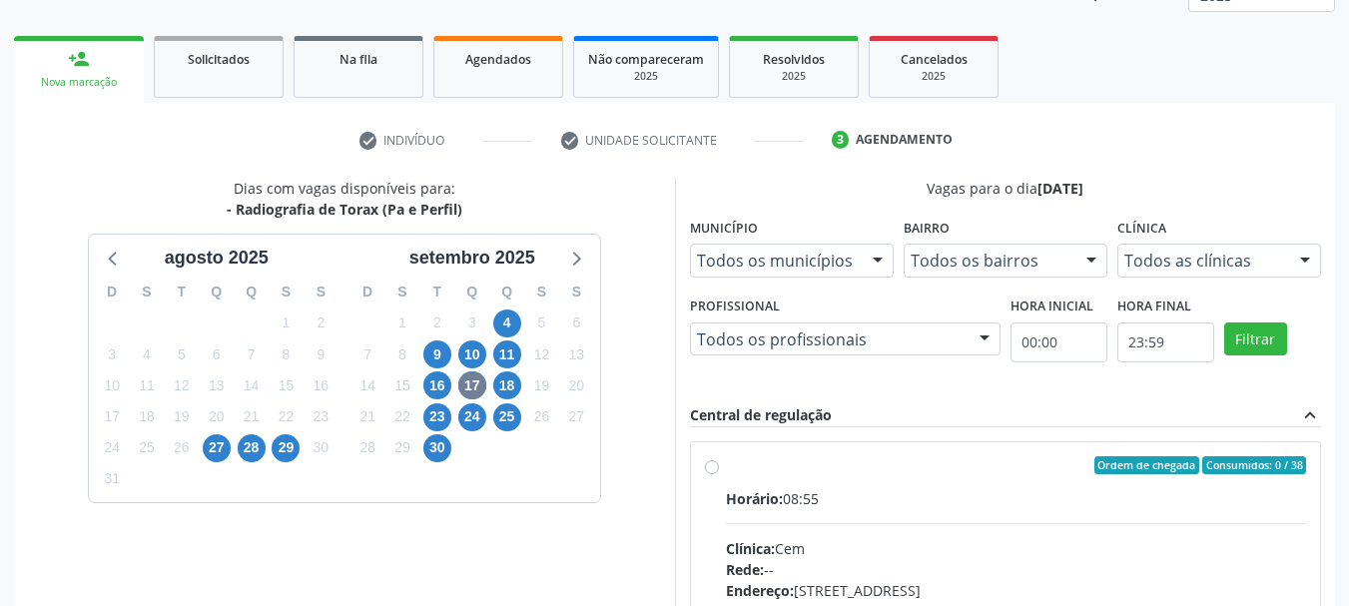
click at [844, 472] on div "Ordem de chegada Consumidos: 0 / 38" at bounding box center [1016, 465] width 581 height 18
click at [719, 472] on input "Ordem de chegada Consumidos: 0 / 38 Horário: 08:55 Clínica: Cem Rede: -- Endere…" at bounding box center [712, 465] width 14 height 18
radio input "true"
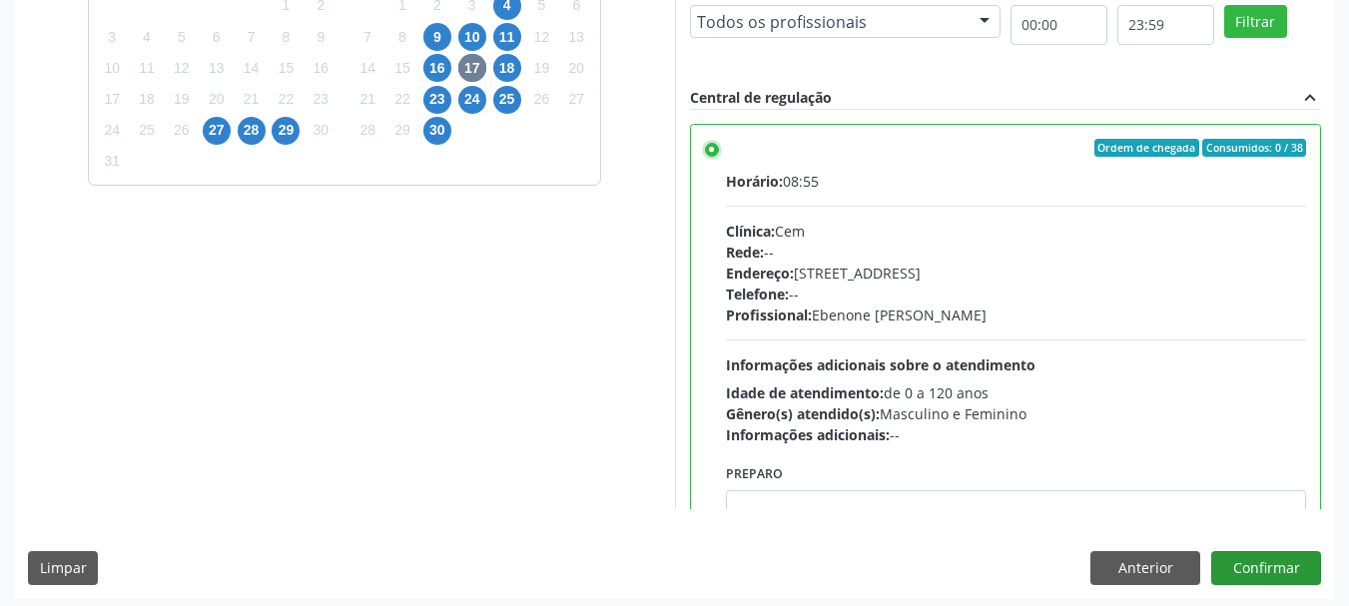
scroll to position [587, 0]
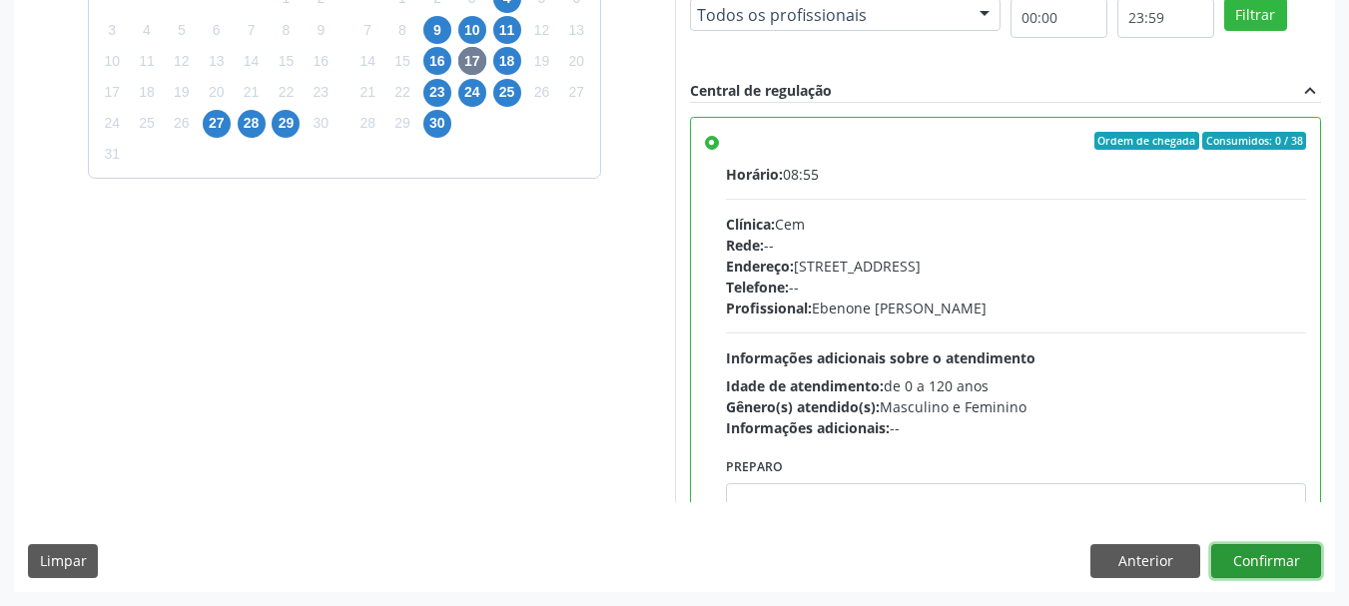
click at [1277, 566] on button "Confirmar" at bounding box center [1266, 561] width 110 height 34
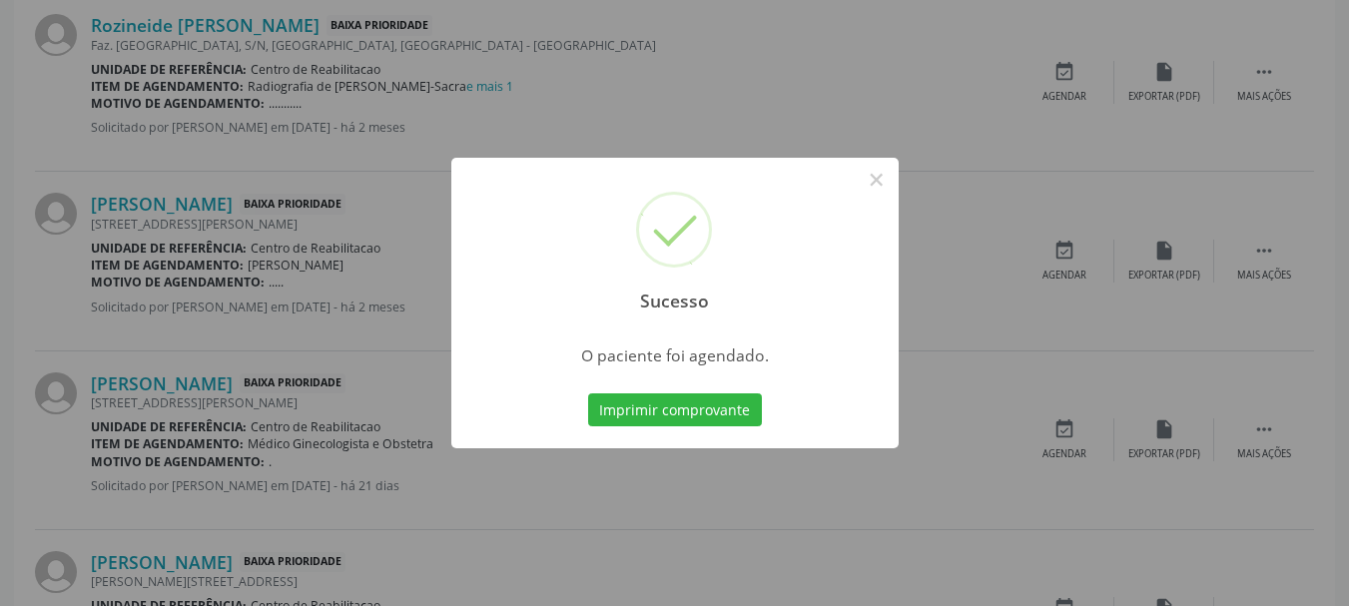
scroll to position [53, 0]
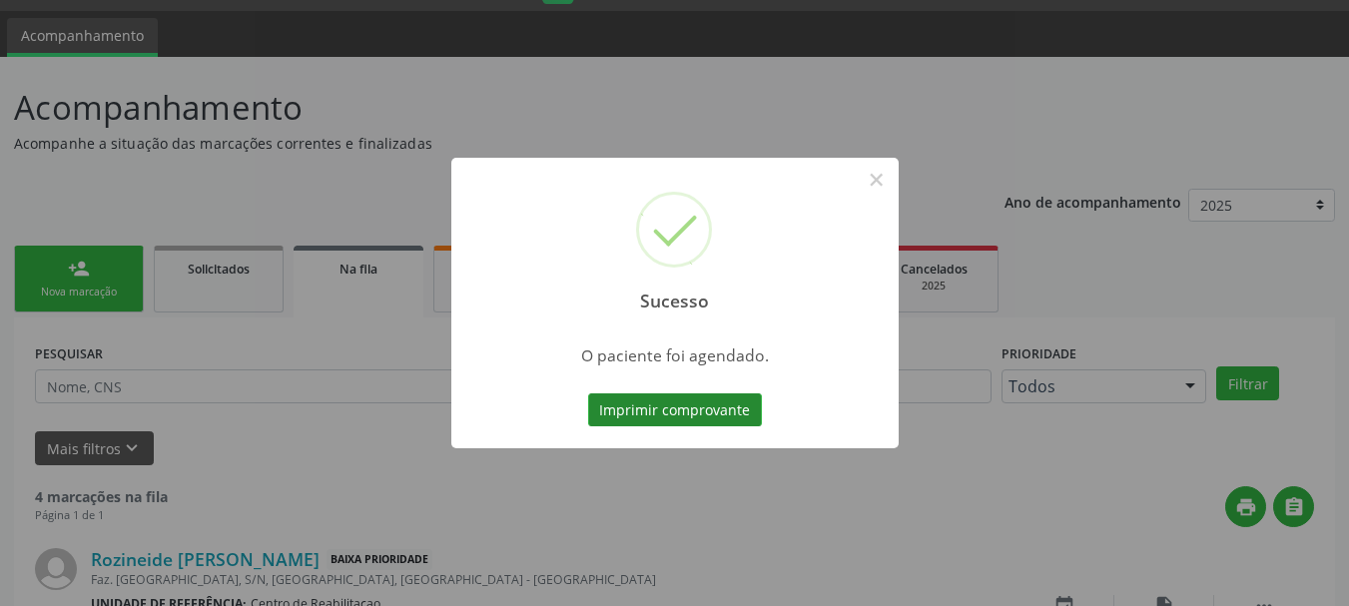
click at [731, 420] on button "Imprimir comprovante" at bounding box center [675, 410] width 174 height 34
